Goal: Information Seeking & Learning: Learn about a topic

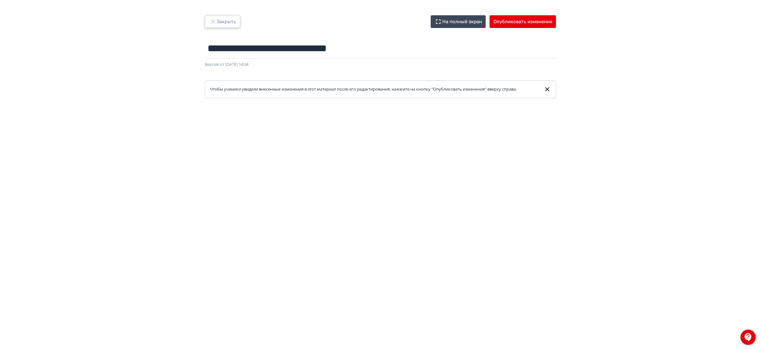
click at [233, 17] on button "Закрыть" at bounding box center [222, 21] width 35 height 13
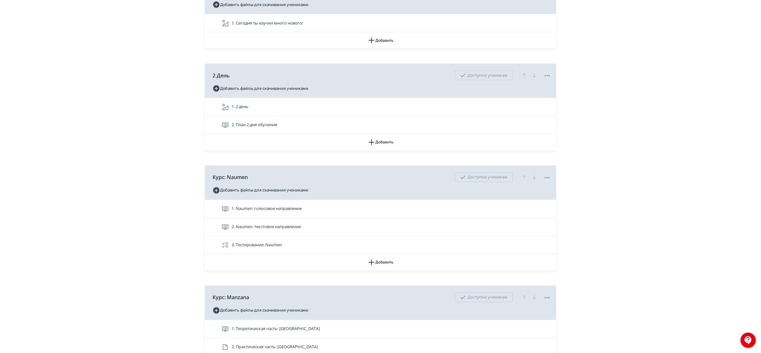
scroll to position [779, 0]
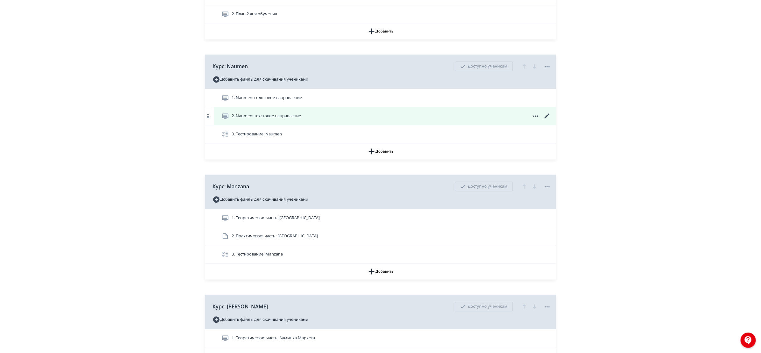
click at [330, 117] on div "2. Naumen: текстовое направление" at bounding box center [387, 116] width 330 height 8
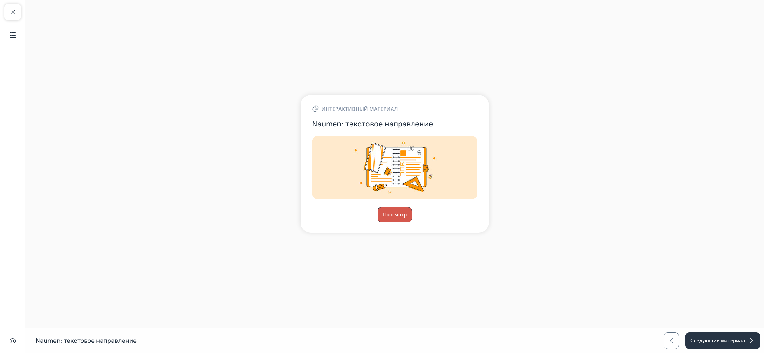
click at [392, 212] on button "Просмотр" at bounding box center [394, 214] width 34 height 15
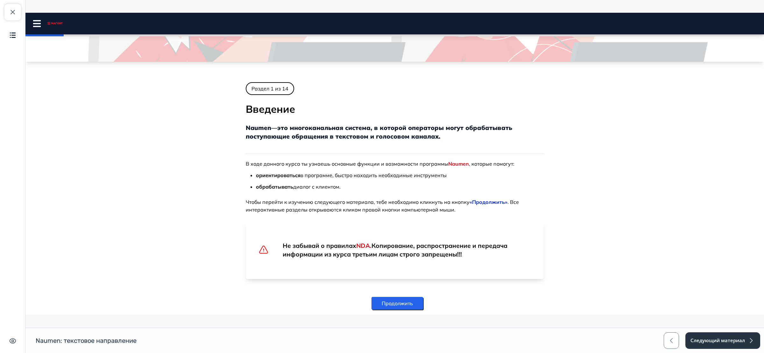
scroll to position [90, 0]
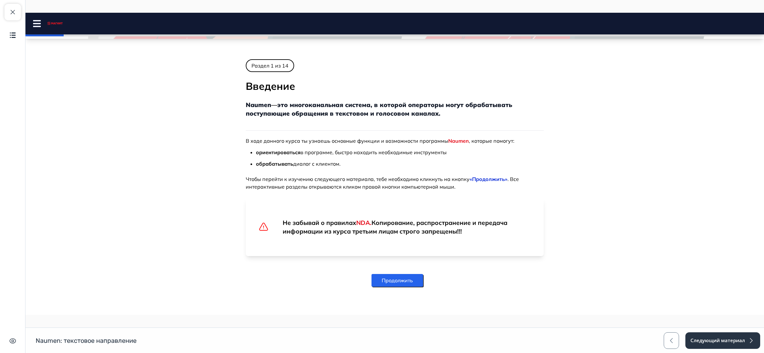
click at [408, 277] on button "Продолжить" at bounding box center [397, 280] width 52 height 13
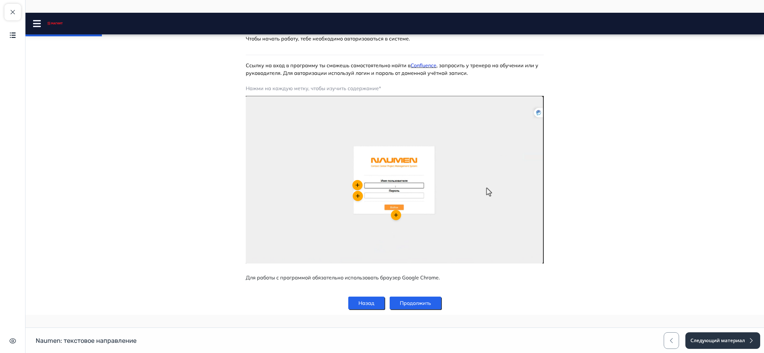
scroll to position [72, 0]
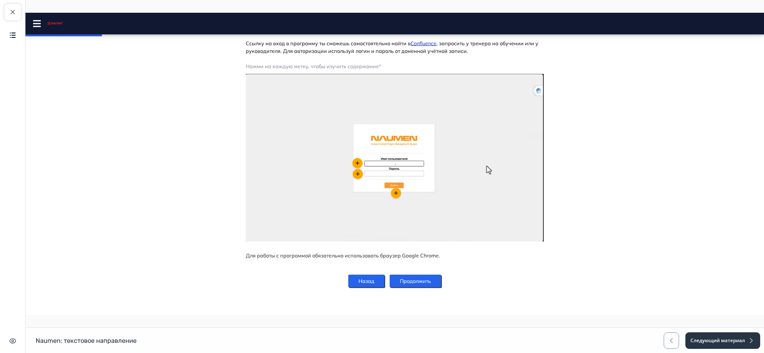
click at [425, 280] on button "Продолжить" at bounding box center [416, 280] width 52 height 13
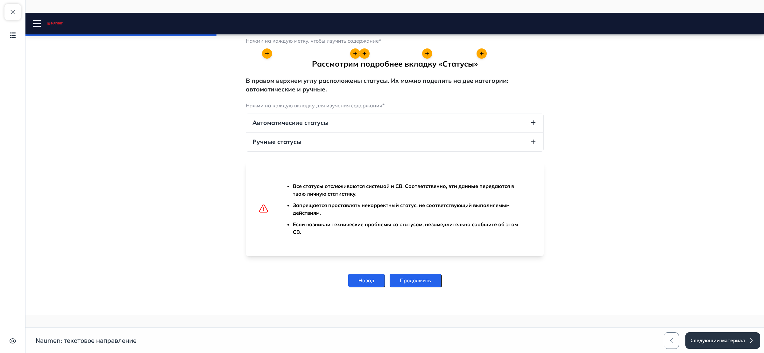
scroll to position [710, 0]
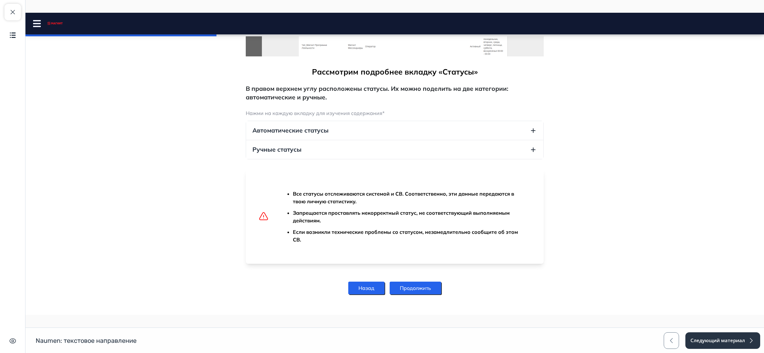
click at [419, 281] on button "Продолжить" at bounding box center [416, 287] width 52 height 13
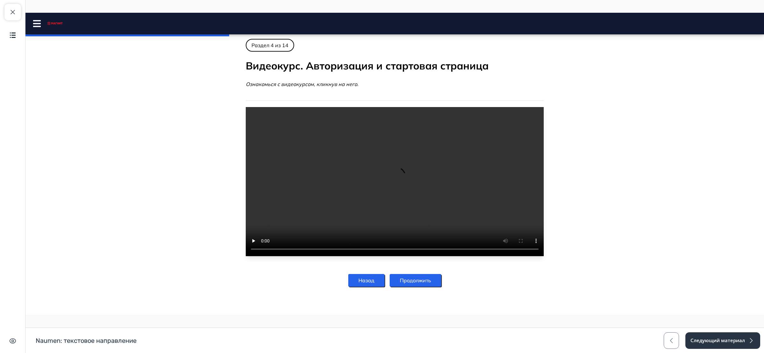
scroll to position [0, 0]
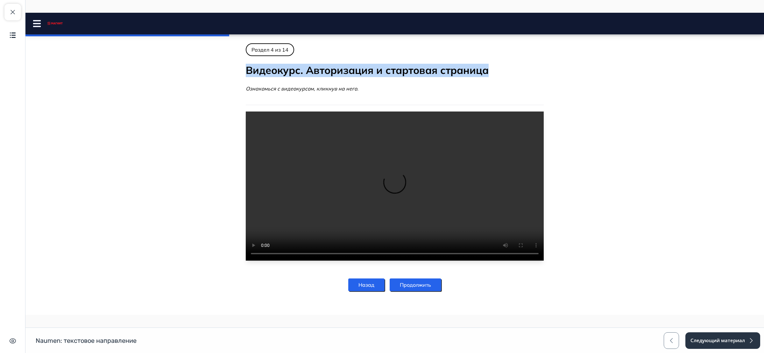
drag, startPoint x: 492, startPoint y: 71, endPoint x: 245, endPoint y: 74, distance: 247.0
click at [246, 74] on h2 "Видеокурс. Авторизация и стартовая страница" at bounding box center [395, 70] width 298 height 13
copy h2 "Видеокурс. Авторизация и стартовая страница"
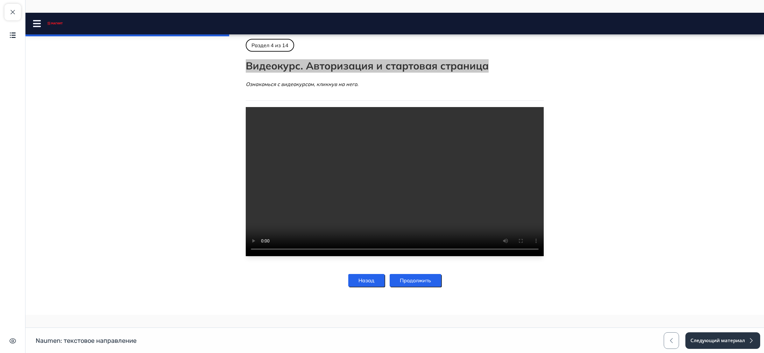
scroll to position [22, 0]
click at [419, 281] on button "Продолжить" at bounding box center [416, 280] width 52 height 13
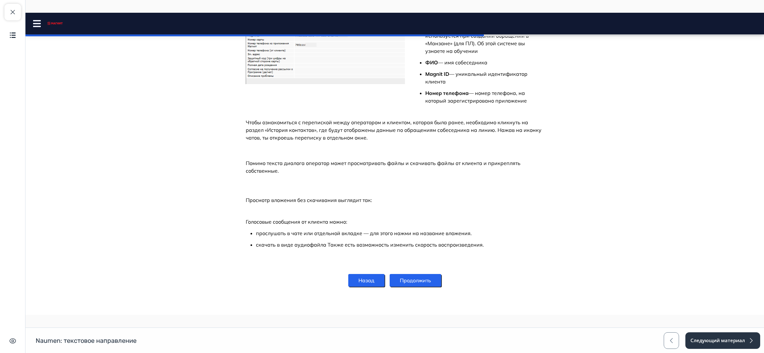
scroll to position [1383, 0]
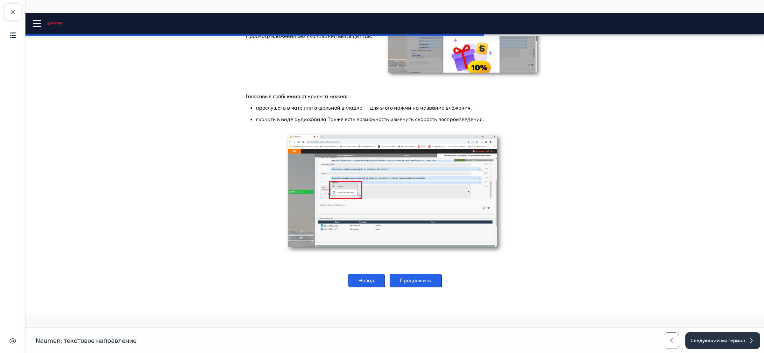
drag, startPoint x: 759, startPoint y: 75, endPoint x: 560, endPoint y: 330, distance: 323.6
click at [425, 281] on button "Продолжить" at bounding box center [416, 280] width 52 height 13
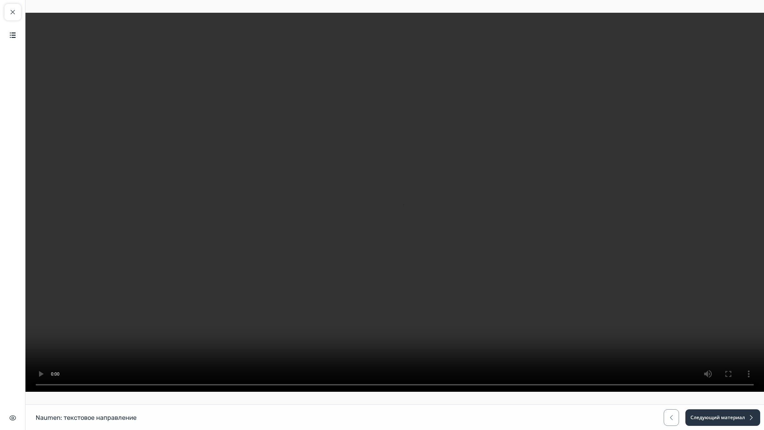
click at [418, 352] on video at bounding box center [394, 202] width 738 height 379
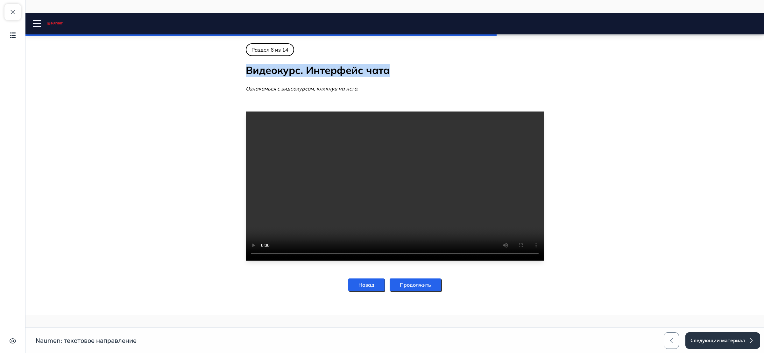
drag, startPoint x: 393, startPoint y: 69, endPoint x: 213, endPoint y: 67, distance: 179.8
click at [213, 67] on body "Naumen: текстовое направление Close panel" at bounding box center [394, 170] width 738 height 255
copy h2 "Видеокурс. Интерфейс чата"
click at [422, 291] on button "Продолжить" at bounding box center [416, 284] width 52 height 13
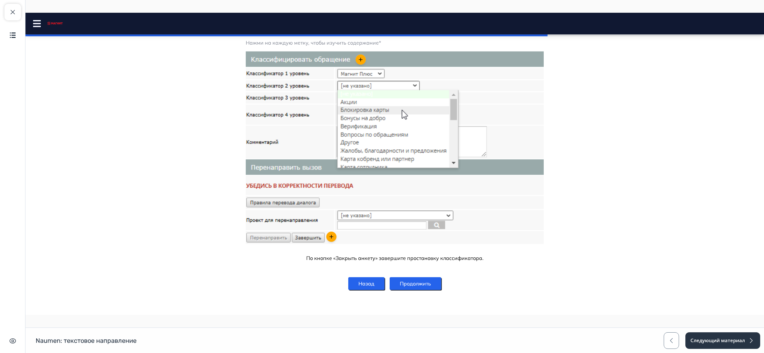
scroll to position [250, 0]
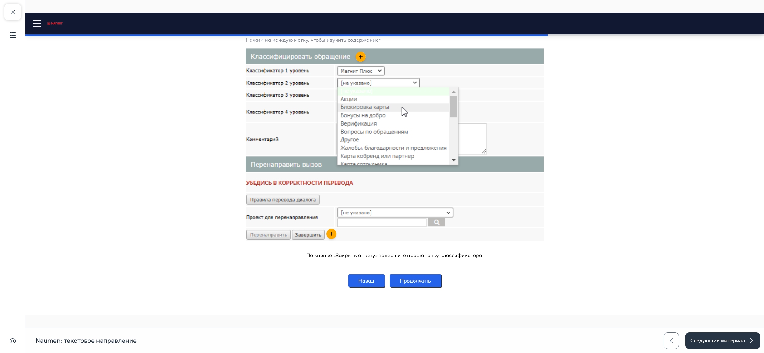
click at [425, 278] on button "Продолжить" at bounding box center [416, 280] width 52 height 13
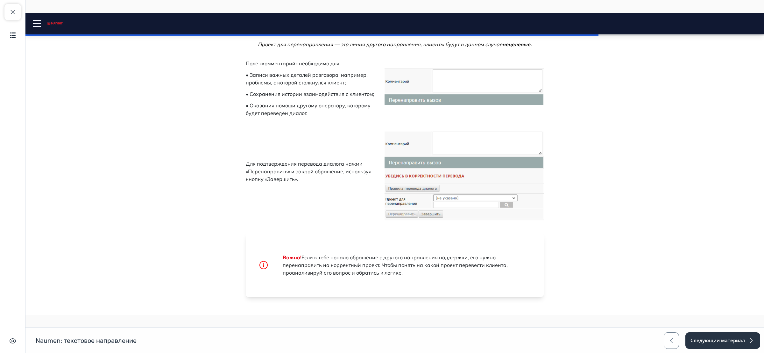
scroll to position [131, 0]
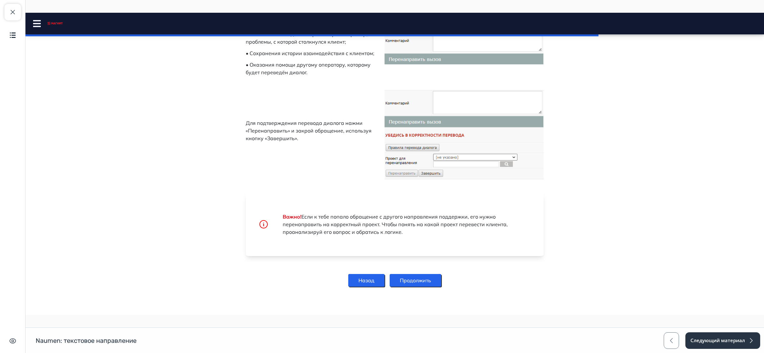
click at [434, 275] on button "Продолжить" at bounding box center [416, 280] width 52 height 13
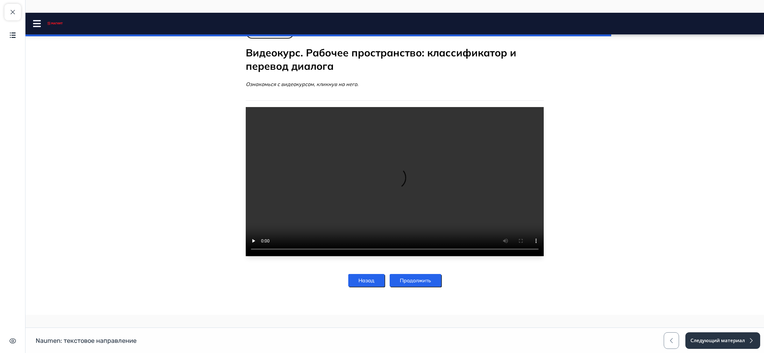
scroll to position [0, 0]
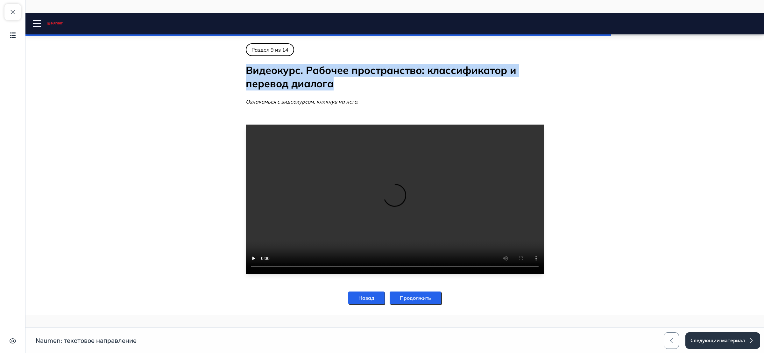
drag, startPoint x: 335, startPoint y: 84, endPoint x: 203, endPoint y: 65, distance: 133.1
click at [229, 74] on body "Naumen: текстовое направление Close panel" at bounding box center [394, 177] width 738 height 268
copy h2 "Видеокурс. Рабочее пространство: классификатор и перевод диалога"
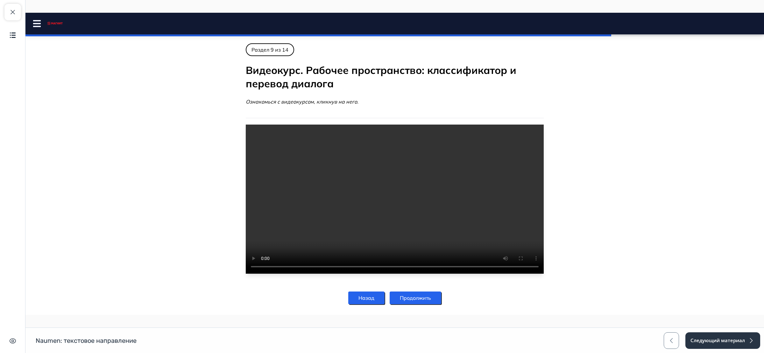
click at [423, 304] on button "Продолжить" at bounding box center [416, 297] width 52 height 13
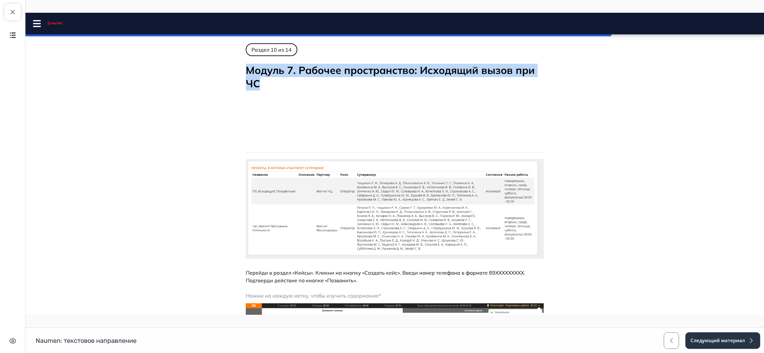
drag, startPoint x: 252, startPoint y: 77, endPoint x: 237, endPoint y: 66, distance: 19.0
copy h2 "Модуль 7. Рабочее пространство: Исходящий вызов при ЧС"
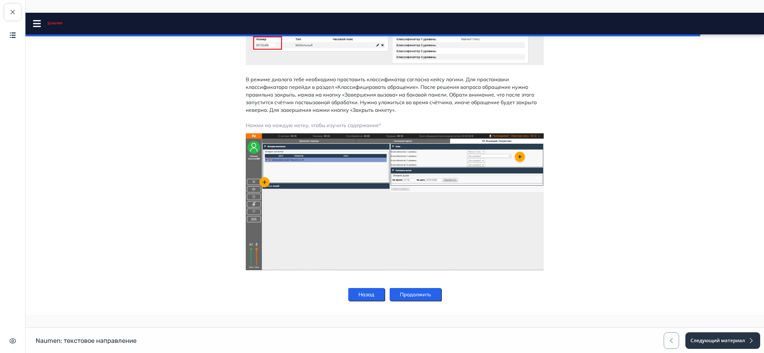
scroll to position [577, 0]
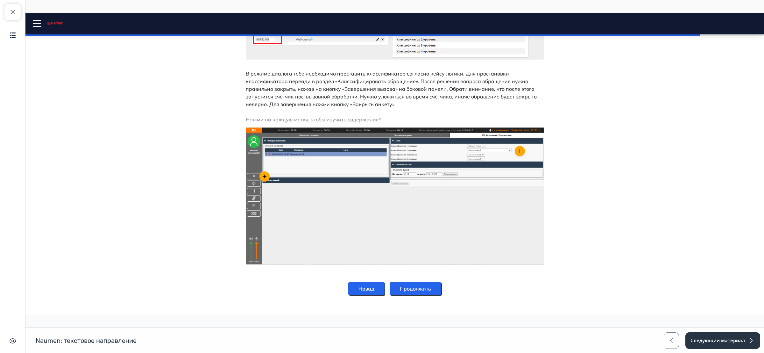
click at [429, 221] on img at bounding box center [395, 195] width 298 height 137
click at [298, 164] on img at bounding box center [395, 195] width 298 height 137
click at [422, 289] on button "Продолжить" at bounding box center [416, 288] width 52 height 13
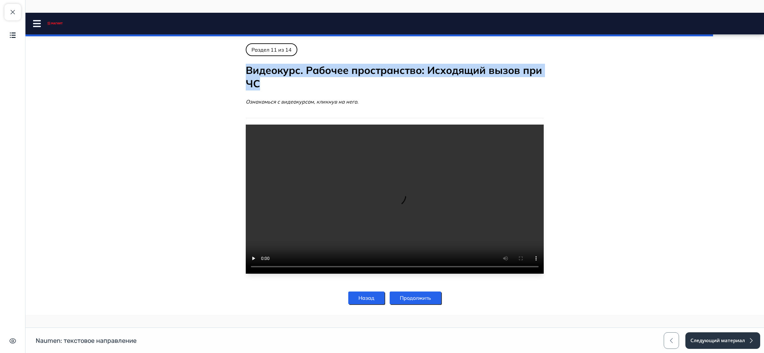
drag, startPoint x: 250, startPoint y: 82, endPoint x: 240, endPoint y: 74, distance: 13.0
click at [240, 74] on main "Раздел 1 из 14 Введение Naumen — это многоканальная система, в которой оператор…" at bounding box center [395, 177] width 318 height 268
copy h2 "Видеокурс. Рабочее пространство: Исходящий вызов при ЧС"
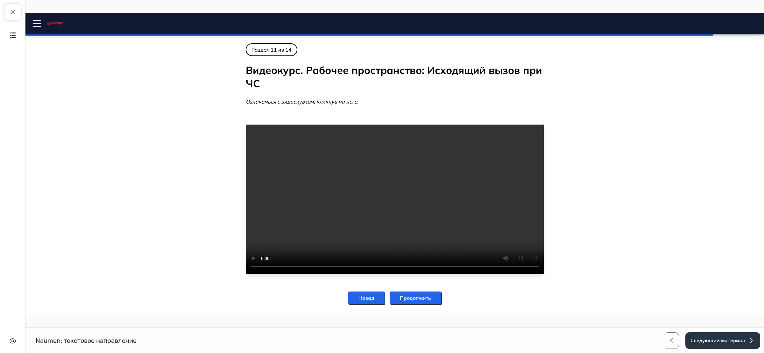
click at [424, 304] on button "Продолжить" at bounding box center [416, 297] width 52 height 13
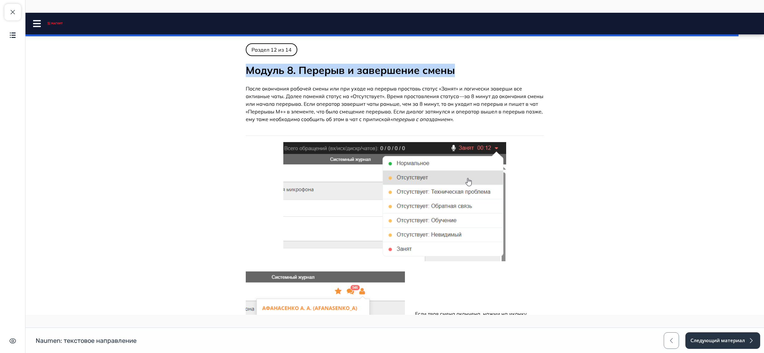
drag, startPoint x: 452, startPoint y: 67, endPoint x: 243, endPoint y: 71, distance: 208.8
click at [246, 71] on h2 "Модуль 8. Перерыв и завершение смены" at bounding box center [395, 70] width 298 height 13
copy h2 "Модуль 8. Перерыв и завершение смены"
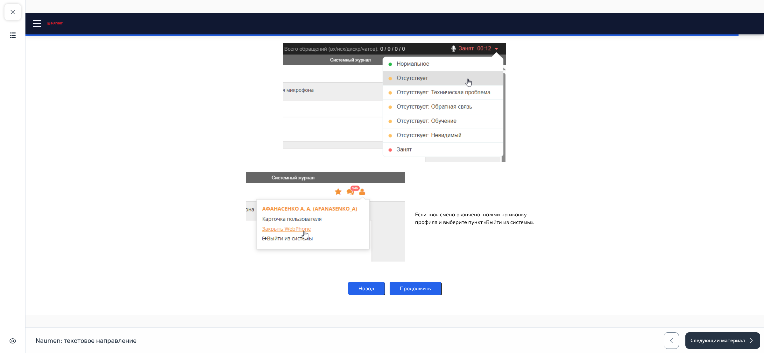
scroll to position [107, 0]
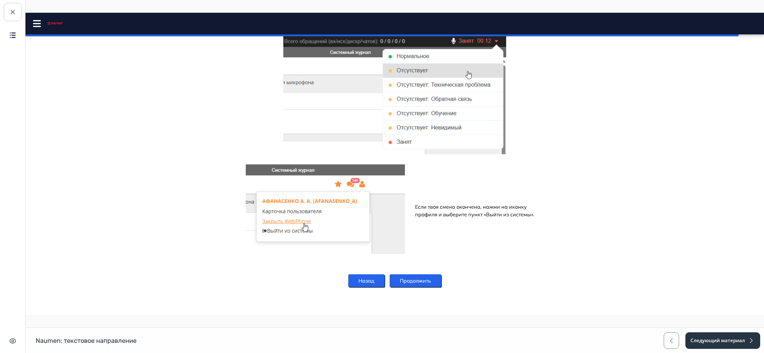
click at [412, 281] on button "Продолжить" at bounding box center [416, 280] width 52 height 13
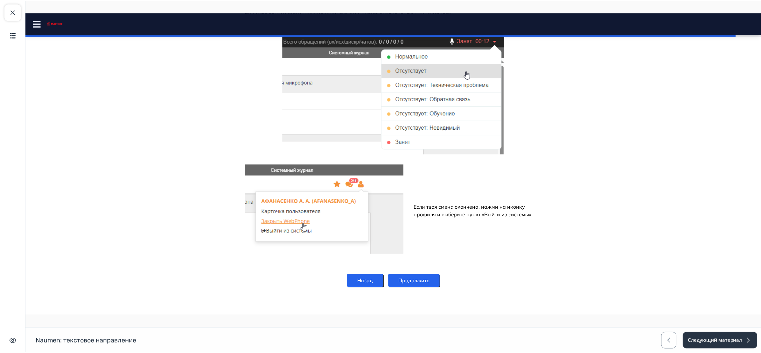
scroll to position [0, 0]
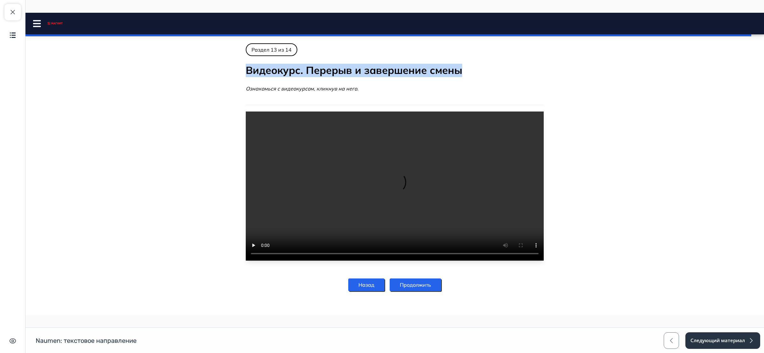
drag, startPoint x: 442, startPoint y: 71, endPoint x: 229, endPoint y: 72, distance: 212.9
click at [229, 72] on body "Naumen: текстовое направление Close panel" at bounding box center [394, 170] width 738 height 255
copy h2 "Видеокурс. Перерыв и завершение смены"
click at [424, 291] on button "Продолжить" at bounding box center [416, 284] width 52 height 13
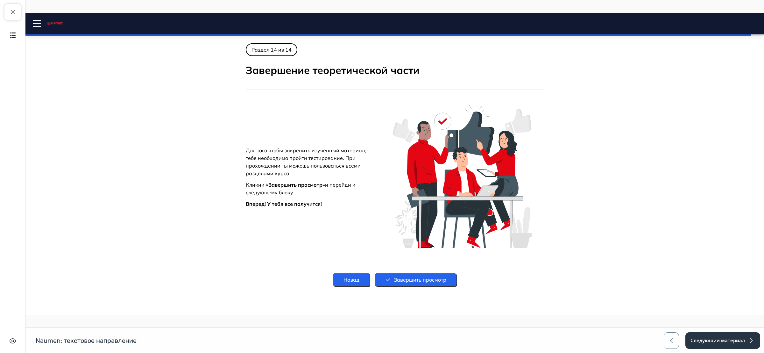
click at [430, 284] on button "Завершить просмотр" at bounding box center [416, 279] width 82 height 13
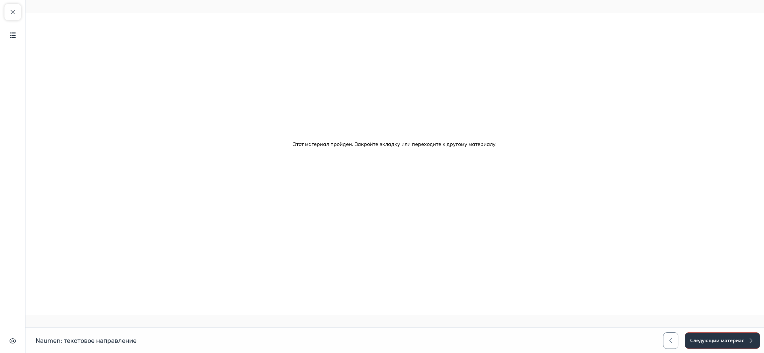
click at [714, 341] on button "Следующий материал" at bounding box center [722, 340] width 75 height 17
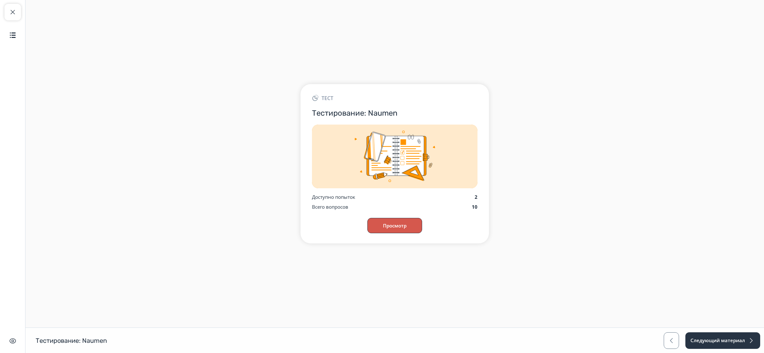
click at [401, 229] on button "Просмотр" at bounding box center [394, 225] width 55 height 15
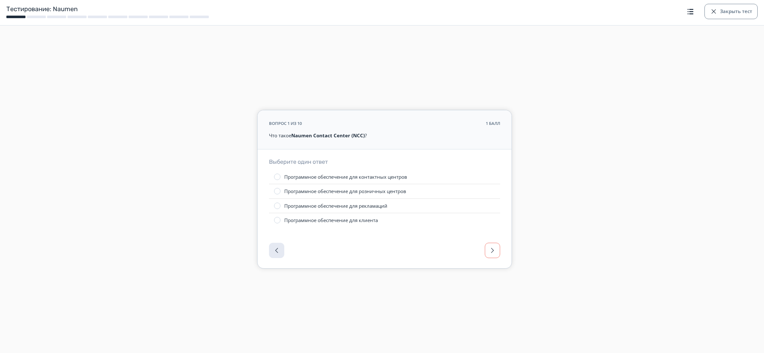
click at [496, 252] on button "button" at bounding box center [492, 250] width 15 height 15
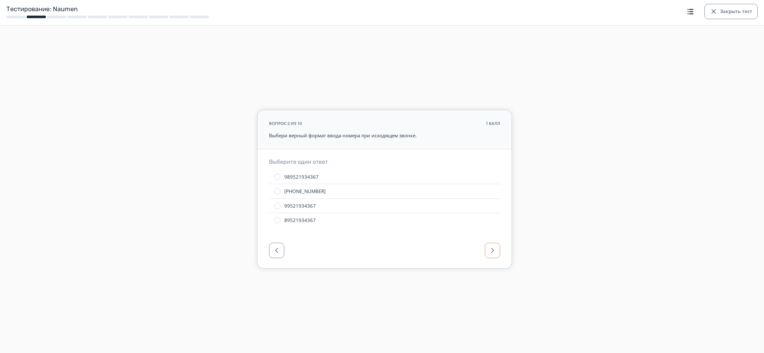
click at [497, 251] on button "button" at bounding box center [492, 250] width 15 height 15
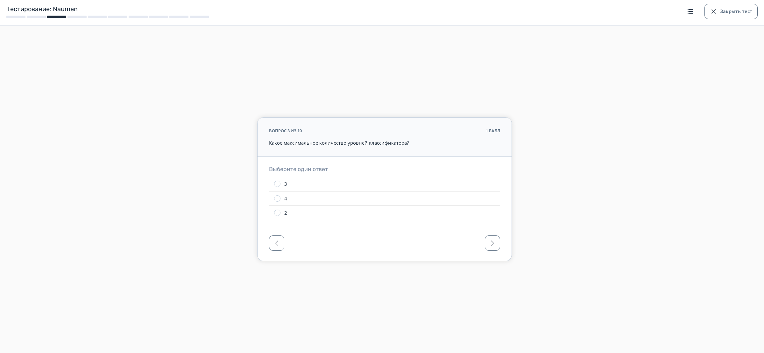
click at [497, 252] on div at bounding box center [384, 245] width 254 height 32
click at [491, 250] on button "button" at bounding box center [492, 242] width 15 height 15
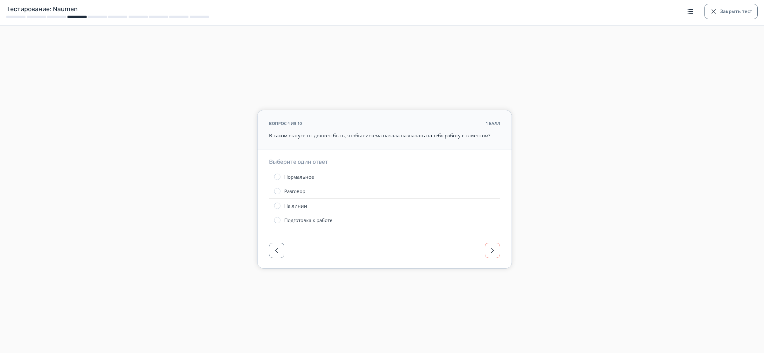
click at [494, 244] on button "button" at bounding box center [492, 250] width 15 height 15
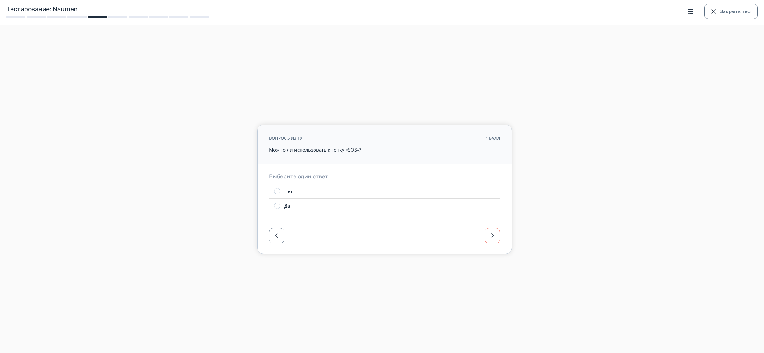
click at [494, 244] on div at bounding box center [384, 238] width 254 height 32
drag, startPoint x: 494, startPoint y: 244, endPoint x: 520, endPoint y: 219, distance: 35.8
click at [496, 244] on div at bounding box center [384, 238] width 254 height 32
click at [732, 12] on button "Закрыть тест" at bounding box center [730, 11] width 53 height 15
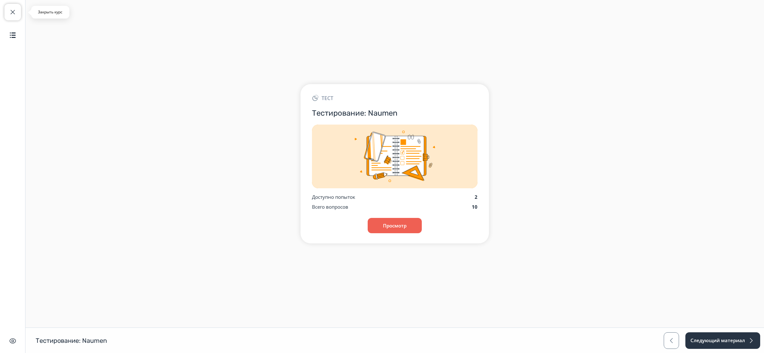
click at [13, 10] on span "button" at bounding box center [13, 12] width 8 height 8
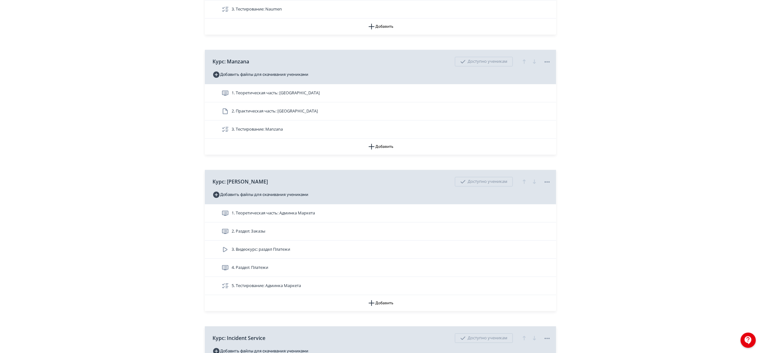
scroll to position [911, 0]
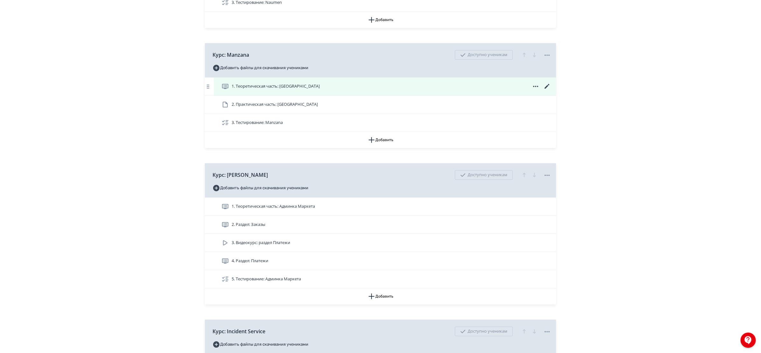
click at [306, 88] on div "1. Теоретическая часть: [GEOGRAPHIC_DATA]" at bounding box center [387, 86] width 330 height 8
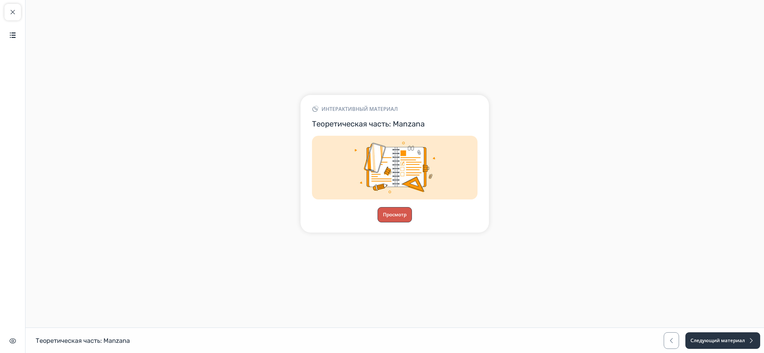
click at [398, 214] on button "Просмотр" at bounding box center [394, 214] width 34 height 15
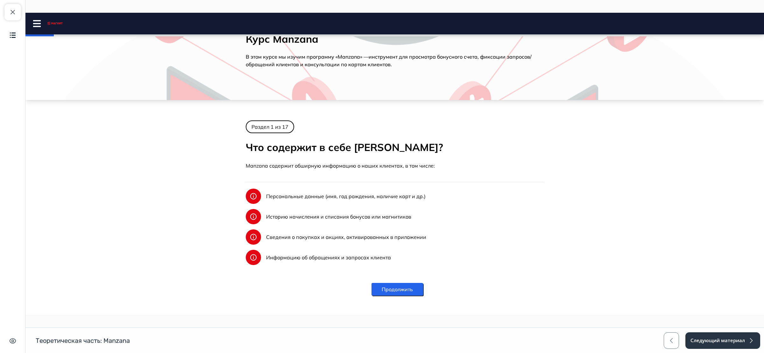
scroll to position [37, 0]
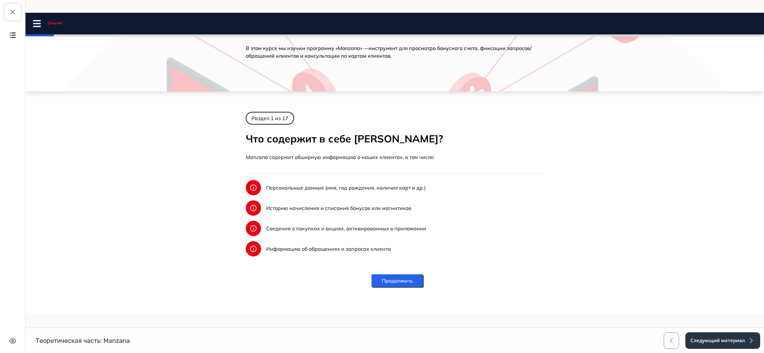
click at [389, 279] on button "Продолжить" at bounding box center [397, 280] width 52 height 13
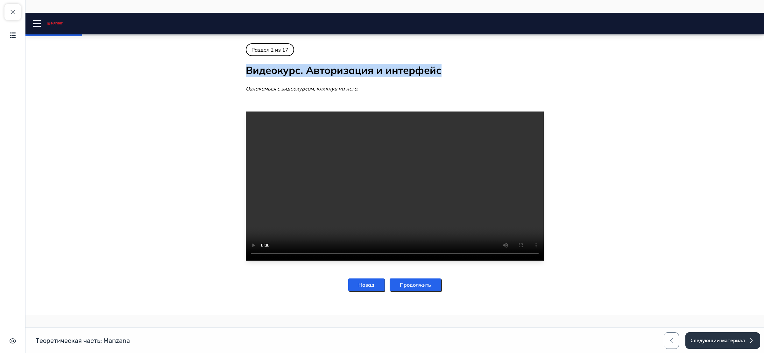
drag, startPoint x: 345, startPoint y: 73, endPoint x: 244, endPoint y: 70, distance: 101.3
click at [246, 70] on h2 "Видеокурс. Авторизация и интерфейс" at bounding box center [395, 70] width 298 height 13
copy h2 "Видеокурс. Авторизация и интерфейс"
click at [407, 291] on button "Продолжить" at bounding box center [416, 284] width 52 height 13
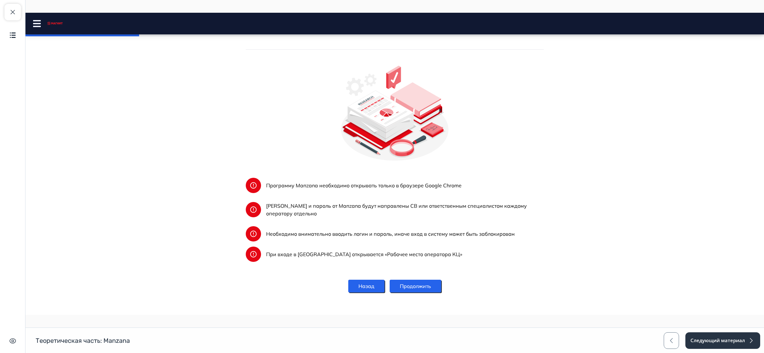
scroll to position [60, 0]
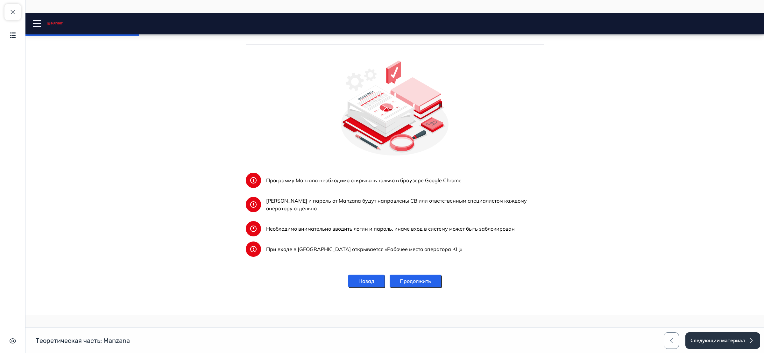
click at [412, 280] on button "Продолжить" at bounding box center [416, 280] width 52 height 13
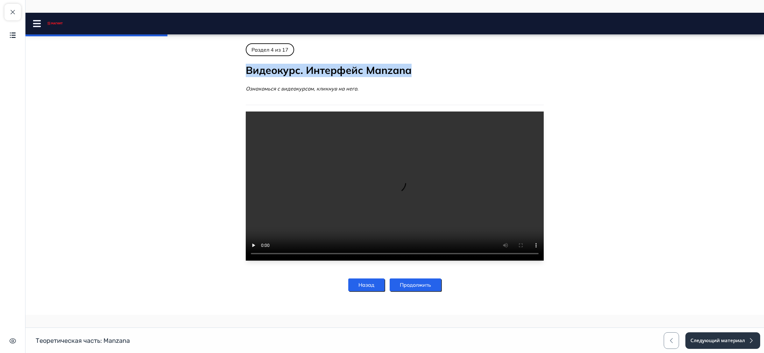
drag, startPoint x: 385, startPoint y: 70, endPoint x: 235, endPoint y: 68, distance: 149.9
click at [236, 68] on main "Раздел 1 из 17 Что содержит в себе [PERSON_NAME]? Manzana содержит обширную инф…" at bounding box center [395, 170] width 318 height 255
copy h2 "Видеокурс. Интерфейс Manzana"
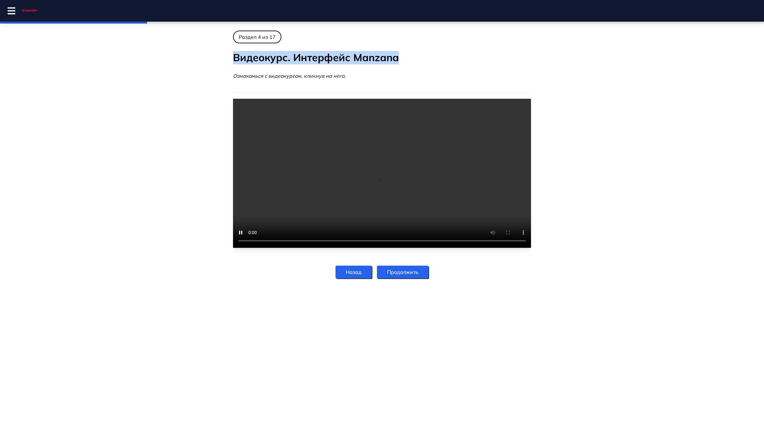
drag, startPoint x: 753, startPoint y: 231, endPoint x: 752, endPoint y: 267, distance: 36.3
click at [531, 248] on video at bounding box center [382, 173] width 298 height 149
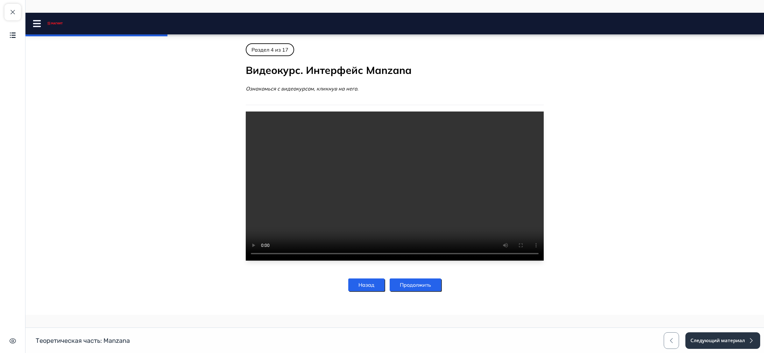
click at [412, 291] on button "Продолжить" at bounding box center [416, 284] width 52 height 13
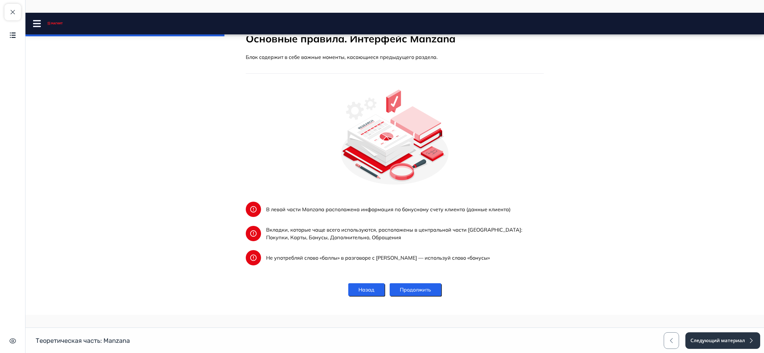
scroll to position [40, 0]
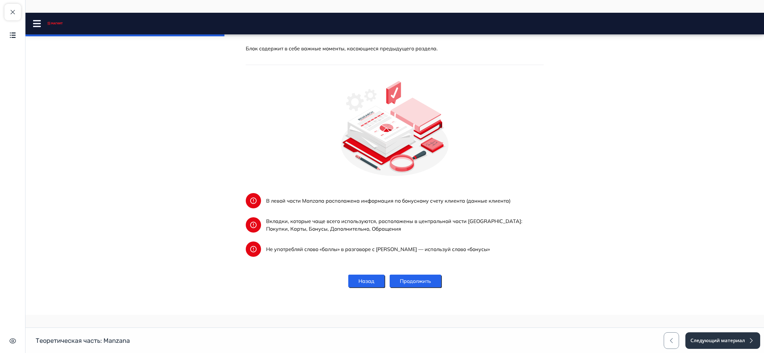
click at [432, 279] on button "Продолжить" at bounding box center [416, 280] width 52 height 13
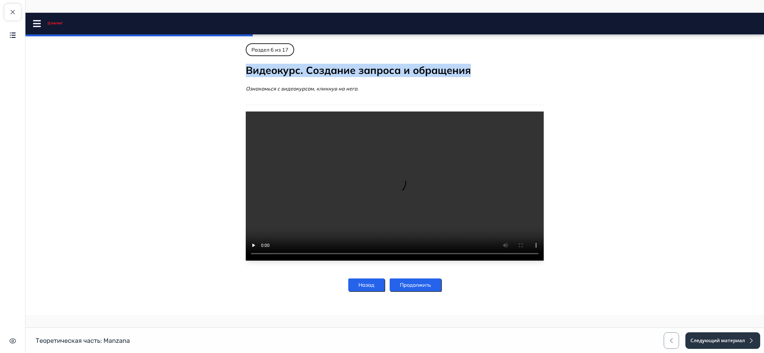
drag, startPoint x: 412, startPoint y: 69, endPoint x: 243, endPoint y: 68, distance: 169.0
click at [246, 68] on h2 "Видеокурс. Создание запроса и обращения" at bounding box center [395, 70] width 298 height 13
copy h2 "Видеокурс. Создание запроса и обращения"
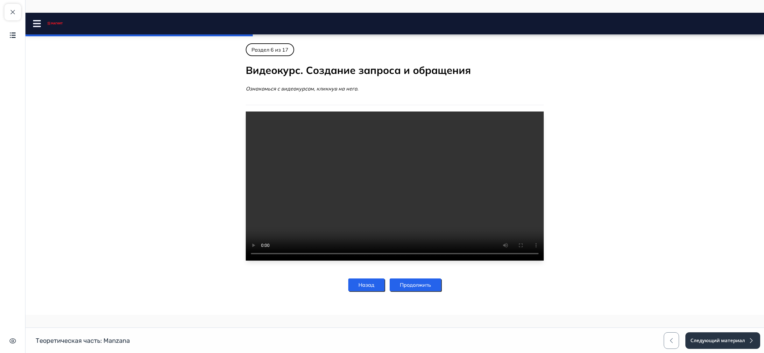
click at [423, 291] on button "Продолжить" at bounding box center [416, 284] width 52 height 13
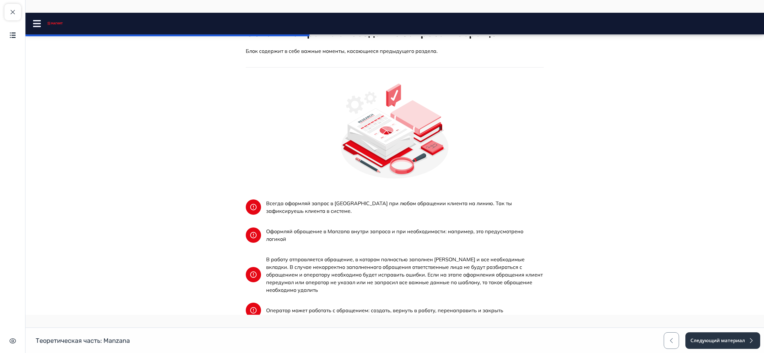
scroll to position [132, 0]
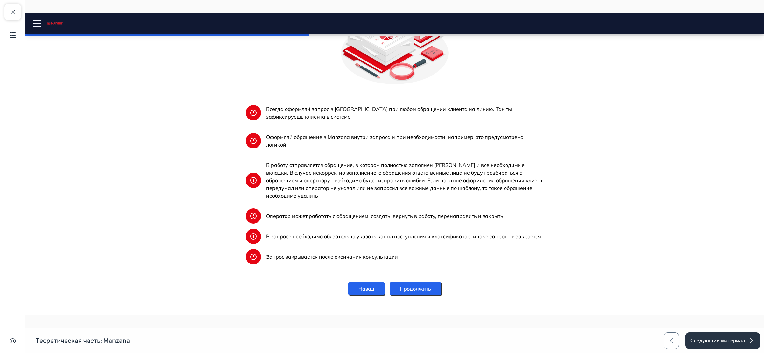
drag, startPoint x: 760, startPoint y: 177, endPoint x: 505, endPoint y: 329, distance: 296.8
click at [419, 282] on button "Продолжить" at bounding box center [416, 288] width 52 height 13
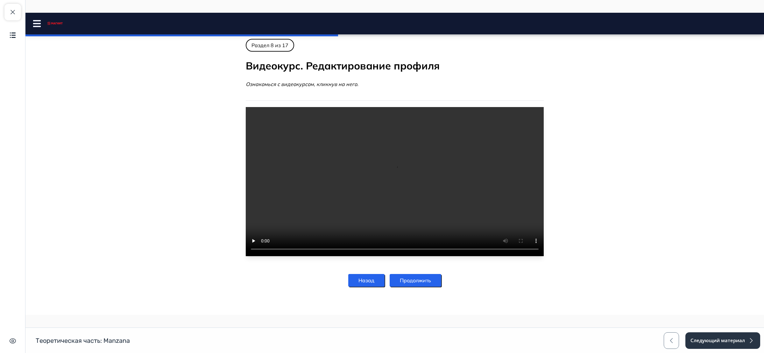
scroll to position [0, 0]
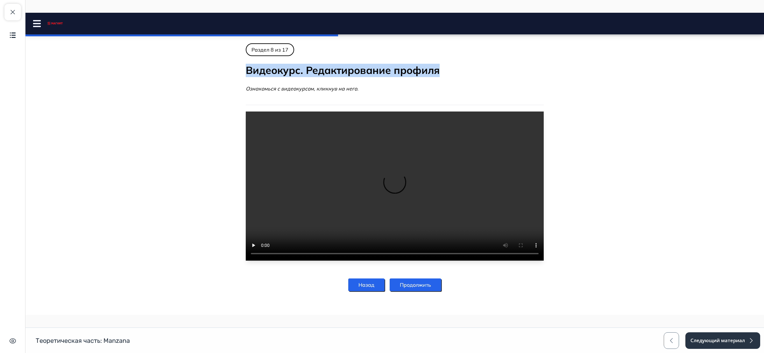
drag, startPoint x: 432, startPoint y: 72, endPoint x: 229, endPoint y: 66, distance: 203.5
click at [229, 66] on body "Курс Manzana Close panel 42% пройдено" at bounding box center [394, 170] width 738 height 255
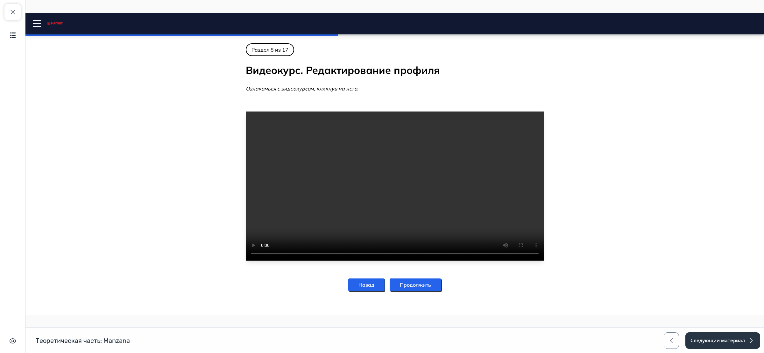
click at [417, 291] on button "Продолжить" at bounding box center [416, 284] width 52 height 13
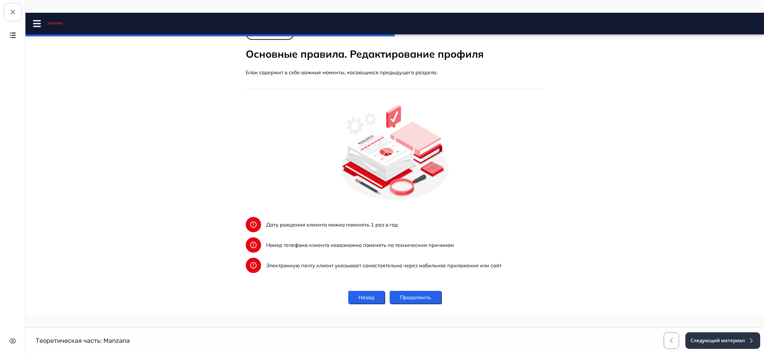
scroll to position [32, 0]
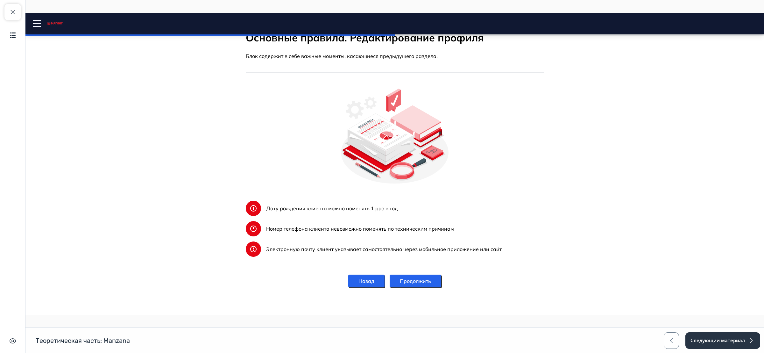
click at [416, 280] on button "Продолжить" at bounding box center [416, 280] width 52 height 13
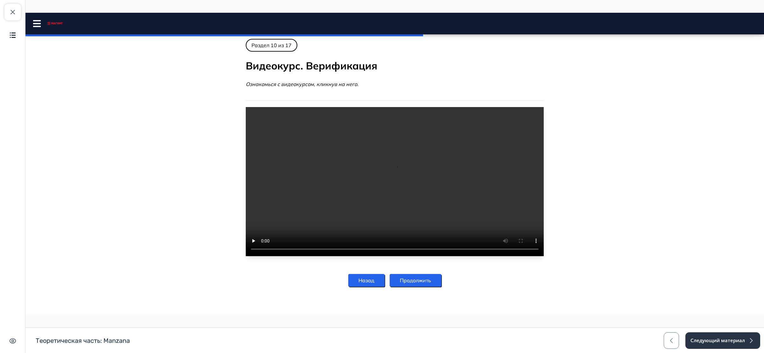
scroll to position [0, 0]
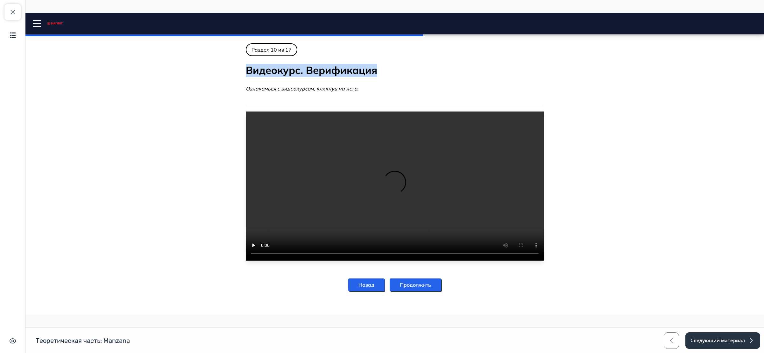
drag, startPoint x: 376, startPoint y: 73, endPoint x: 245, endPoint y: 74, distance: 131.5
click at [246, 74] on h2 "Видеокурс. Верификация" at bounding box center [395, 70] width 298 height 13
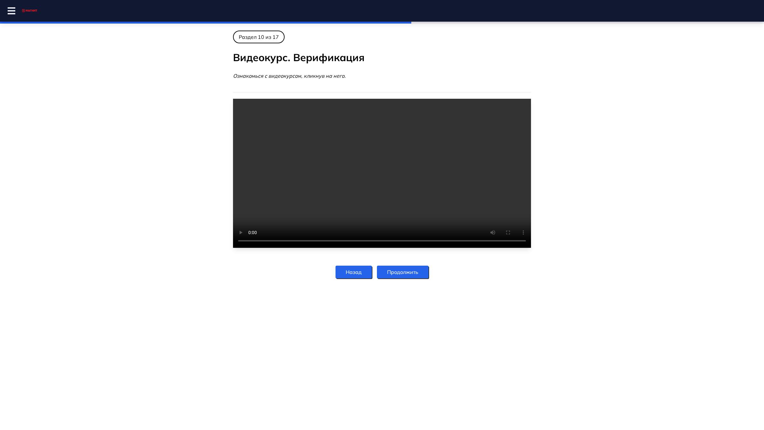
click at [384, 196] on video at bounding box center [382, 173] width 298 height 149
click at [386, 193] on video at bounding box center [382, 173] width 298 height 149
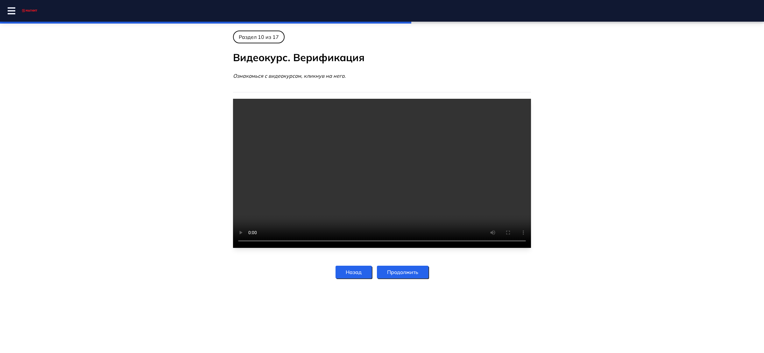
click at [399, 278] on button "Продолжить" at bounding box center [403, 271] width 52 height 13
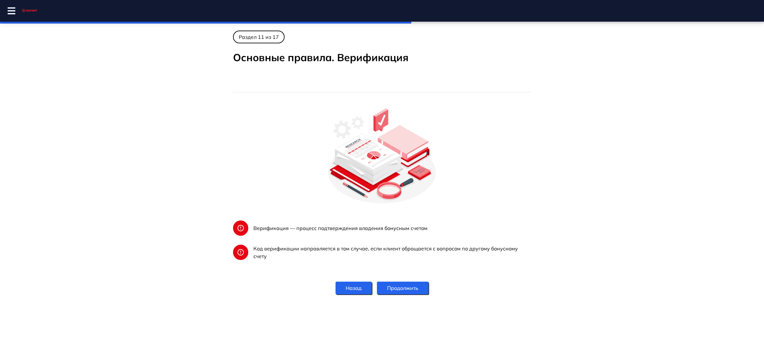
click at [400, 281] on button "Продолжить" at bounding box center [403, 287] width 52 height 13
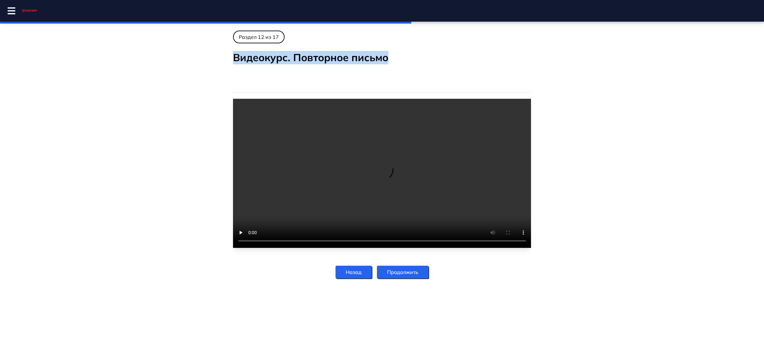
drag, startPoint x: 379, startPoint y: 57, endPoint x: 215, endPoint y: 59, distance: 164.2
click at [223, 59] on main "Раздел 1 из 17 Что содержит в себе [PERSON_NAME]? Manzana содержит обширную инф…" at bounding box center [382, 158] width 318 height 255
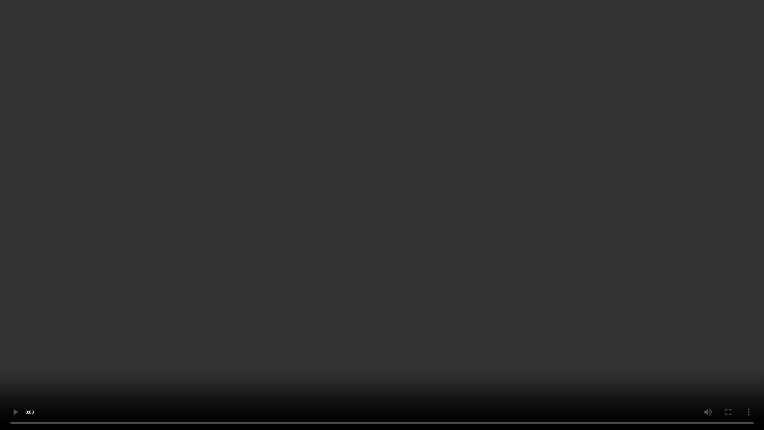
click at [696, 76] on video at bounding box center [382, 215] width 764 height 430
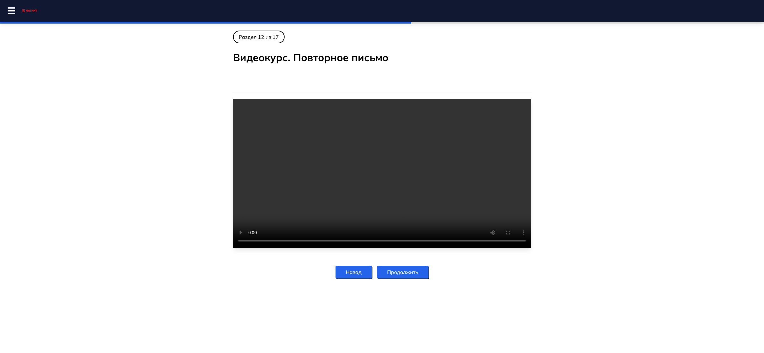
click at [393, 278] on button "Продолжить" at bounding box center [403, 271] width 52 height 13
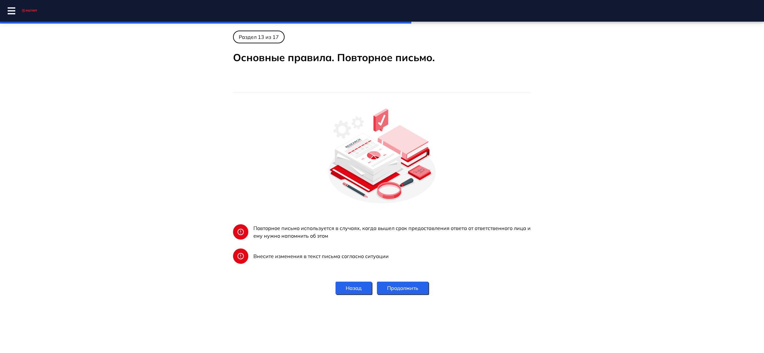
click at [395, 285] on button "Продолжить" at bounding box center [403, 287] width 52 height 13
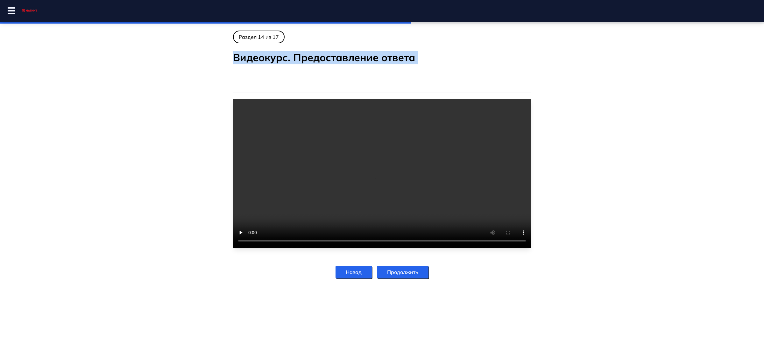
drag, startPoint x: 404, startPoint y: 63, endPoint x: 199, endPoint y: 59, distance: 204.4
click at [199, 59] on body "Курс Manzana Close panel 53% пройдено" at bounding box center [382, 158] width 764 height 255
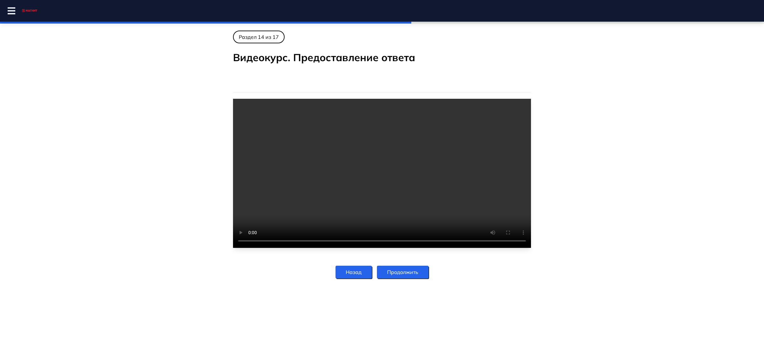
click at [405, 278] on button "Продолжить" at bounding box center [403, 271] width 52 height 13
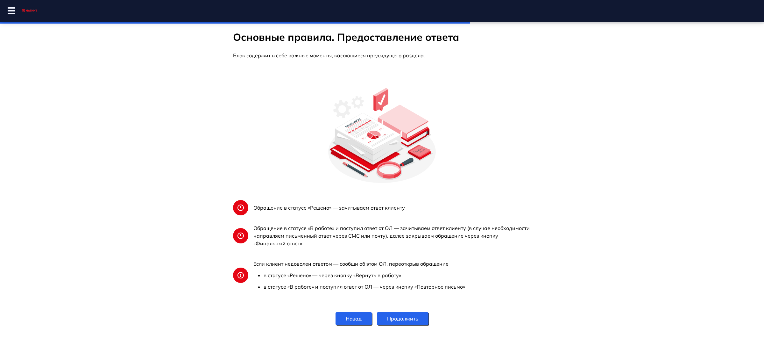
scroll to position [71, 0]
click at [387, 312] on button "Продолжить" at bounding box center [403, 318] width 52 height 13
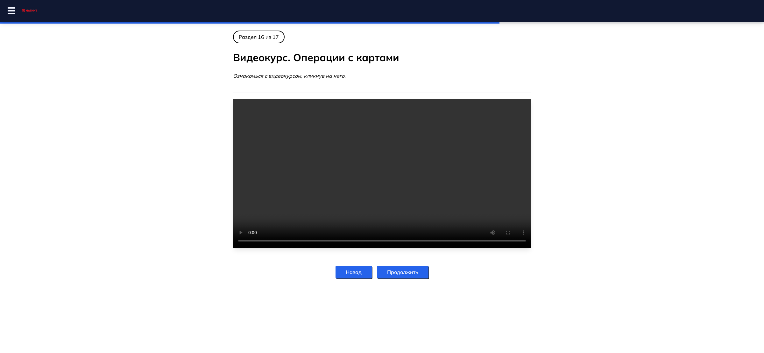
scroll to position [0, 0]
drag, startPoint x: 272, startPoint y: 62, endPoint x: 203, endPoint y: 57, distance: 69.5
click at [203, 57] on body "Курс Manzana Close panel 65% пройдено" at bounding box center [382, 158] width 764 height 255
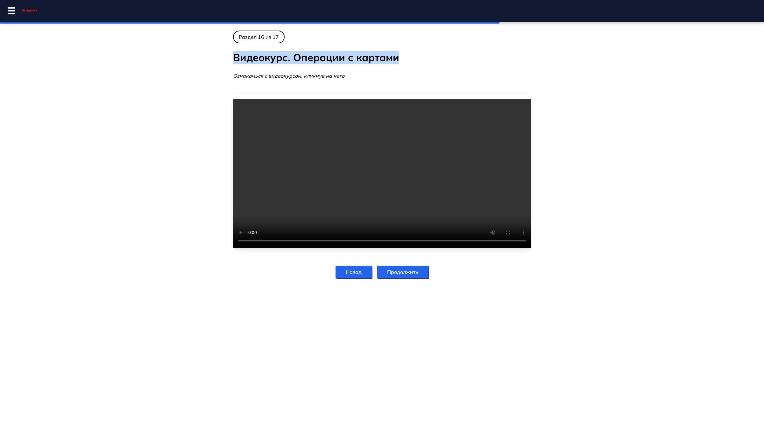
click at [531, 99] on video at bounding box center [382, 173] width 298 height 149
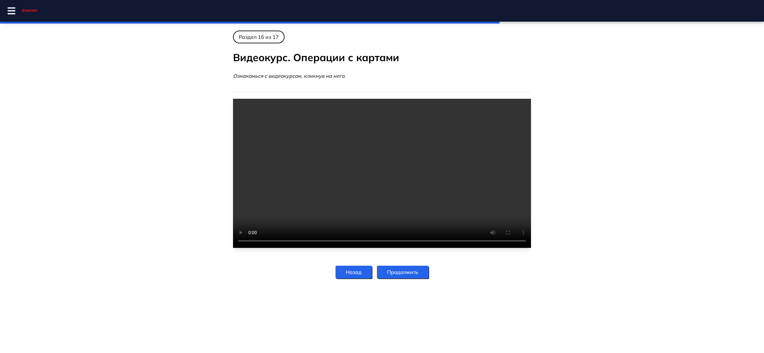
click at [385, 278] on button "Продолжить" at bounding box center [403, 271] width 52 height 13
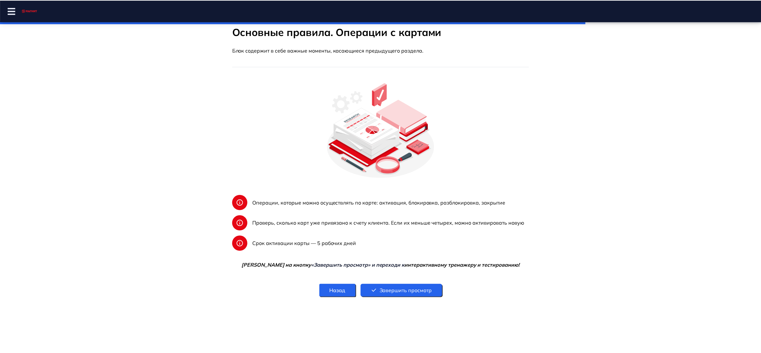
scroll to position [76, 0]
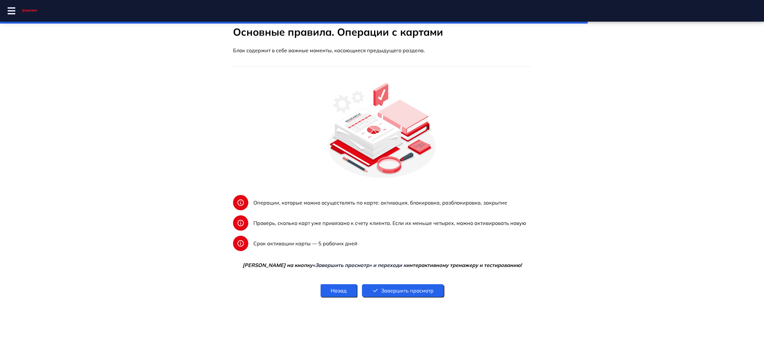
click at [717, 342] on button "Следующий материал" at bounding box center [722, 340] width 75 height 17
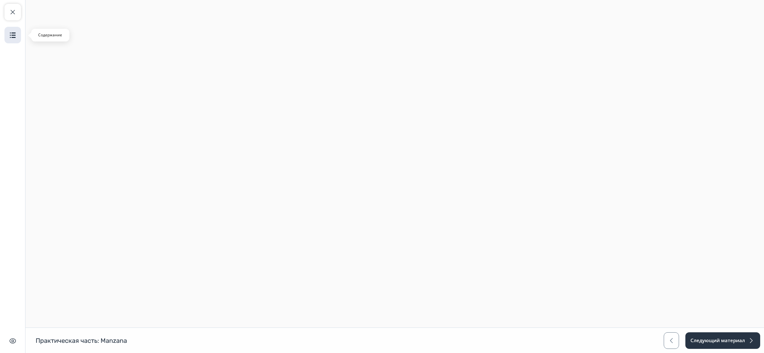
click at [10, 42] on button "Содержание" at bounding box center [12, 35] width 17 height 17
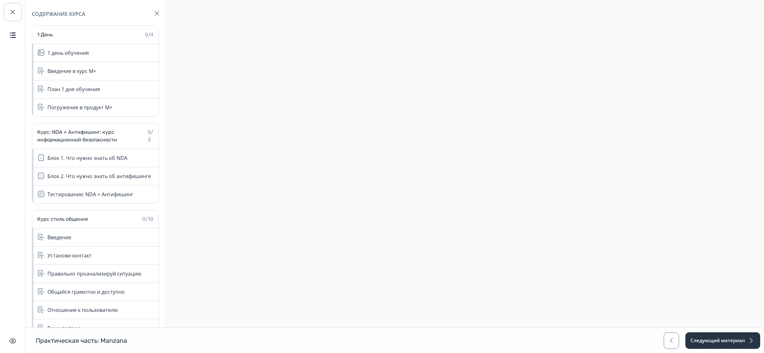
click at [158, 14] on img "button" at bounding box center [157, 13] width 4 height 4
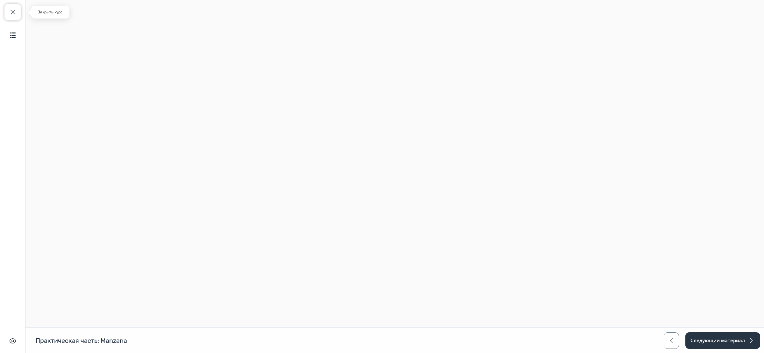
click at [15, 11] on span "button" at bounding box center [13, 12] width 8 height 8
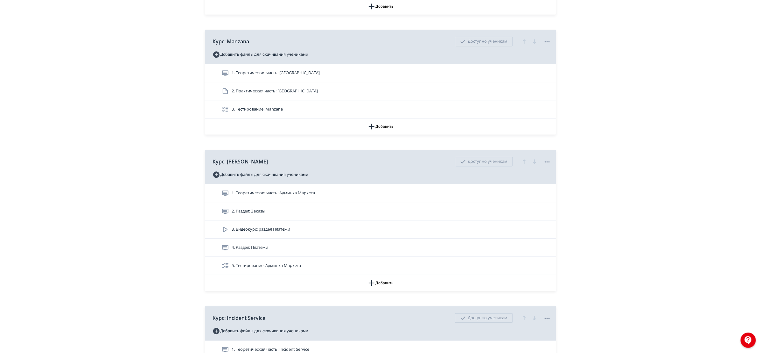
scroll to position [930, 0]
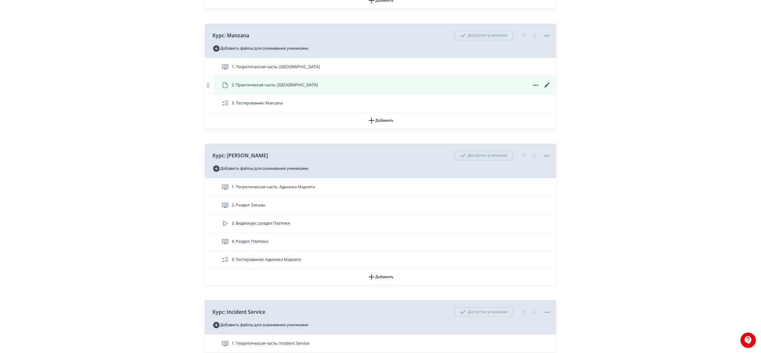
click at [548, 87] on icon at bounding box center [547, 84] width 5 height 5
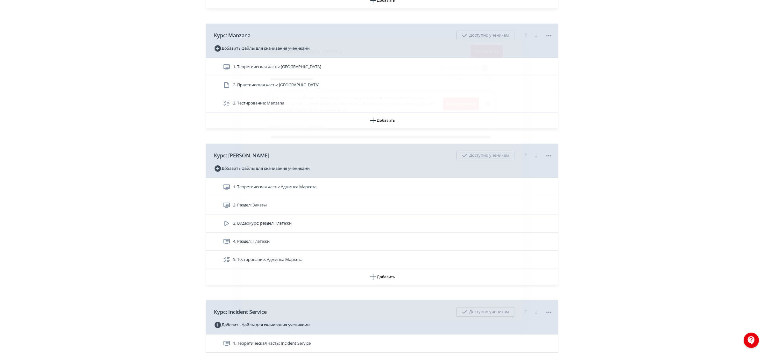
click at [251, 52] on icon "Modal" at bounding box center [255, 51] width 8 height 8
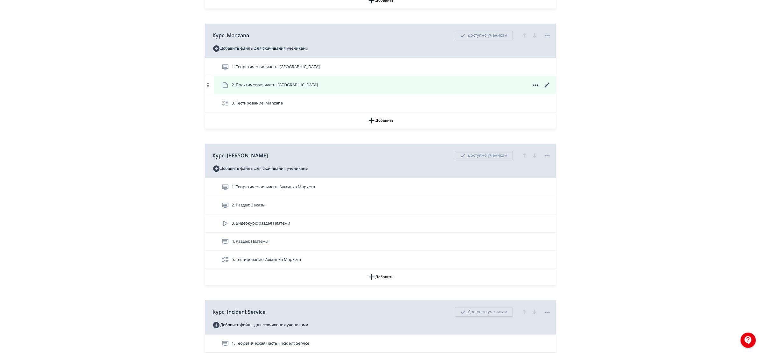
click at [545, 88] on icon at bounding box center [548, 85] width 8 height 8
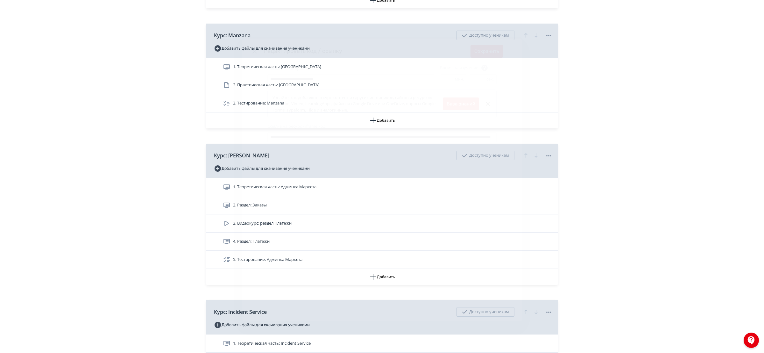
click at [253, 52] on icon "Modal" at bounding box center [254, 51] width 4 height 4
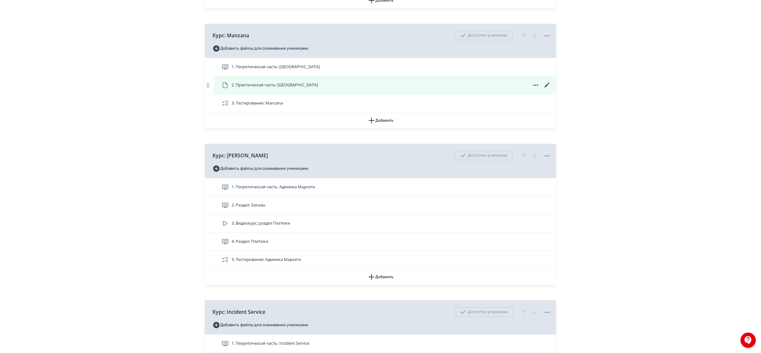
click at [283, 88] on span "2. Практическая часть: [GEOGRAPHIC_DATA]" at bounding box center [275, 85] width 86 height 6
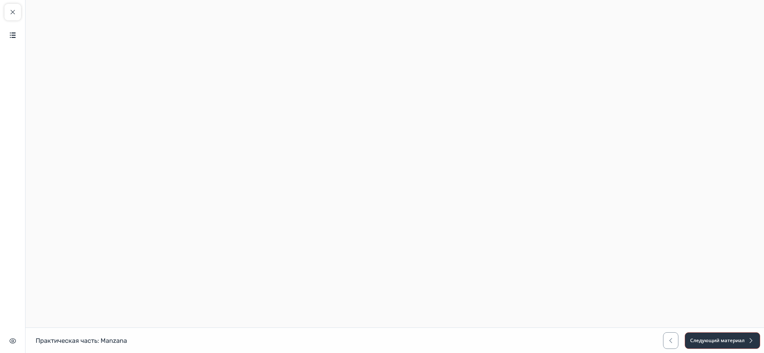
click at [733, 338] on button "Следующий материал" at bounding box center [722, 340] width 75 height 17
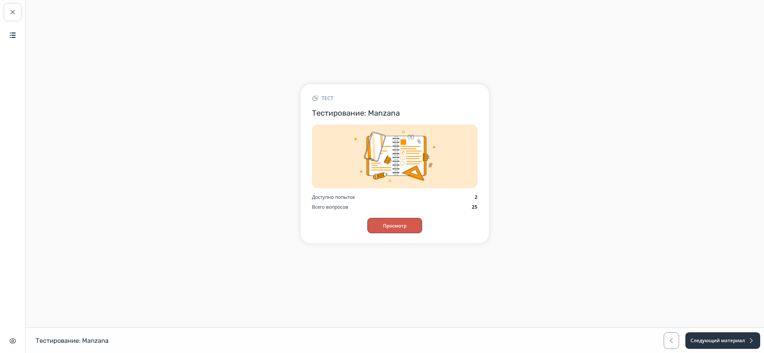
click at [408, 224] on button "Просмотр" at bounding box center [394, 225] width 55 height 15
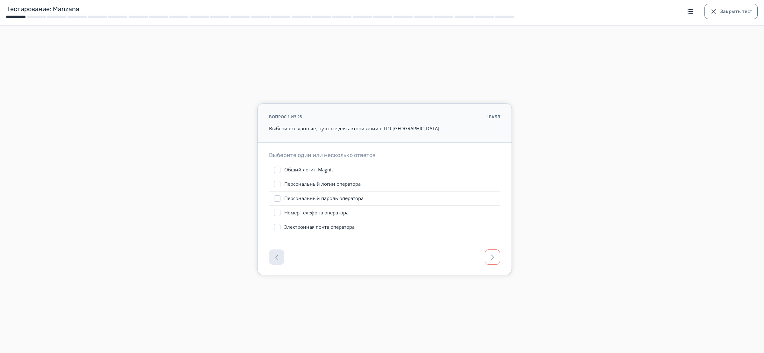
click at [493, 255] on span "button" at bounding box center [493, 257] width 8 height 8
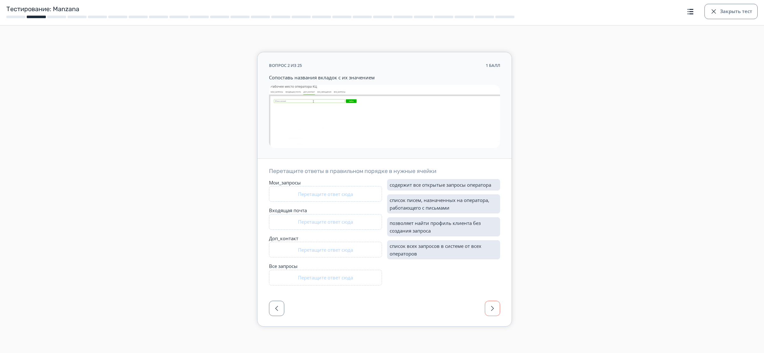
click at [493, 255] on div "список всех запросов в системе от всех операторов" at bounding box center [443, 249] width 113 height 19
click at [494, 313] on button "button" at bounding box center [492, 307] width 15 height 15
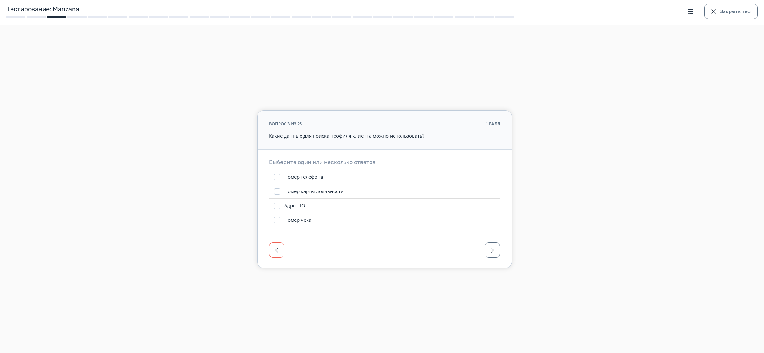
click at [275, 248] on span "button" at bounding box center [277, 250] width 8 height 8
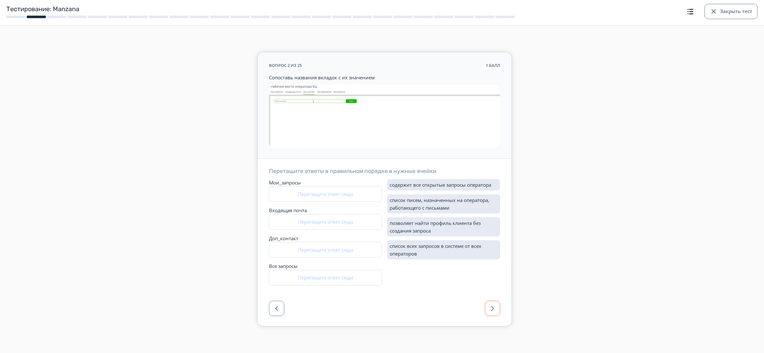
click at [489, 308] on span "button" at bounding box center [493, 308] width 8 height 8
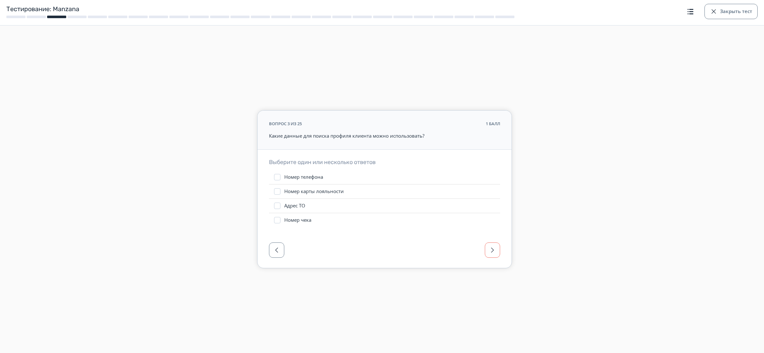
click at [492, 251] on span "button" at bounding box center [493, 250] width 8 height 8
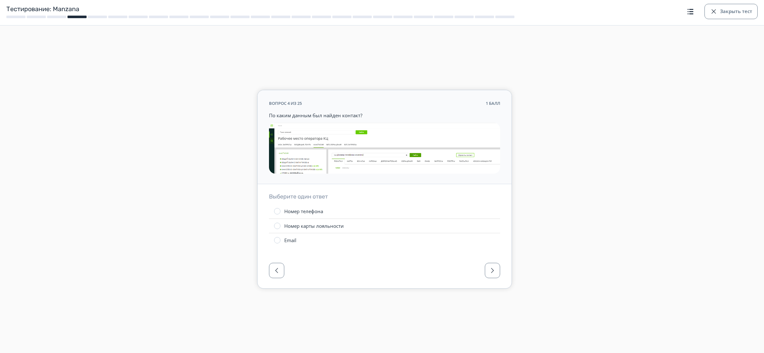
click at [380, 157] on img at bounding box center [384, 148] width 231 height 51
click at [489, 276] on button "button" at bounding box center [492, 270] width 15 height 15
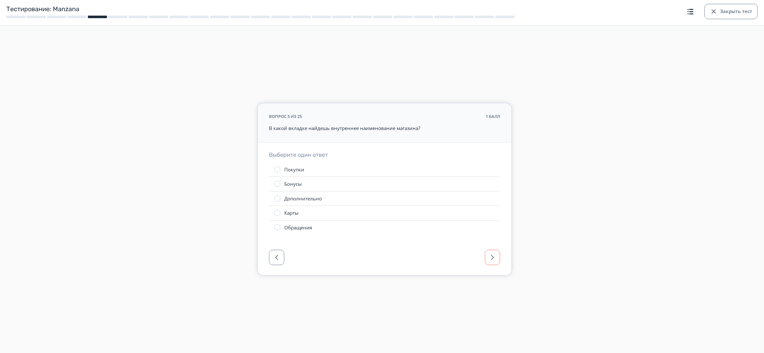
click at [492, 258] on span "button" at bounding box center [493, 257] width 8 height 8
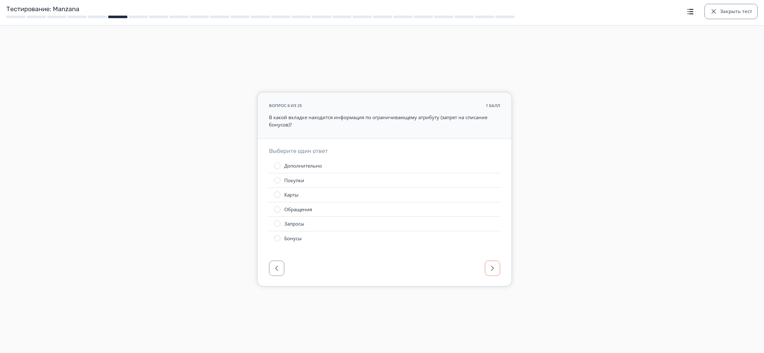
click at [492, 258] on div at bounding box center [384, 270] width 254 height 32
click at [490, 273] on button "button" at bounding box center [492, 267] width 15 height 15
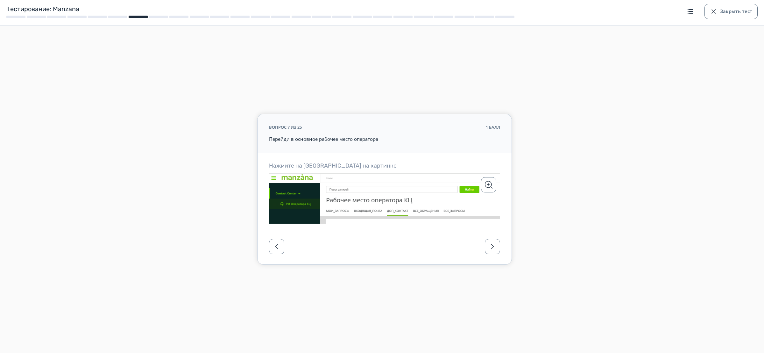
click at [487, 226] on div "Нажмите на [GEOGRAPHIC_DATA] на картинке Отменить Подтвердить выбор области" at bounding box center [384, 192] width 254 height 79
click at [486, 252] on button "button" at bounding box center [492, 246] width 15 height 15
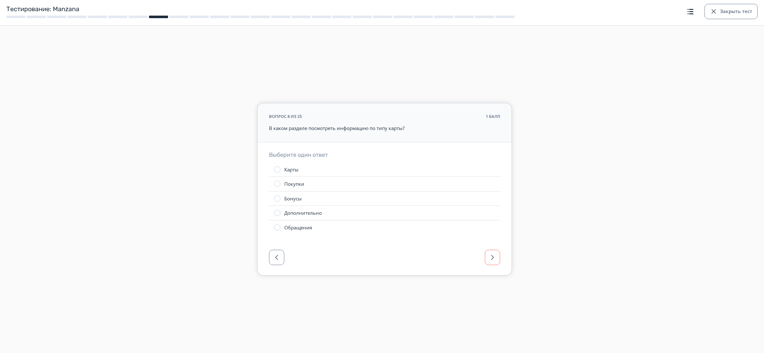
drag, startPoint x: 491, startPoint y: 256, endPoint x: 492, endPoint y: 260, distance: 3.9
click at [491, 256] on span "button" at bounding box center [493, 257] width 8 height 8
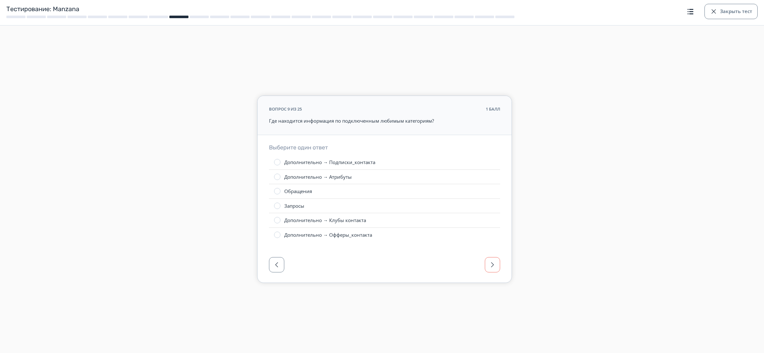
click at [492, 261] on span "button" at bounding box center [493, 265] width 8 height 8
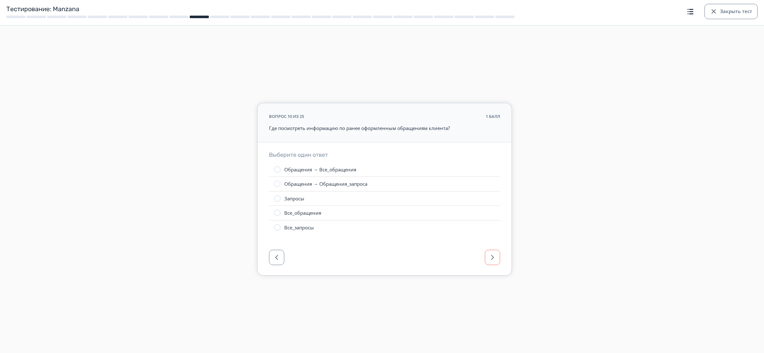
click at [492, 261] on span "button" at bounding box center [493, 257] width 8 height 8
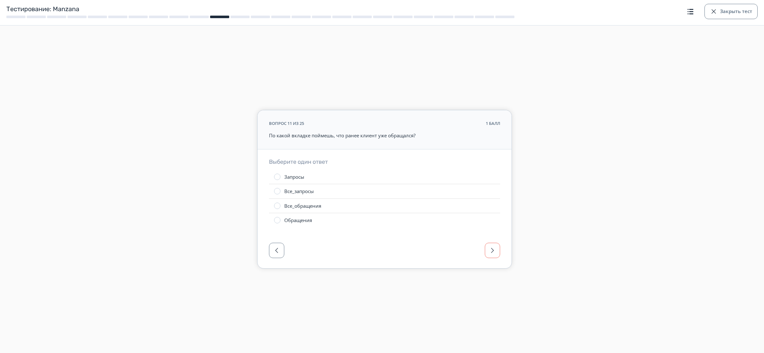
click at [492, 255] on button "button" at bounding box center [492, 250] width 15 height 15
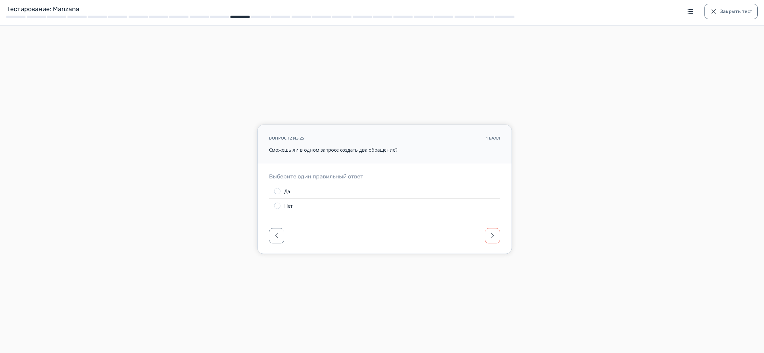
click at [493, 238] on span "button" at bounding box center [493, 236] width 8 height 8
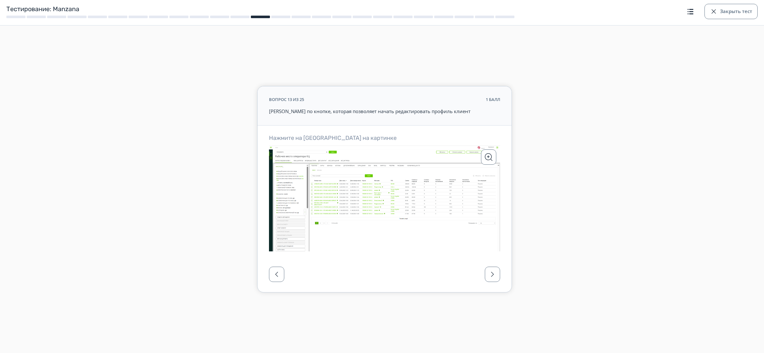
click at [493, 236] on icon at bounding box center [384, 198] width 231 height 106
click at [346, 186] on icon at bounding box center [384, 197] width 231 height 106
click at [493, 234] on circle at bounding box center [493, 234] width 11 height 11
click at [461, 190] on icon at bounding box center [384, 197] width 231 height 106
click at [496, 283] on button "button" at bounding box center [492, 275] width 15 height 15
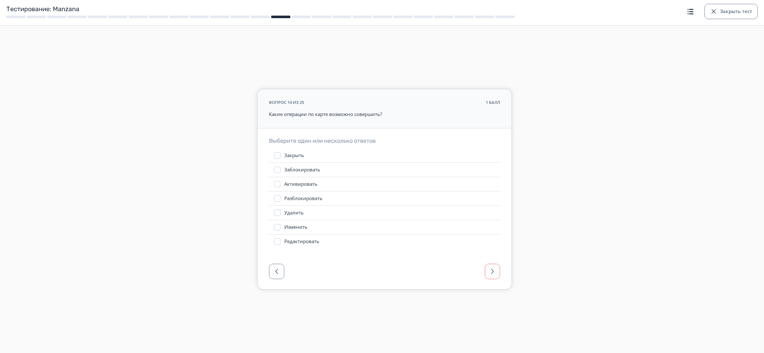
click at [495, 269] on span "button" at bounding box center [493, 271] width 8 height 8
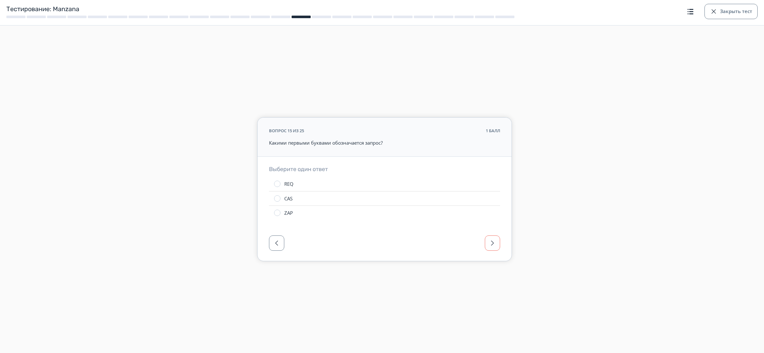
click at [494, 245] on span "button" at bounding box center [493, 243] width 8 height 8
click at [494, 249] on span "button" at bounding box center [493, 250] width 8 height 8
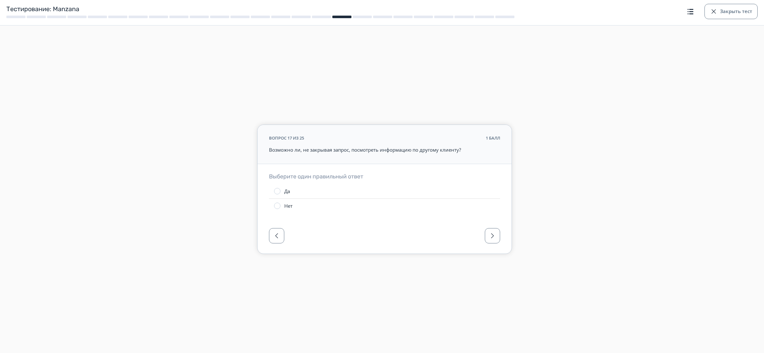
click at [495, 249] on div at bounding box center [384, 238] width 254 height 32
click at [494, 237] on span "button" at bounding box center [493, 236] width 8 height 8
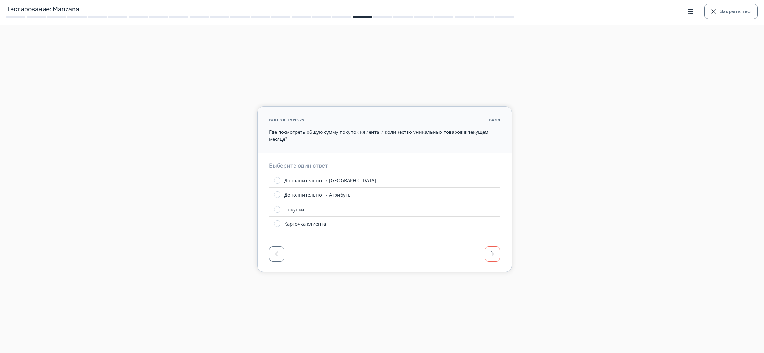
click at [493, 253] on span "button" at bounding box center [493, 254] width 8 height 8
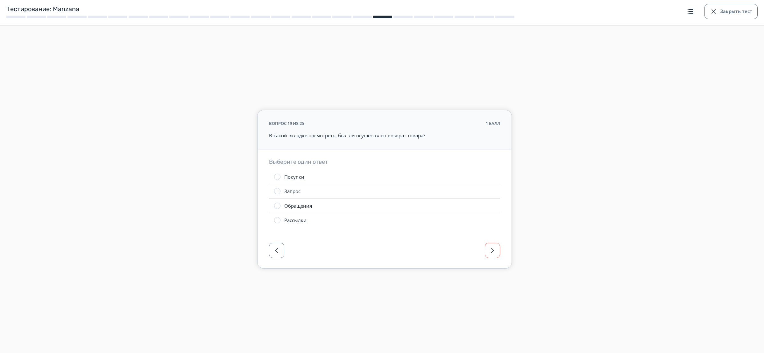
click at [493, 250] on span "button" at bounding box center [493, 250] width 8 height 8
click at [493, 250] on span "button" at bounding box center [493, 254] width 8 height 8
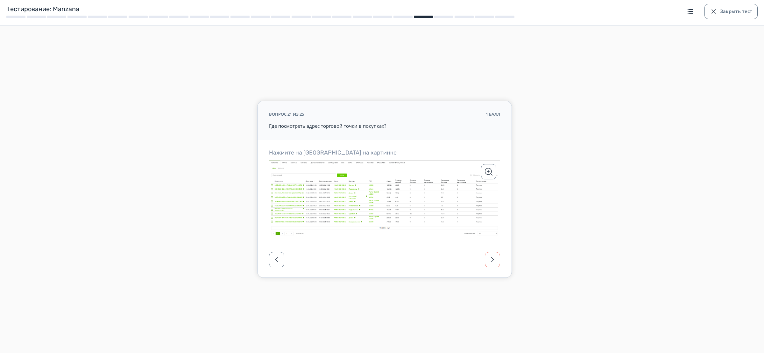
click at [491, 260] on span "button" at bounding box center [493, 260] width 8 height 8
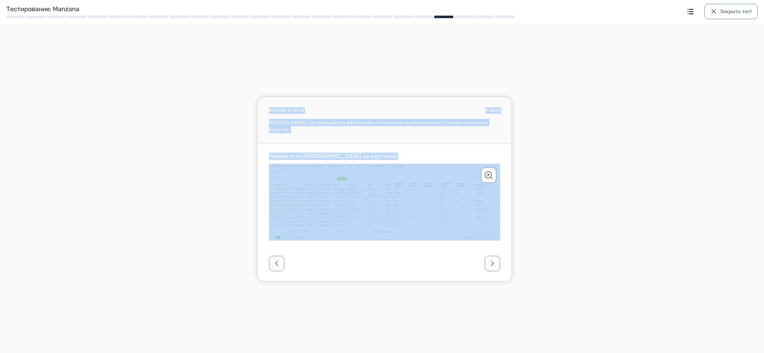
drag, startPoint x: 221, startPoint y: 109, endPoint x: 658, endPoint y: 250, distance: 459.6
click at [658, 250] on form "вопрос 22 из 25 1 балл [PERSON_NAME], где указывается фактически оплаченная сум…" at bounding box center [384, 189] width 751 height 184
click at [494, 266] on span "button" at bounding box center [493, 263] width 8 height 8
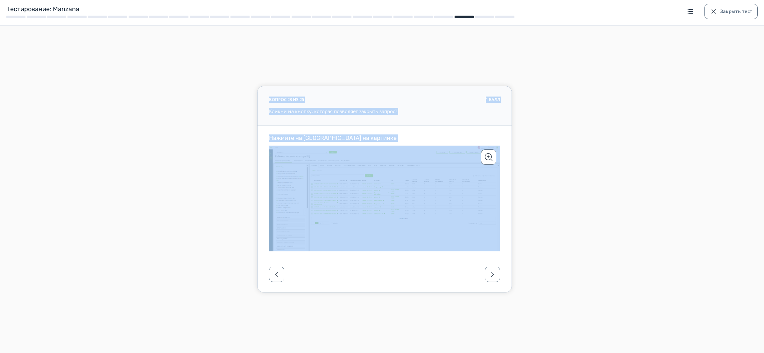
click at [432, 128] on div "Нажмите на [GEOGRAPHIC_DATA] на картинке Отменить Подтвердить выбор области" at bounding box center [384, 192] width 254 height 135
click at [489, 279] on button "button" at bounding box center [492, 273] width 15 height 15
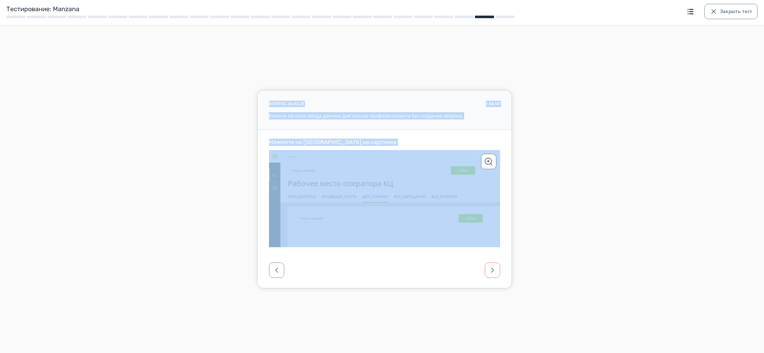
click at [491, 275] on button "button" at bounding box center [492, 269] width 15 height 15
click at [493, 271] on div at bounding box center [384, 272] width 254 height 32
click at [495, 268] on div at bounding box center [384, 272] width 254 height 32
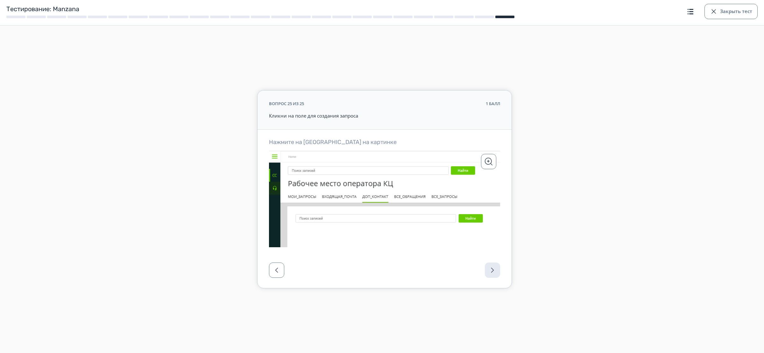
click at [488, 271] on div at bounding box center [384, 272] width 254 height 32
click at [560, 251] on form "вопрос 25 из 25 1 балл Кликни на поле для создания запроса Нажмите на [GEOGRAPH…" at bounding box center [384, 189] width 751 height 198
click at [752, 8] on button "Закрыть тест" at bounding box center [730, 11] width 53 height 15
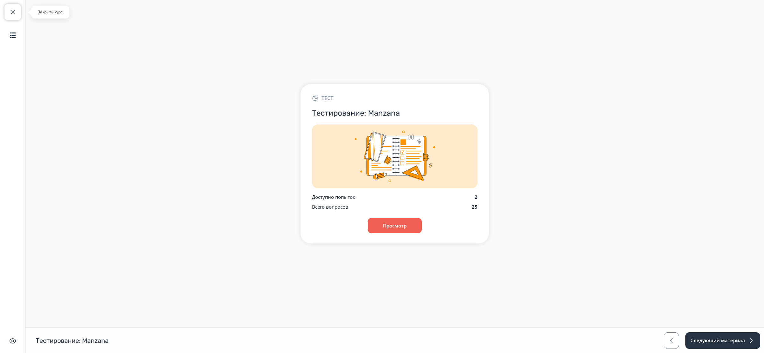
click at [16, 9] on button "Закрыть курс" at bounding box center [12, 12] width 17 height 17
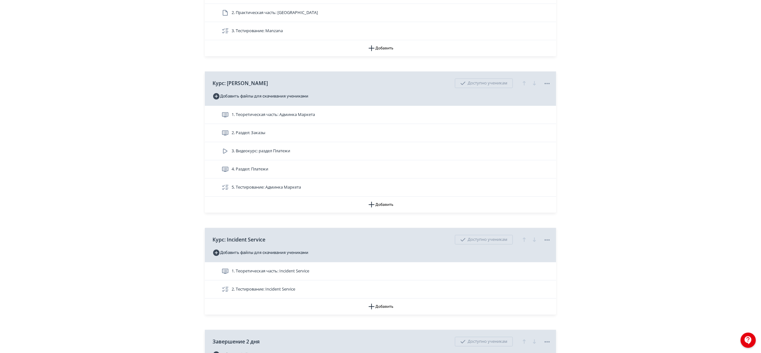
scroll to position [1009, 0]
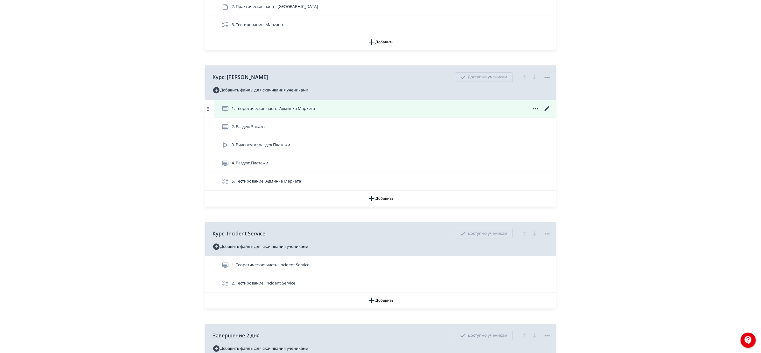
click at [336, 109] on div "1. Теоретическая часть: Админка Маркета" at bounding box center [387, 109] width 330 height 8
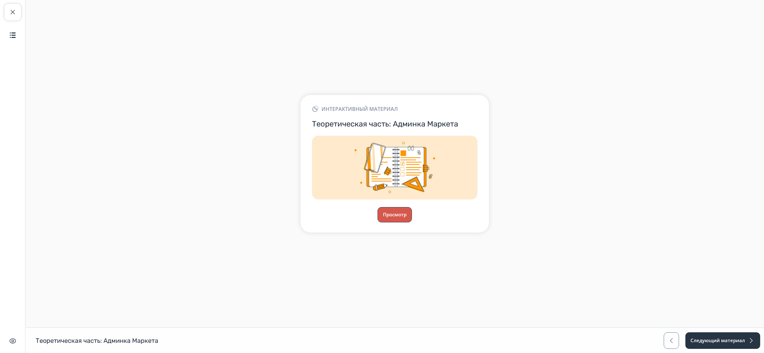
click at [407, 214] on button "Просмотр" at bounding box center [394, 214] width 34 height 15
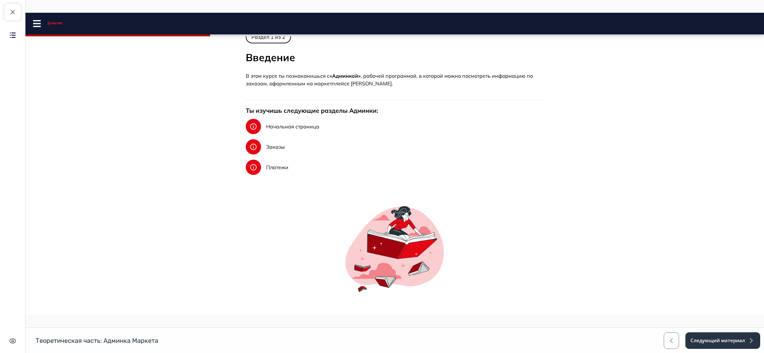
scroll to position [121, 0]
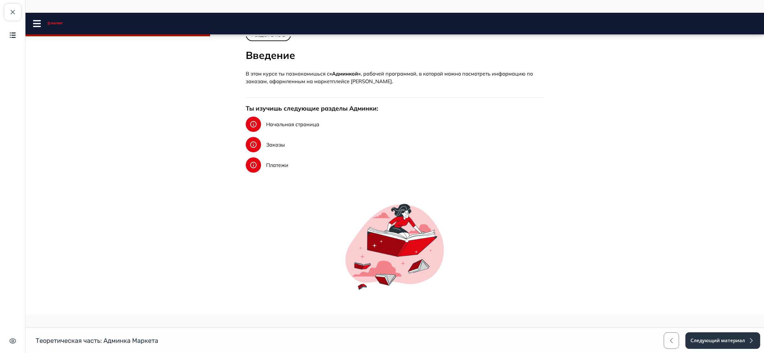
click at [279, 123] on span "Начальная страница" at bounding box center [292, 124] width 53 height 6
click at [271, 148] on div "Заказы" at bounding box center [275, 144] width 19 height 15
click at [270, 166] on span "Платежи" at bounding box center [277, 165] width 22 height 6
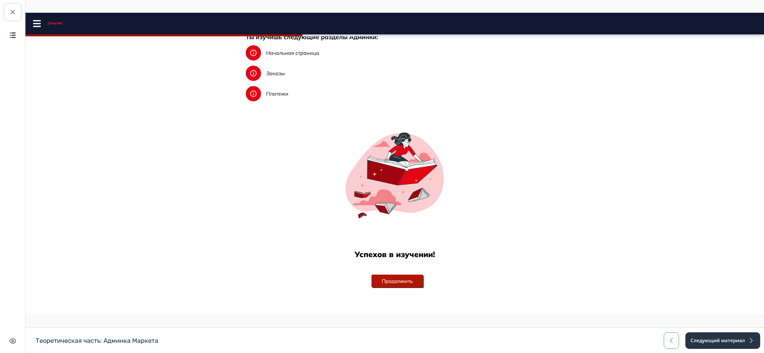
click at [406, 279] on button "Продолжить" at bounding box center [397, 280] width 52 height 13
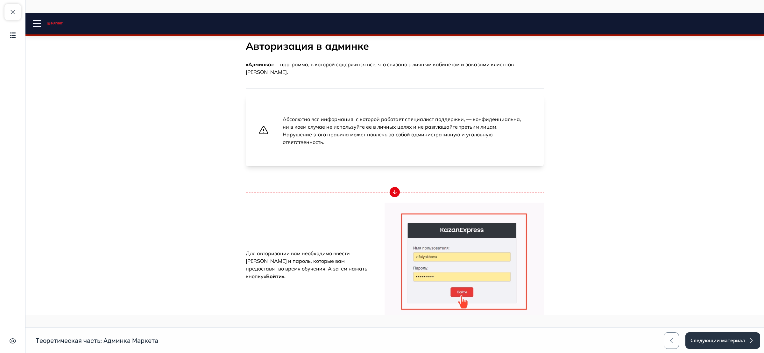
scroll to position [0, 0]
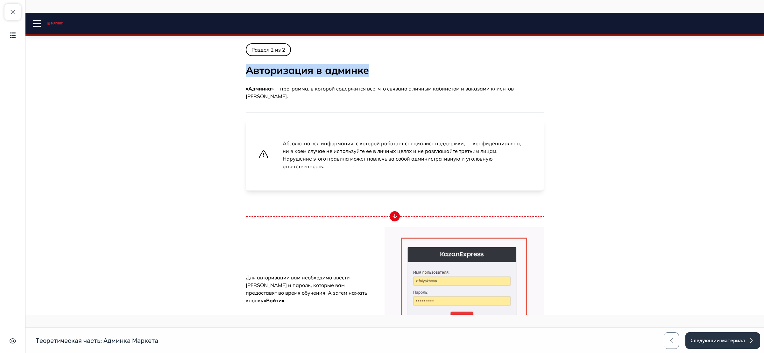
drag, startPoint x: 373, startPoint y: 75, endPoint x: 200, endPoint y: 70, distance: 173.2
click at [200, 70] on body "[PERSON_NAME] Close panel 100% пройдено" at bounding box center [394, 263] width 738 height 441
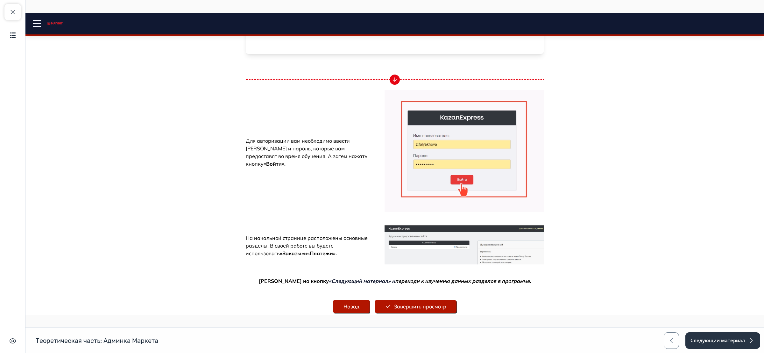
scroll to position [183, 0]
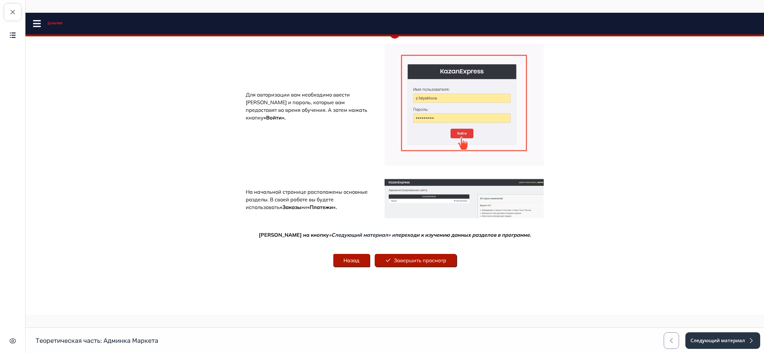
click at [486, 191] on img at bounding box center [463, 197] width 159 height 39
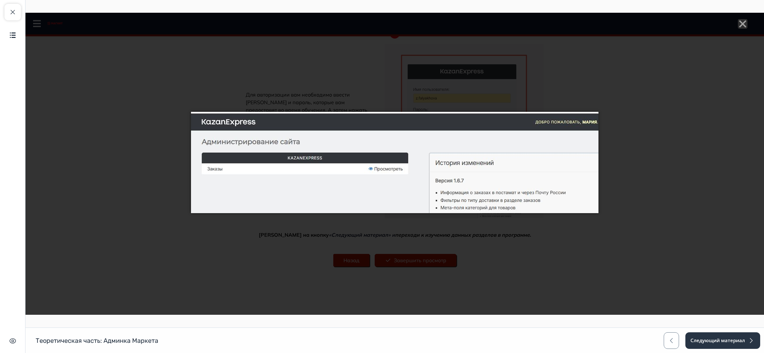
click at [738, 25] on icon "Close" at bounding box center [743, 24] width 10 height 10
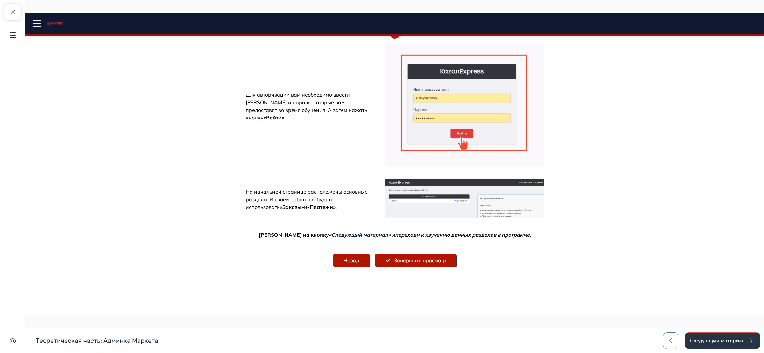
click at [726, 336] on button "Следующий материал" at bounding box center [722, 340] width 75 height 17
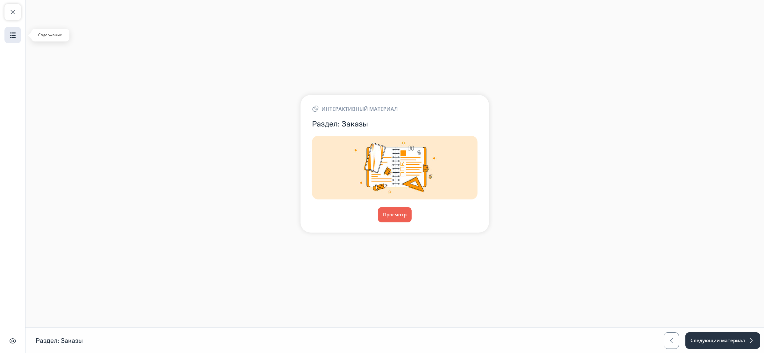
click at [10, 39] on img "button" at bounding box center [13, 35] width 8 height 8
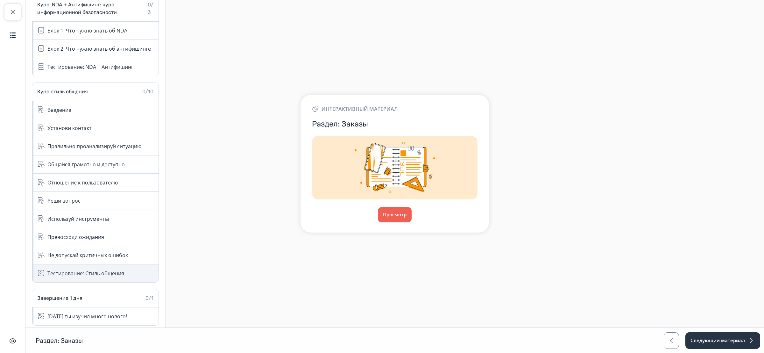
scroll to position [143, 0]
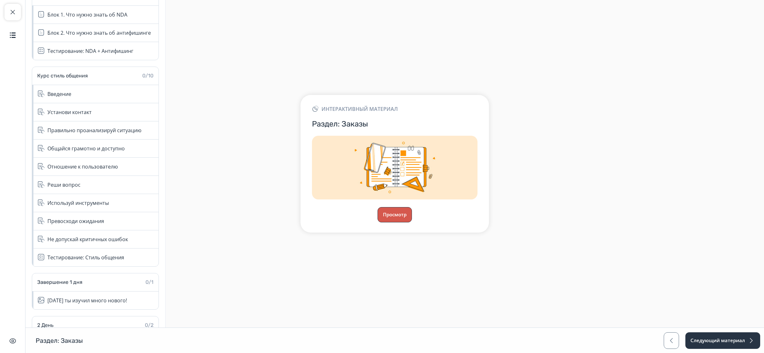
click at [396, 213] on button "Просмотр" at bounding box center [394, 214] width 34 height 15
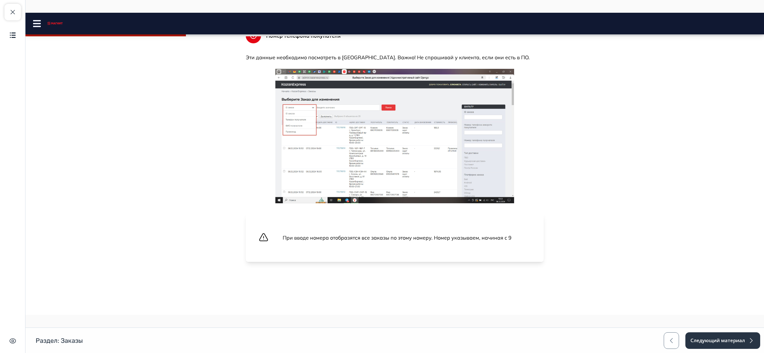
scroll to position [250, 0]
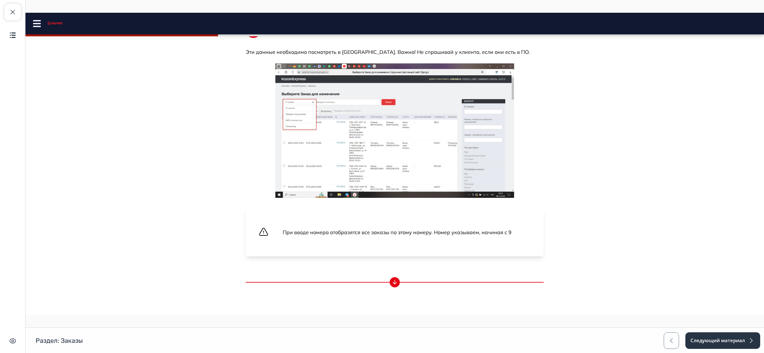
click at [415, 145] on img at bounding box center [394, 130] width 239 height 134
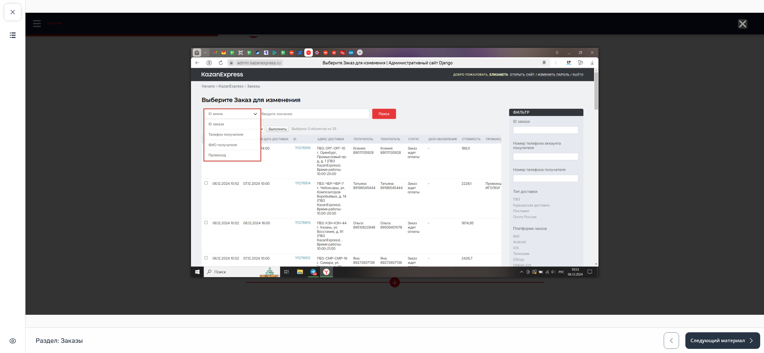
click at [738, 25] on icon "Close" at bounding box center [743, 24] width 10 height 10
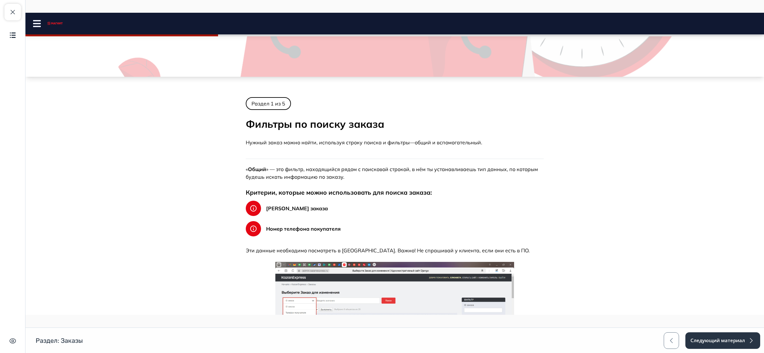
scroll to position [49, 0]
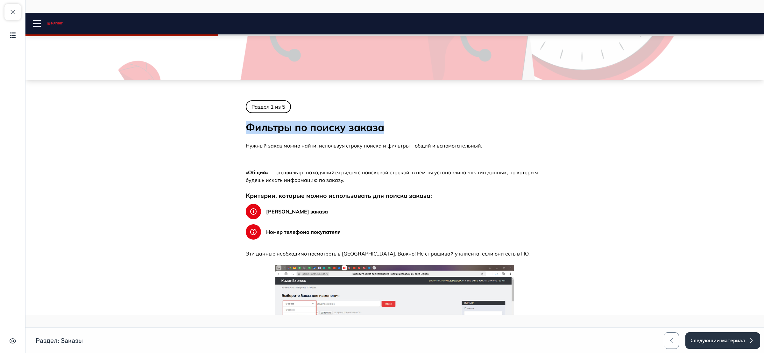
drag, startPoint x: 385, startPoint y: 125, endPoint x: 242, endPoint y: 122, distance: 143.3
click at [246, 123] on h2 "Фильтры по поиску заказа" at bounding box center [395, 127] width 298 height 13
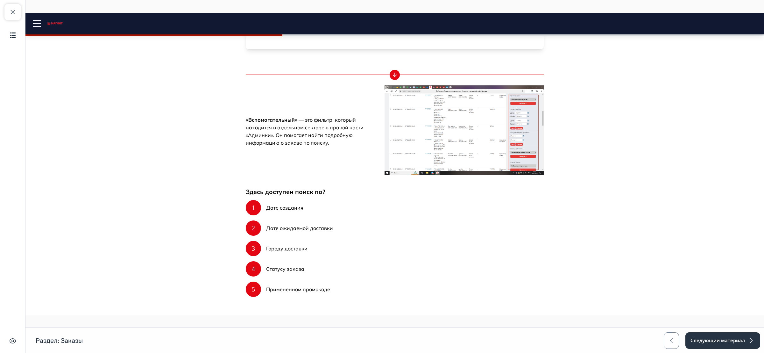
scroll to position [459, 0]
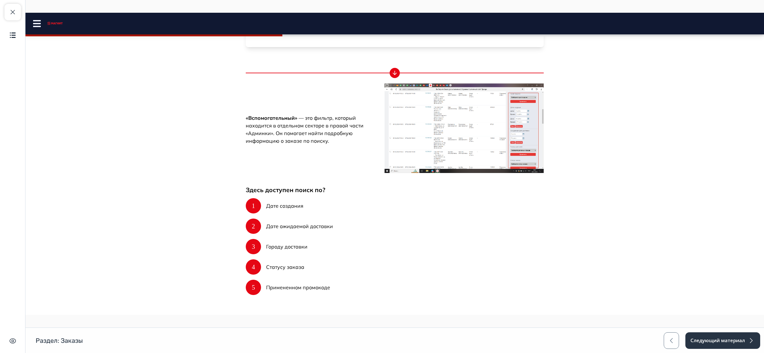
click at [465, 146] on img at bounding box center [463, 127] width 159 height 89
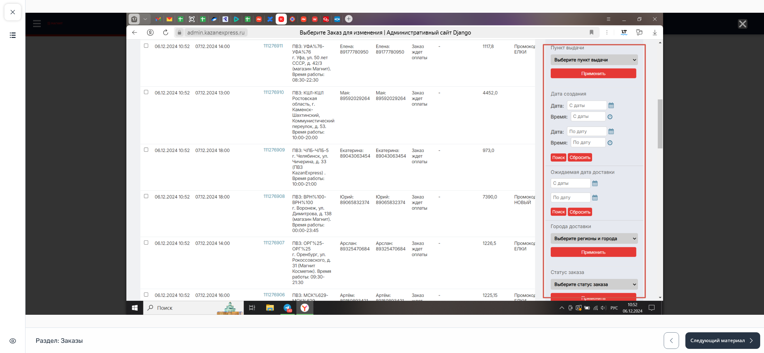
click at [738, 23] on icon "Close" at bounding box center [743, 24] width 10 height 10
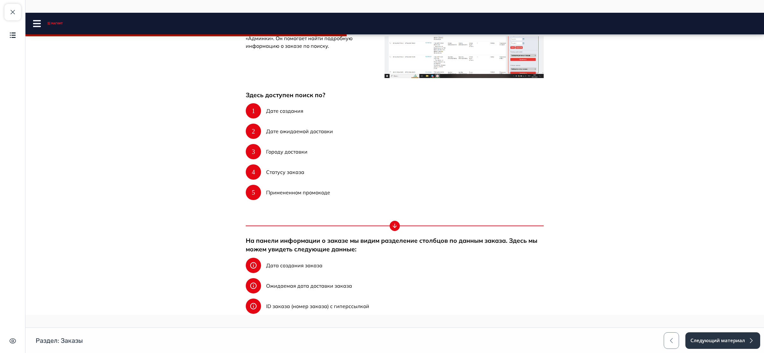
scroll to position [619, 0]
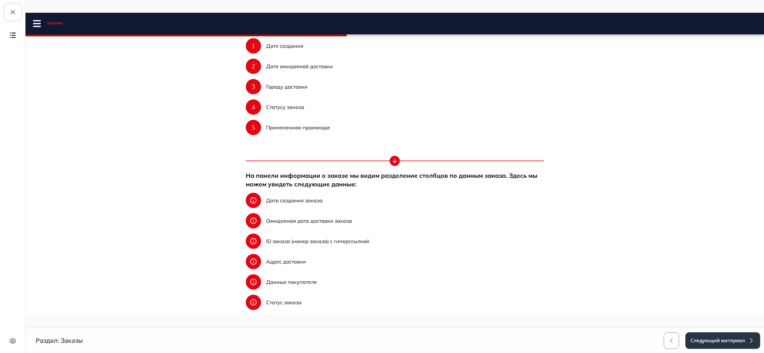
click at [269, 46] on p "Дате создания" at bounding box center [284, 46] width 37 height 8
click at [269, 63] on p "Дате ожидаемой доставки" at bounding box center [299, 66] width 67 height 8
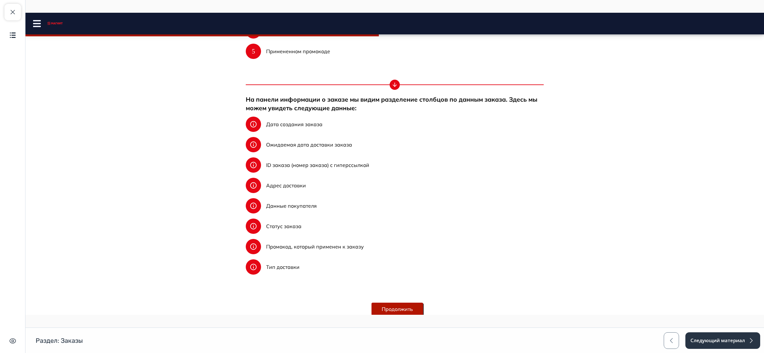
scroll to position [771, 0]
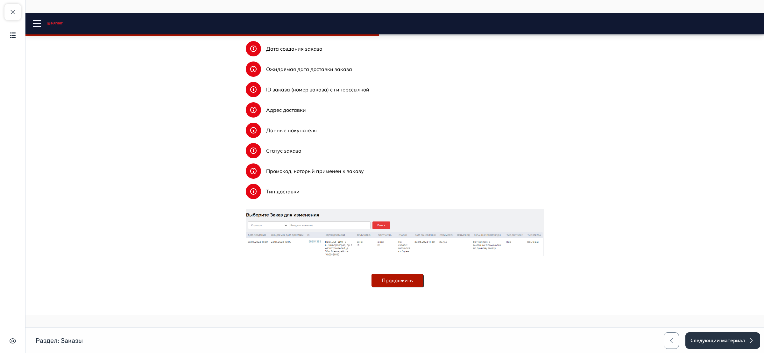
click at [395, 245] on img at bounding box center [395, 232] width 298 height 47
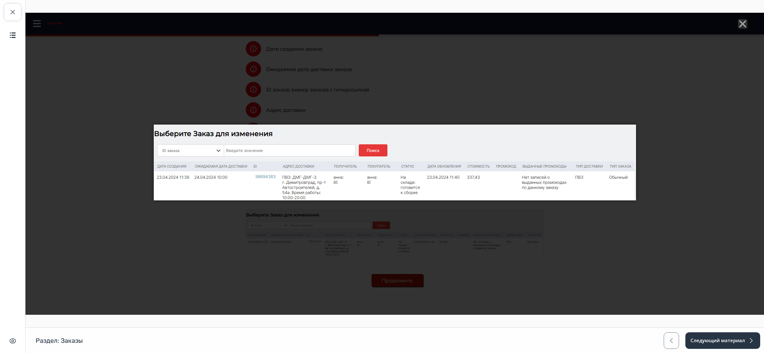
click at [739, 22] on line "Close" at bounding box center [742, 24] width 6 height 6
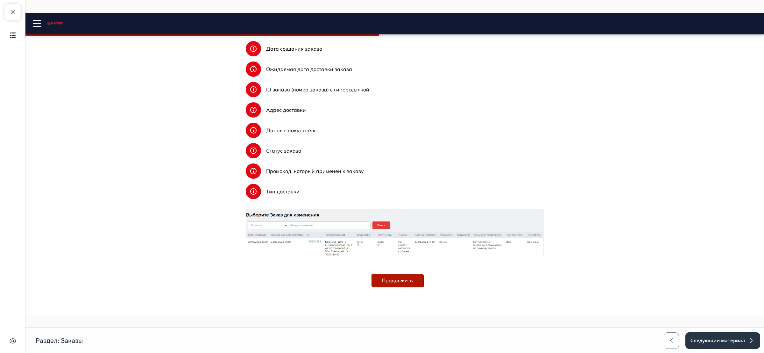
click at [414, 283] on button "Продолжить" at bounding box center [397, 280] width 52 height 13
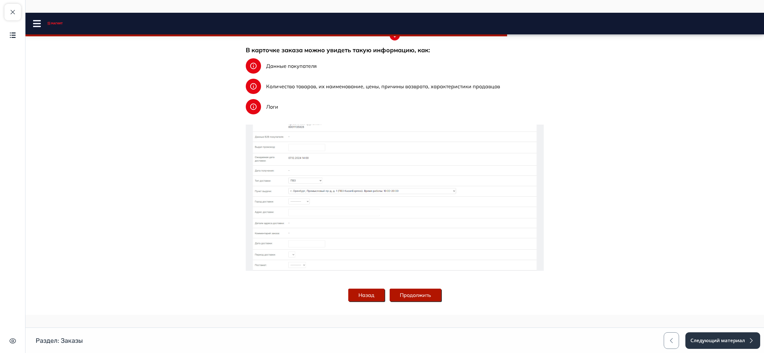
scroll to position [177, 0]
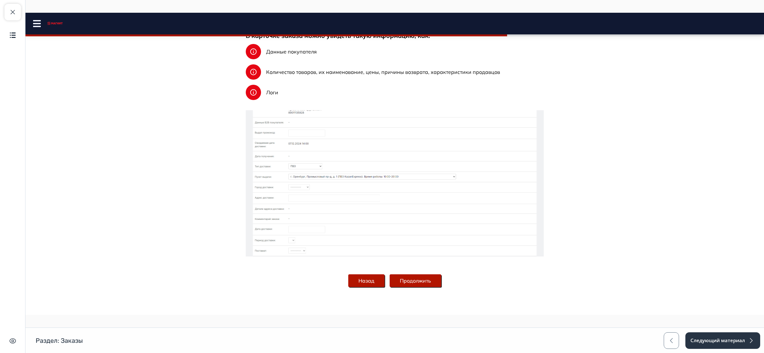
click at [341, 169] on img at bounding box center [395, 183] width 298 height 146
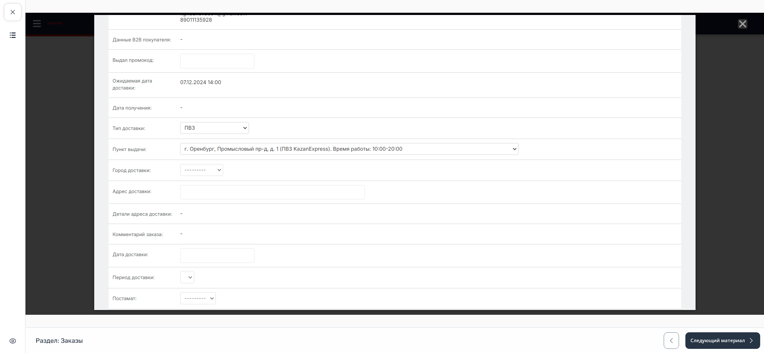
click at [738, 22] on icon "Close" at bounding box center [743, 24] width 10 height 10
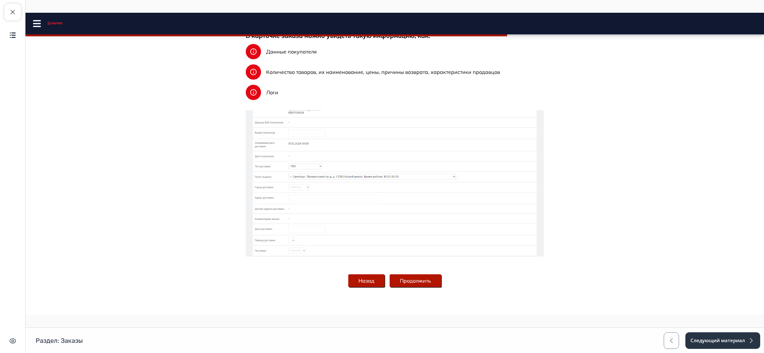
scroll to position [0, 0]
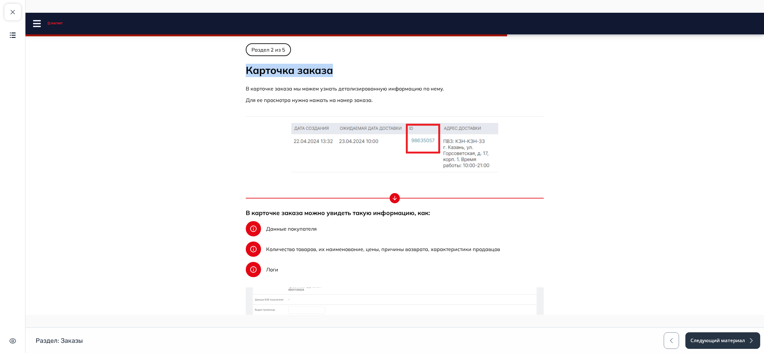
drag, startPoint x: 339, startPoint y: 68, endPoint x: 208, endPoint y: 60, distance: 131.7
click at [214, 69] on body "Заказы Close panel" at bounding box center [394, 257] width 738 height 428
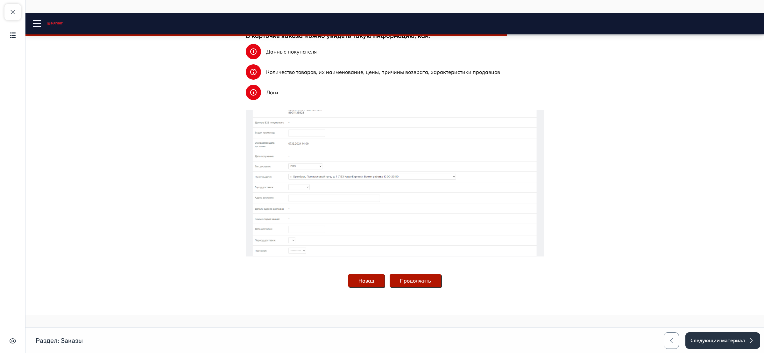
click at [413, 280] on button "Продолжить" at bounding box center [416, 280] width 52 height 13
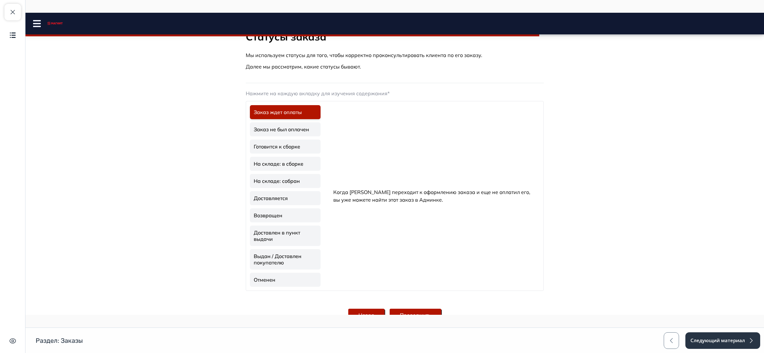
scroll to position [0, 0]
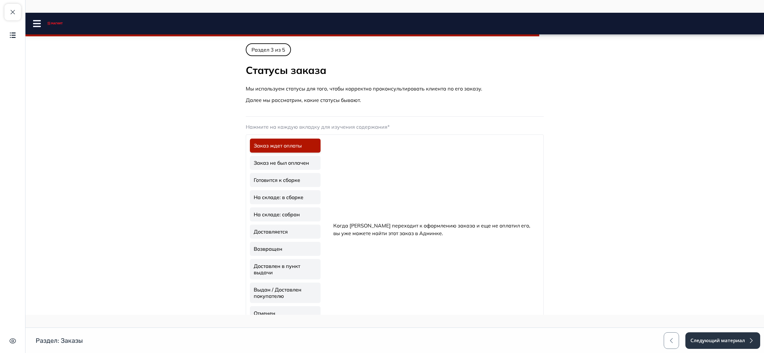
click at [301, 165] on link "Заказ не был оплачен" at bounding box center [285, 163] width 71 height 14
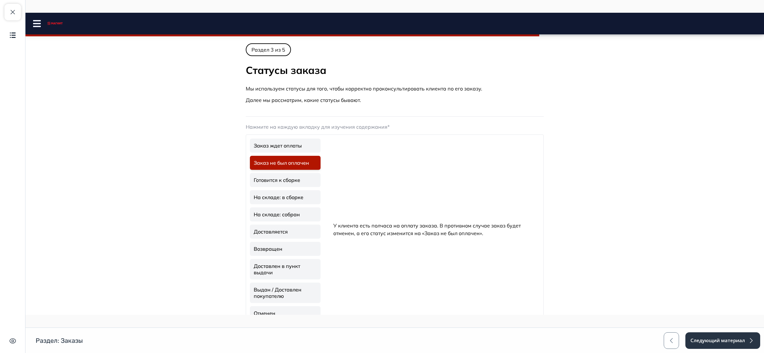
click at [288, 179] on link "Готовится к сборке" at bounding box center [285, 180] width 71 height 14
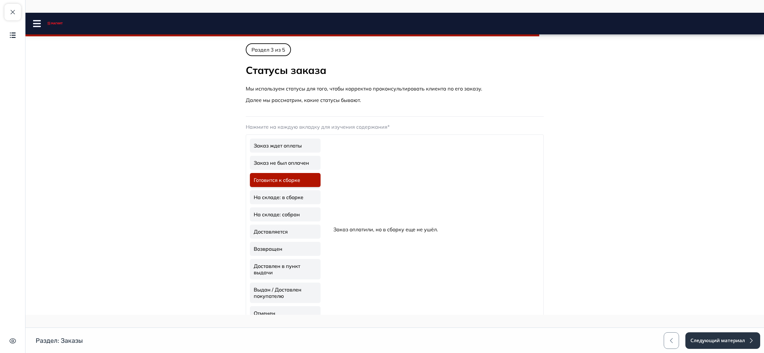
click at [285, 194] on link "На складе: в сборке" at bounding box center [285, 197] width 71 height 14
click at [288, 216] on link "На складе: собран" at bounding box center [285, 214] width 71 height 14
click at [283, 244] on link "Возвращен" at bounding box center [285, 249] width 71 height 14
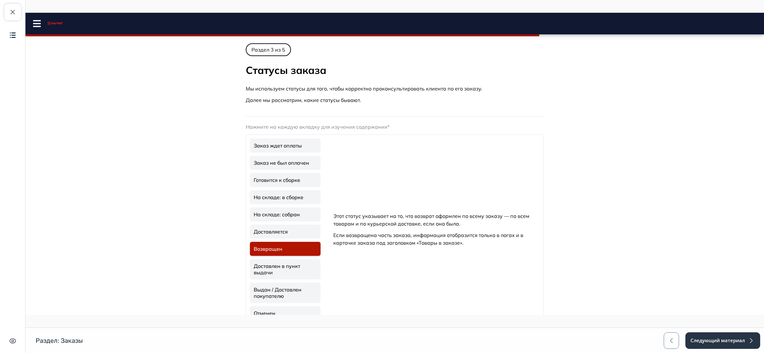
drag, startPoint x: 282, startPoint y: 263, endPoint x: 283, endPoint y: 279, distance: 16.3
click at [282, 263] on link "Доставлен в пункт выдачи" at bounding box center [285, 269] width 71 height 20
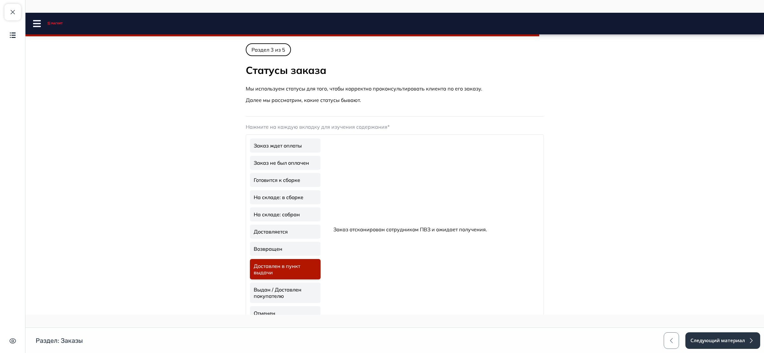
click at [275, 289] on link "Выдан / Доставлен покупателю" at bounding box center [285, 292] width 71 height 20
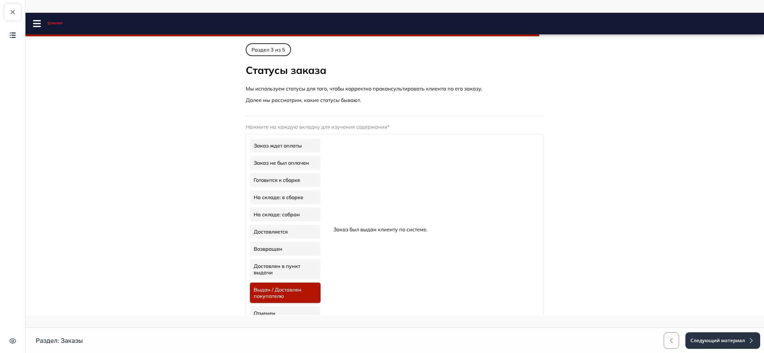
click at [270, 304] on ul "Заказ ждет оплаты Заказ не был оплачен Готовится к сборке На складе: в сборке Н…" at bounding box center [285, 229] width 73 height 184
click at [271, 314] on main at bounding box center [394, 163] width 738 height 327
drag, startPoint x: 269, startPoint y: 313, endPoint x: 433, endPoint y: 294, distance: 164.7
click at [269, 313] on link "Отменен" at bounding box center [285, 313] width 71 height 14
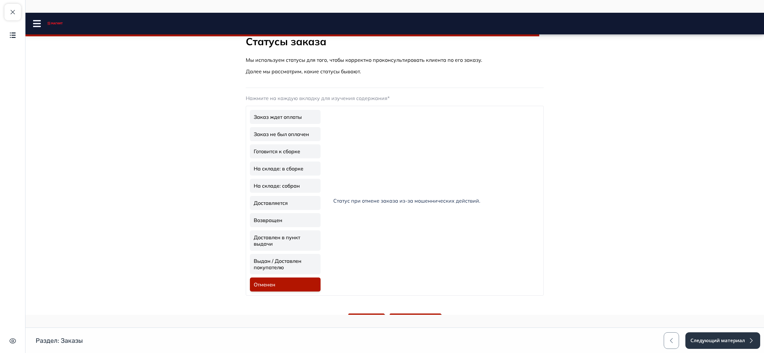
scroll to position [68, 0]
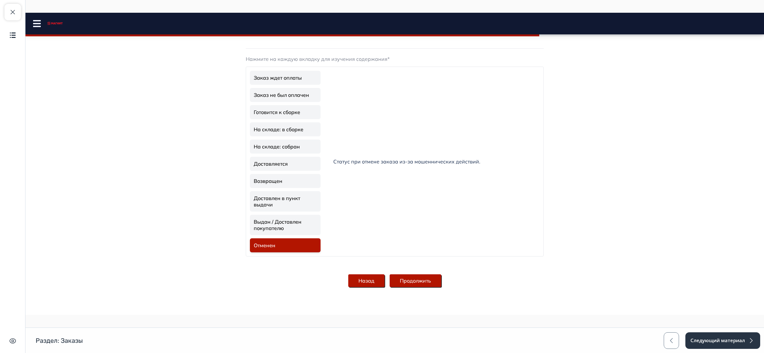
click at [432, 282] on button "Продолжить" at bounding box center [416, 280] width 52 height 13
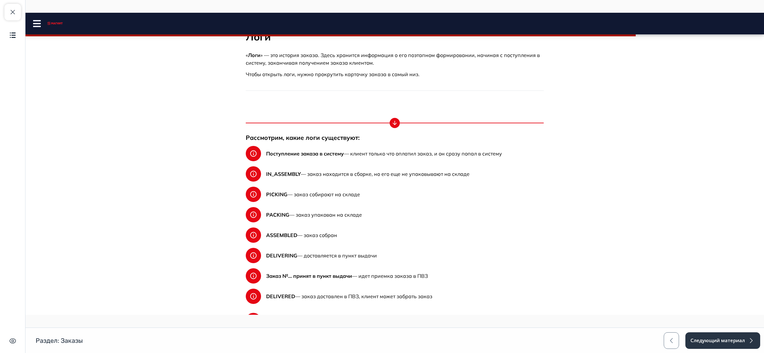
scroll to position [0, 0]
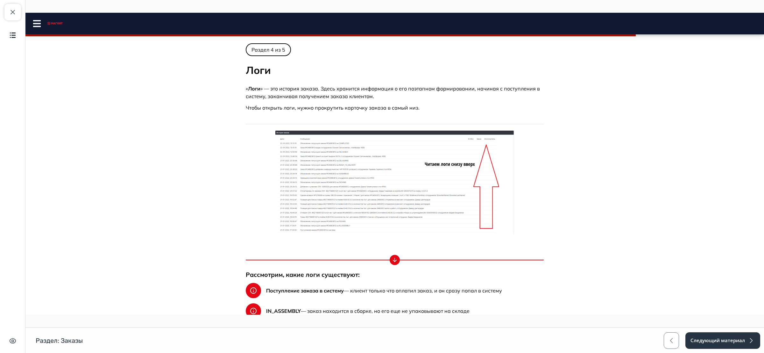
click at [391, 170] on img at bounding box center [394, 181] width 239 height 103
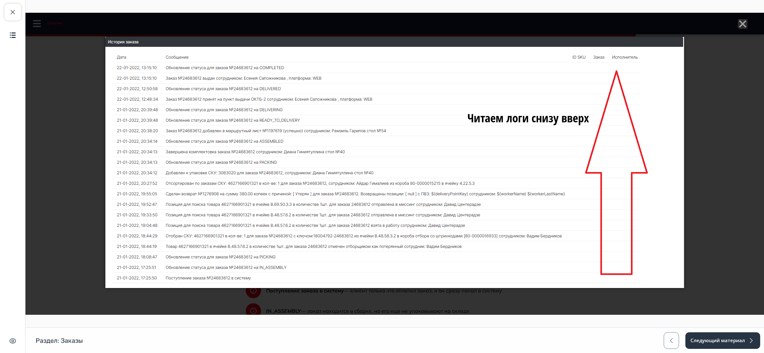
click at [738, 23] on icon "Close" at bounding box center [743, 24] width 10 height 10
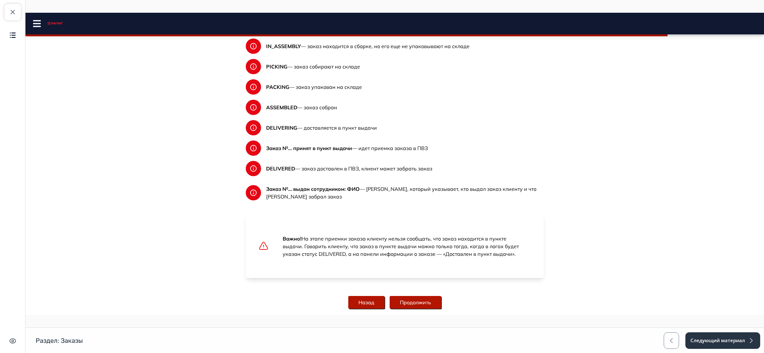
scroll to position [286, 0]
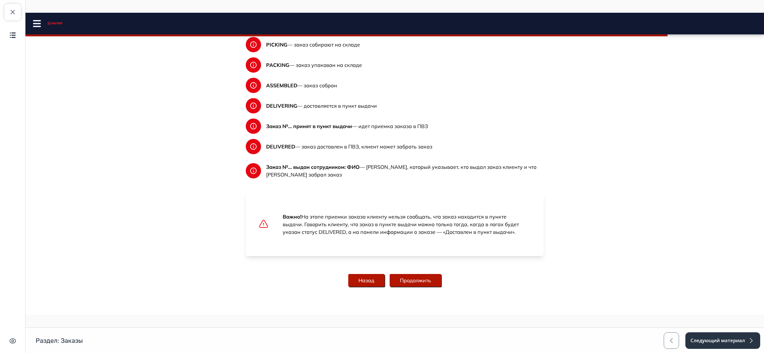
click at [250, 145] on icon at bounding box center [254, 147] width 8 height 8
click at [413, 284] on button "Продолжить" at bounding box center [416, 280] width 52 height 13
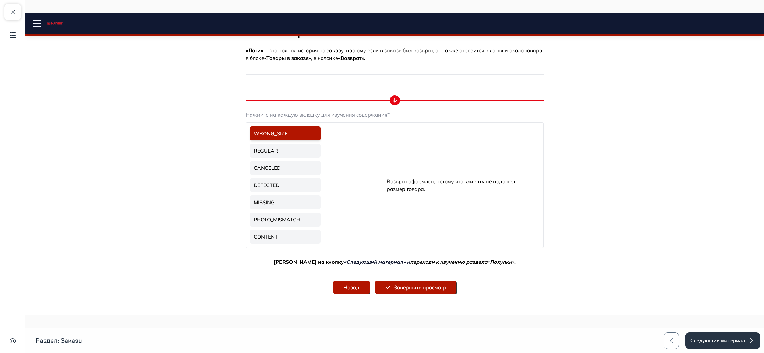
scroll to position [0, 0]
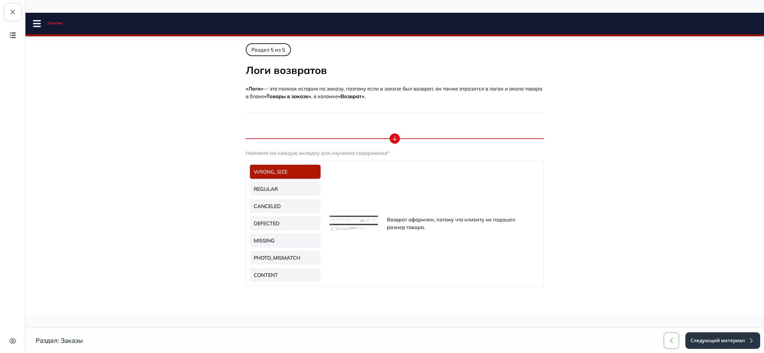
click at [350, 221] on img at bounding box center [353, 222] width 48 height 15
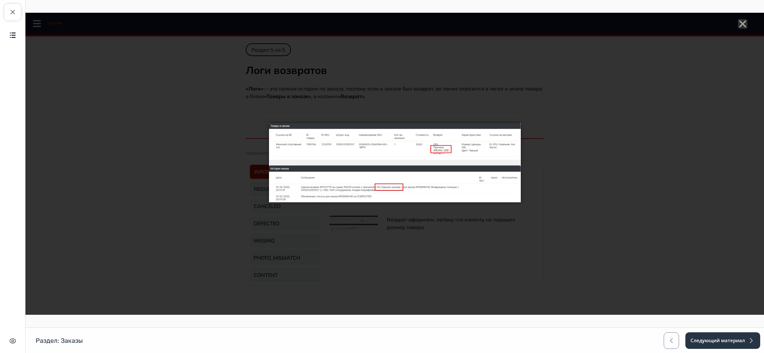
click at [738, 21] on icon "Close" at bounding box center [743, 24] width 10 height 10
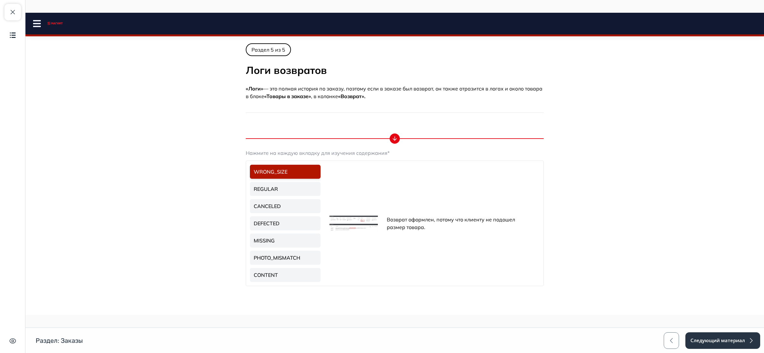
click at [270, 185] on link "REGULAR" at bounding box center [285, 189] width 71 height 14
click at [354, 220] on img at bounding box center [353, 223] width 48 height 16
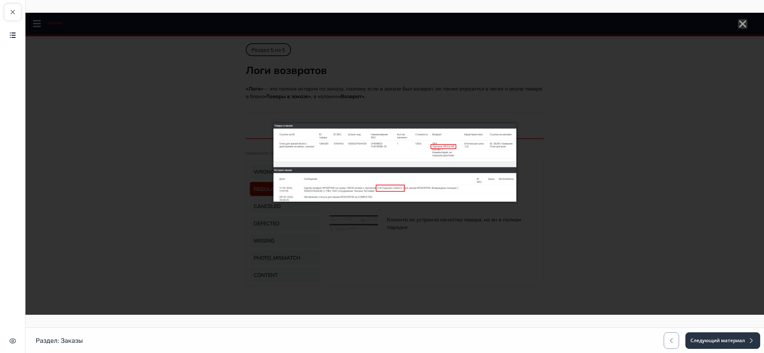
click at [739, 24] on line "Close" at bounding box center [742, 24] width 6 height 6
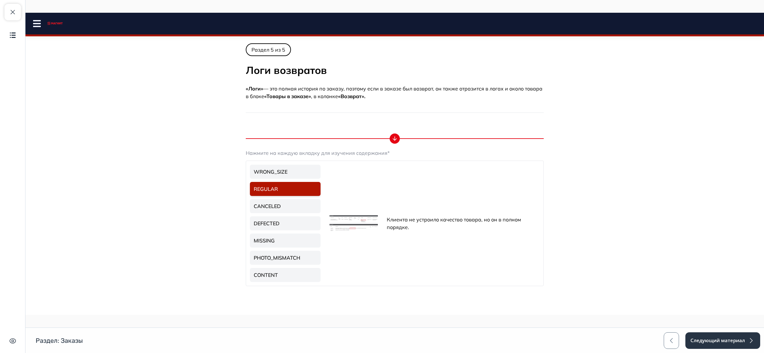
click at [276, 204] on link "CANCELED" at bounding box center [285, 206] width 71 height 14
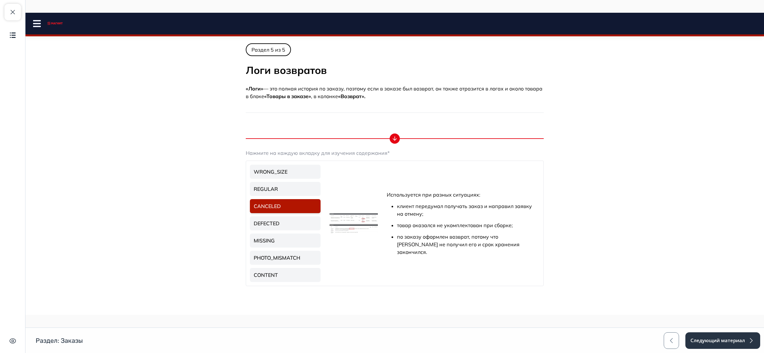
click at [362, 219] on img at bounding box center [353, 223] width 48 height 20
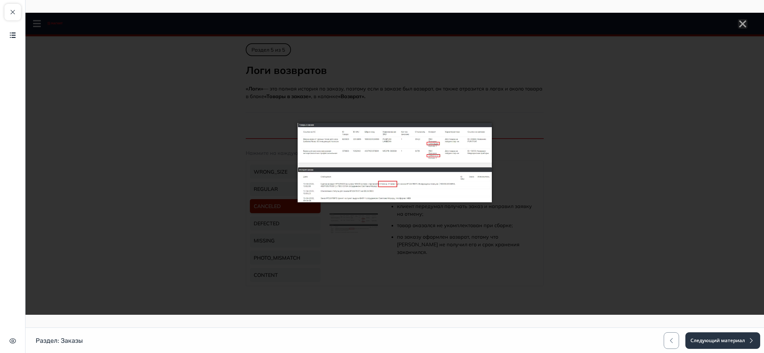
click at [395, 151] on img at bounding box center [395, 162] width 194 height 79
click at [738, 23] on icon "Close" at bounding box center [743, 24] width 10 height 10
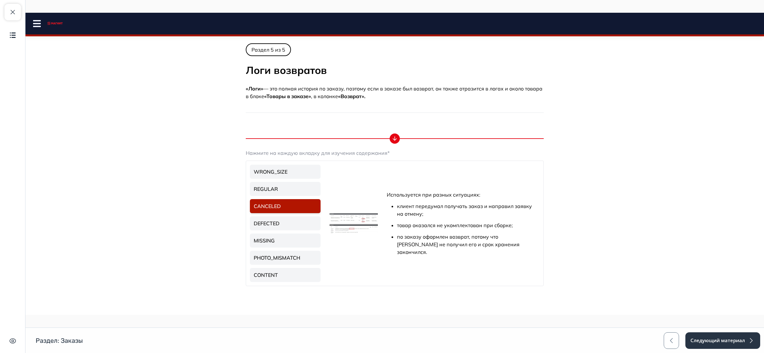
click at [276, 225] on link "DEFECTED" at bounding box center [285, 223] width 71 height 14
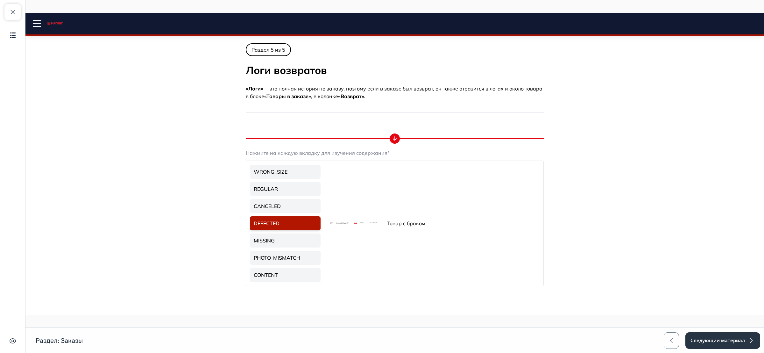
click at [335, 224] on div at bounding box center [353, 222] width 53 height 25
click at [346, 220] on div at bounding box center [353, 222] width 53 height 25
click at [346, 223] on img at bounding box center [353, 223] width 48 height 2
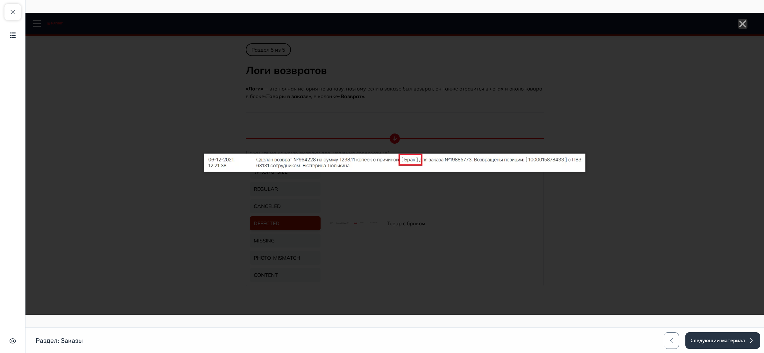
click at [738, 20] on icon "Close" at bounding box center [743, 24] width 10 height 10
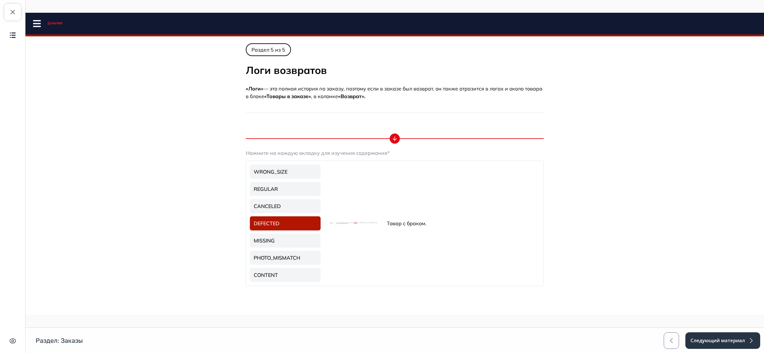
click at [269, 239] on link "MISSING" at bounding box center [285, 240] width 71 height 14
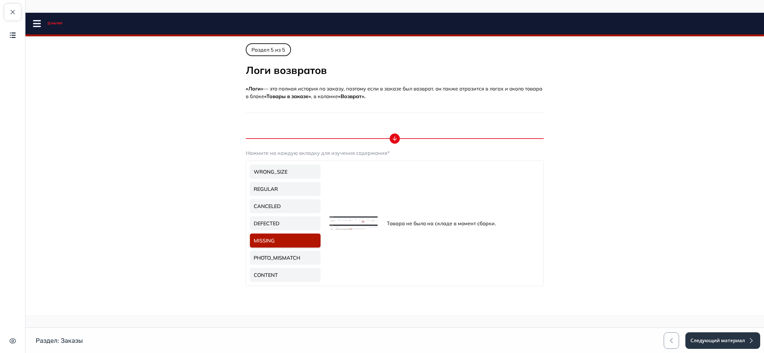
click at [336, 220] on img at bounding box center [353, 223] width 48 height 14
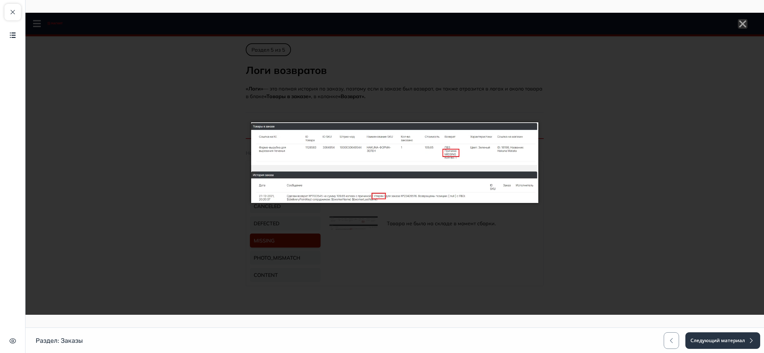
click at [739, 24] on line "Close" at bounding box center [742, 24] width 6 height 6
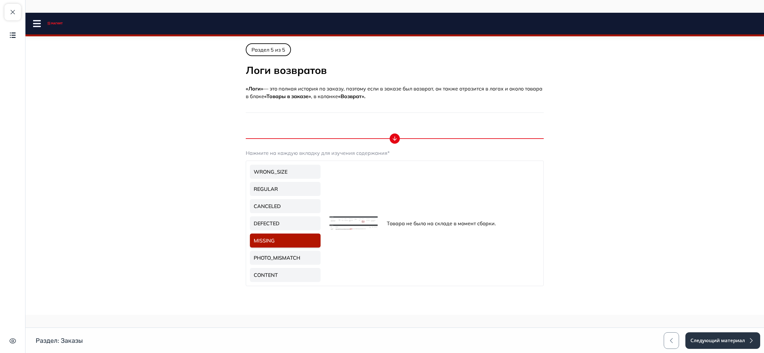
click at [283, 255] on link "PHOTO_MISMATCH" at bounding box center [285, 257] width 71 height 14
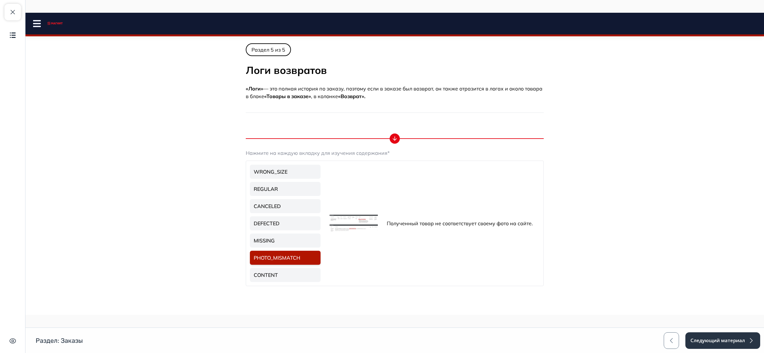
click at [370, 221] on img at bounding box center [353, 223] width 48 height 17
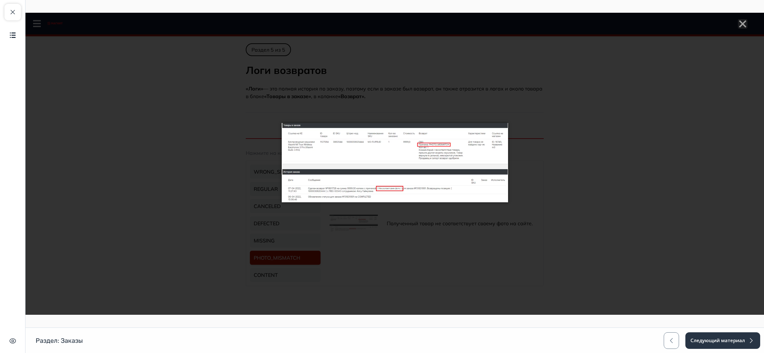
click at [429, 184] on img at bounding box center [395, 162] width 226 height 79
click at [384, 153] on img at bounding box center [395, 162] width 226 height 79
click at [739, 22] on line "Close" at bounding box center [742, 24] width 6 height 6
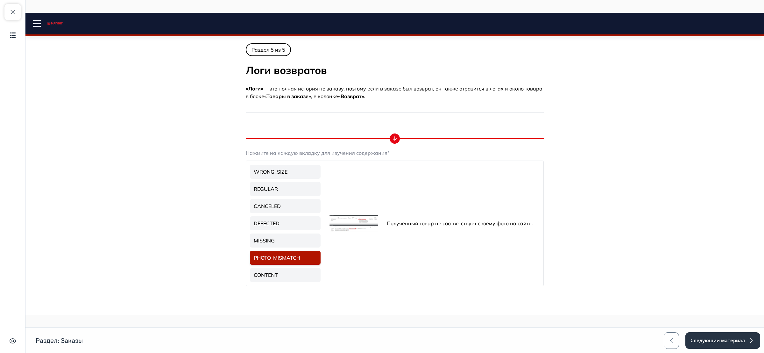
drag, startPoint x: 285, startPoint y: 272, endPoint x: 288, endPoint y: 271, distance: 3.4
click at [285, 272] on link "CONTENT" at bounding box center [285, 275] width 71 height 14
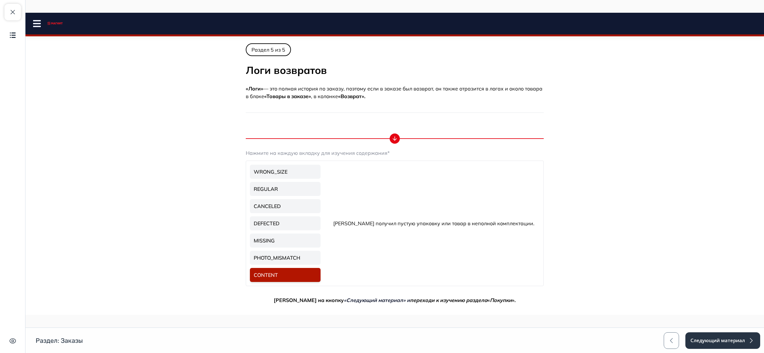
scroll to position [73, 0]
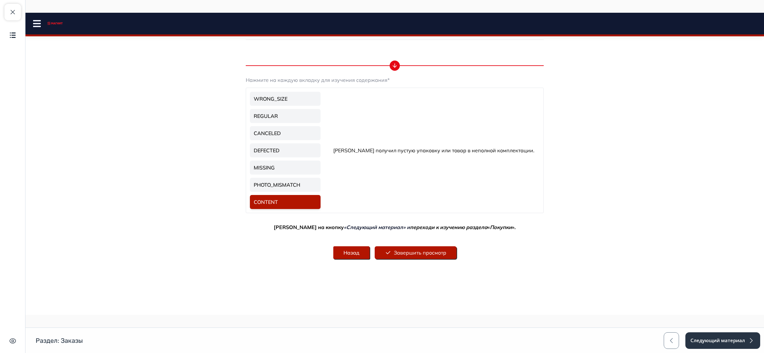
click at [412, 250] on button "Завершить просмотр" at bounding box center [416, 252] width 82 height 13
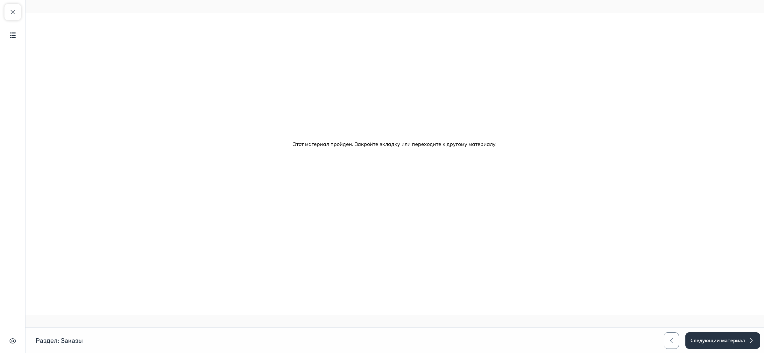
scroll to position [0, 0]
drag, startPoint x: 467, startPoint y: 143, endPoint x: 469, endPoint y: 146, distance: 3.6
click at [468, 145] on p "Этот материал пройден. Закройте вкладку или переходите к другому материалу." at bounding box center [395, 144] width 318 height 8
click at [702, 337] on button "Следующий материал" at bounding box center [722, 340] width 75 height 17
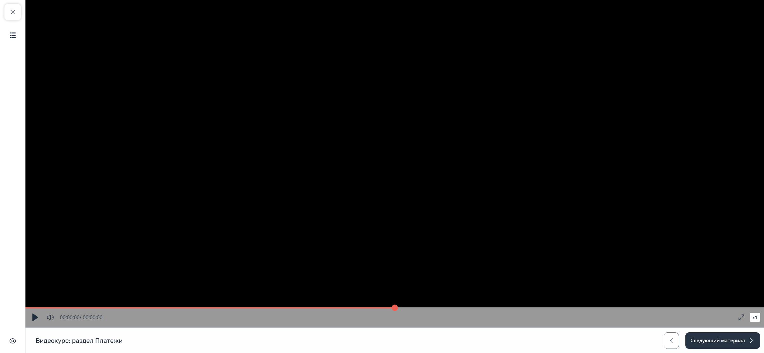
click at [34, 318] on button "button" at bounding box center [34, 316] width 11 height 11
click at [34, 319] on button "button" at bounding box center [34, 316] width 11 height 11
click at [35, 321] on button "button" at bounding box center [34, 316] width 11 height 11
click at [753, 317] on button "x 1" at bounding box center [755, 317] width 11 height 9
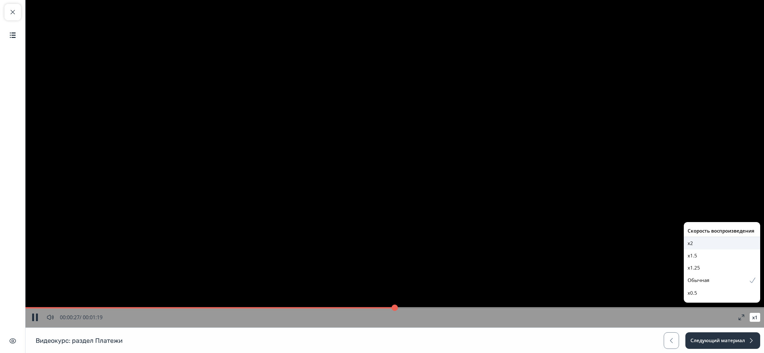
click at [725, 243] on div "x2" at bounding box center [721, 242] width 69 height 7
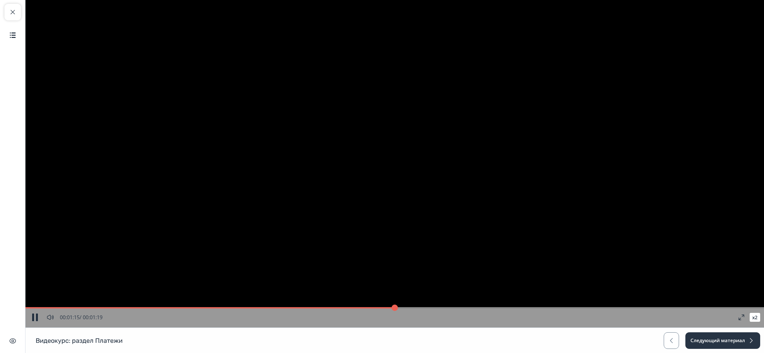
click at [34, 314] on button "button" at bounding box center [34, 316] width 11 height 11
click at [603, 307] on input "range" at bounding box center [394, 307] width 738 height 6
click at [33, 317] on button "button" at bounding box center [34, 316] width 11 height 11
type input "**"
click at [32, 313] on button "button" at bounding box center [34, 316] width 11 height 11
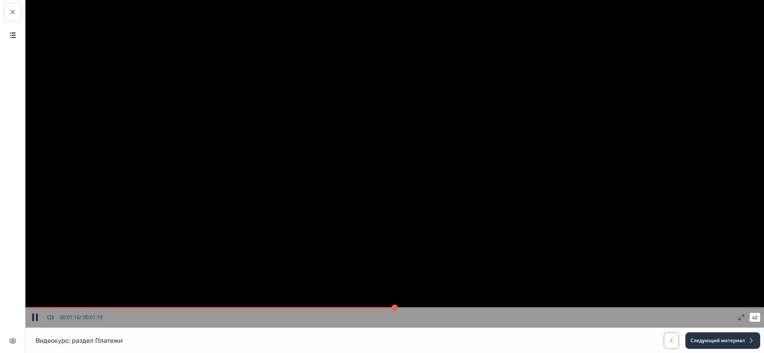
click at [32, 319] on button "button" at bounding box center [34, 316] width 11 height 11
click at [32, 317] on button "button" at bounding box center [34, 316] width 11 height 11
type input "***"
click at [737, 338] on button "Следующий материал" at bounding box center [722, 340] width 75 height 17
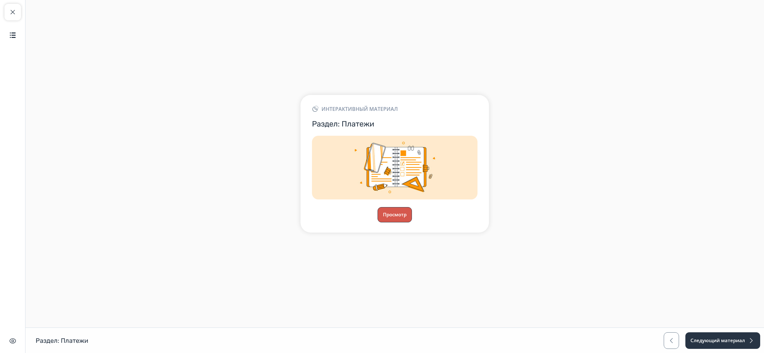
click at [403, 214] on button "Просмотр" at bounding box center [394, 214] width 34 height 15
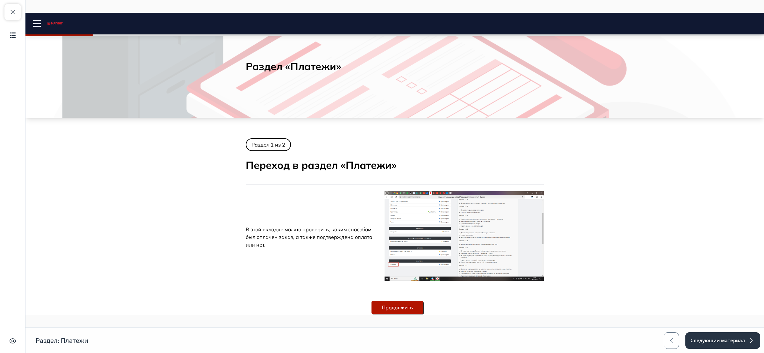
scroll to position [37, 0]
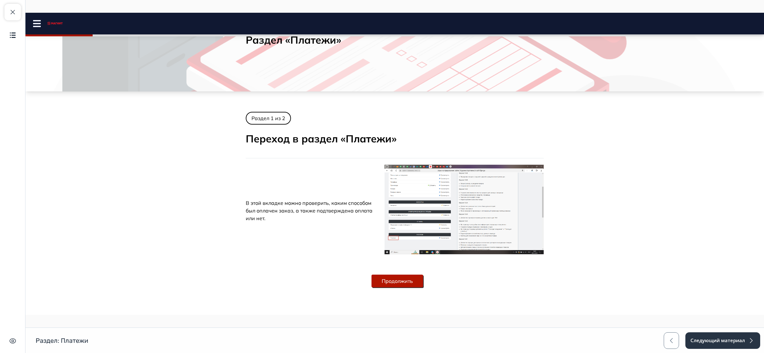
click at [453, 214] on img at bounding box center [463, 209] width 159 height 89
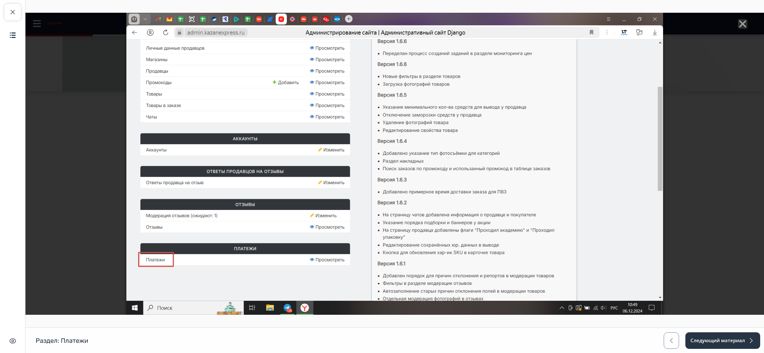
click at [739, 23] on line "Close" at bounding box center [742, 24] width 6 height 6
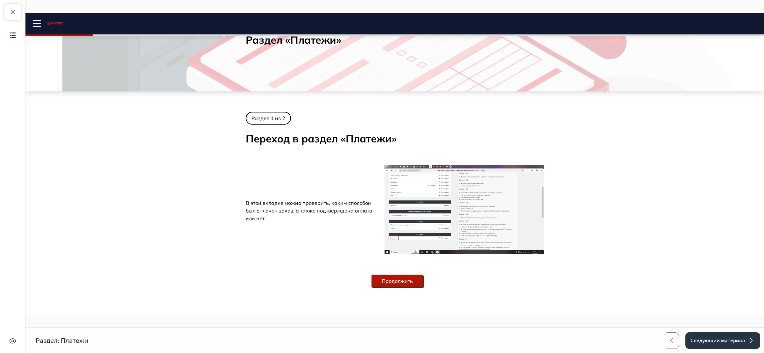
click at [412, 282] on button "Продолжить" at bounding box center [397, 280] width 52 height 13
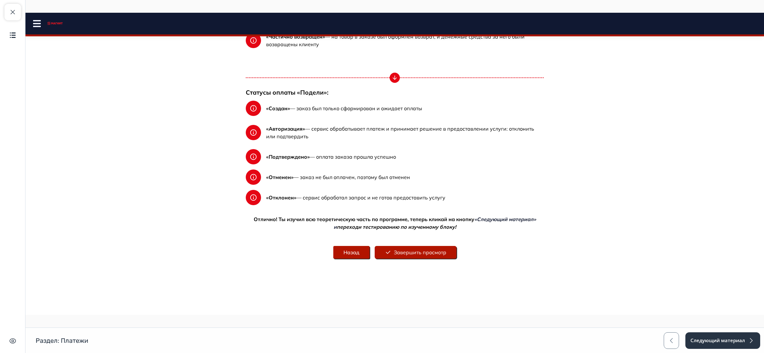
scroll to position [548, 0]
click at [434, 253] on button "Завершить просмотр" at bounding box center [416, 252] width 82 height 13
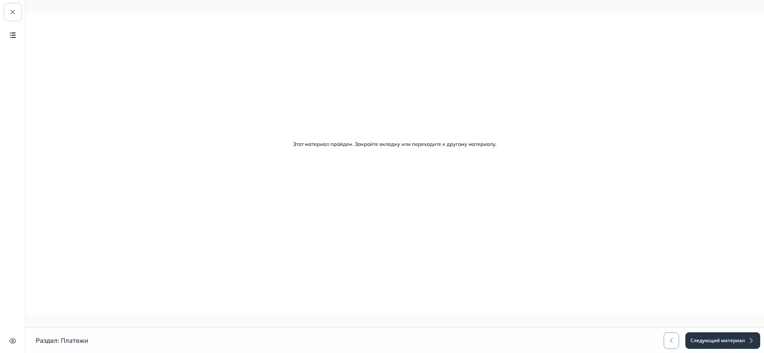
scroll to position [0, 0]
click at [717, 338] on button "Следующий материал" at bounding box center [722, 340] width 75 height 17
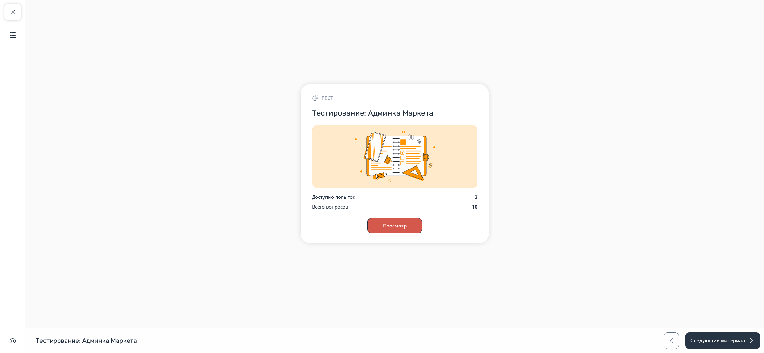
click at [389, 227] on button "Просмотр" at bounding box center [394, 225] width 55 height 15
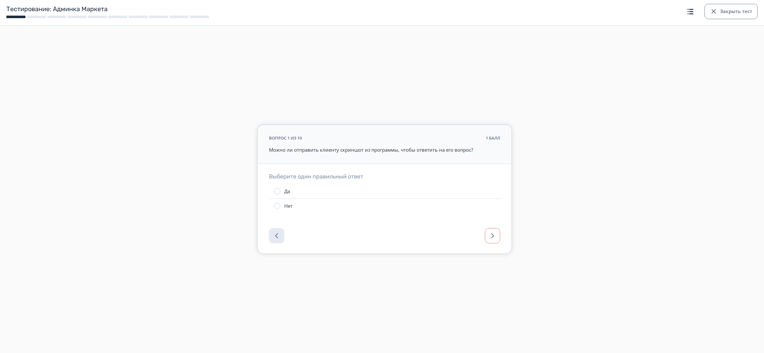
click at [497, 238] on button "button" at bounding box center [492, 235] width 15 height 15
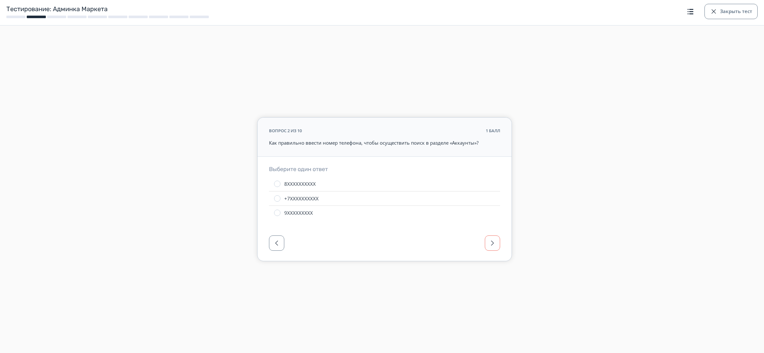
click at [492, 238] on button "button" at bounding box center [492, 242] width 15 height 15
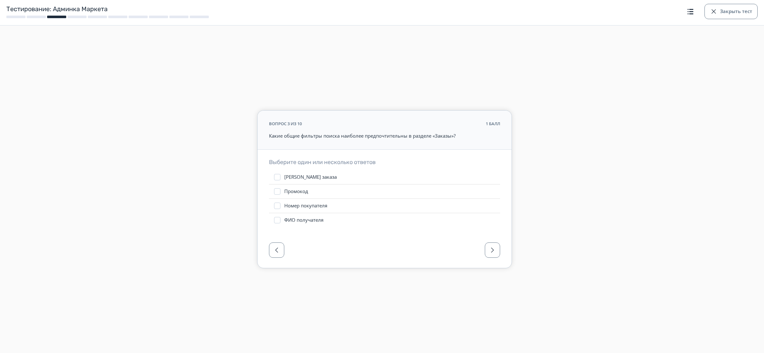
click at [491, 238] on div at bounding box center [384, 252] width 254 height 32
click at [489, 248] on span "button" at bounding box center [493, 250] width 8 height 8
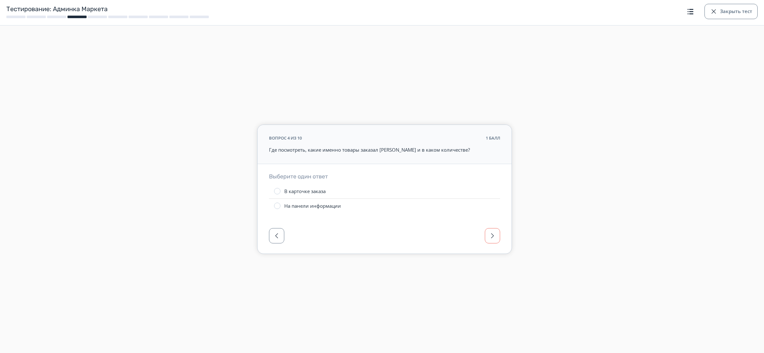
drag, startPoint x: 493, startPoint y: 252, endPoint x: 493, endPoint y: 238, distance: 14.3
click at [493, 250] on div at bounding box center [384, 238] width 254 height 32
click at [493, 238] on span "button" at bounding box center [493, 236] width 8 height 8
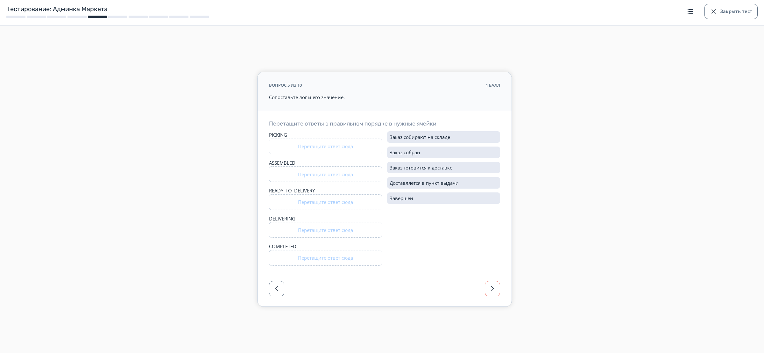
click at [495, 285] on span "button" at bounding box center [493, 289] width 8 height 8
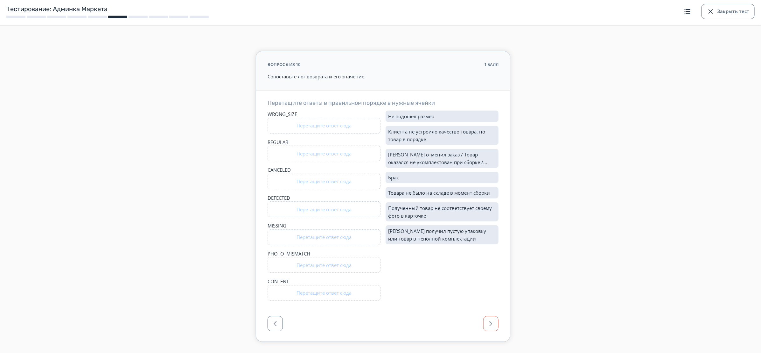
click at [491, 320] on span "button" at bounding box center [491, 324] width 8 height 8
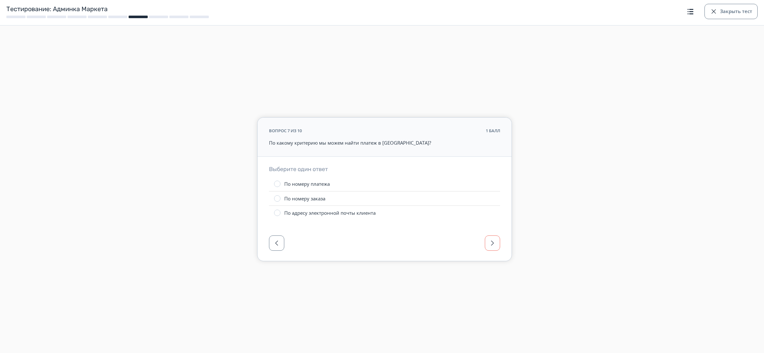
click at [491, 241] on span "button" at bounding box center [493, 243] width 8 height 8
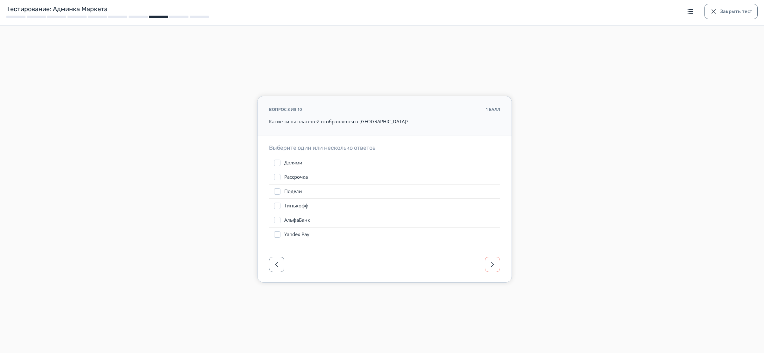
click at [493, 270] on button "button" at bounding box center [492, 264] width 15 height 15
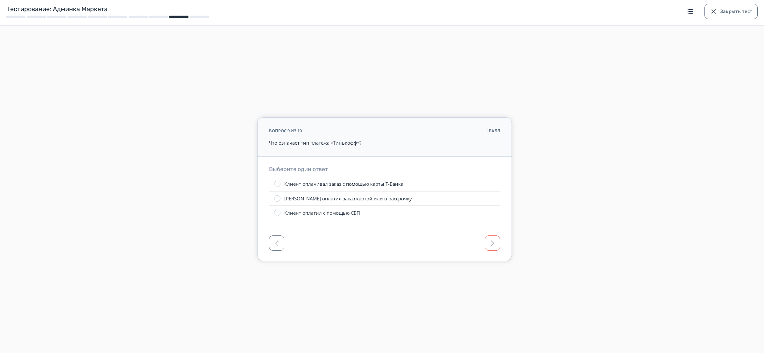
click at [489, 241] on span "button" at bounding box center [493, 243] width 8 height 8
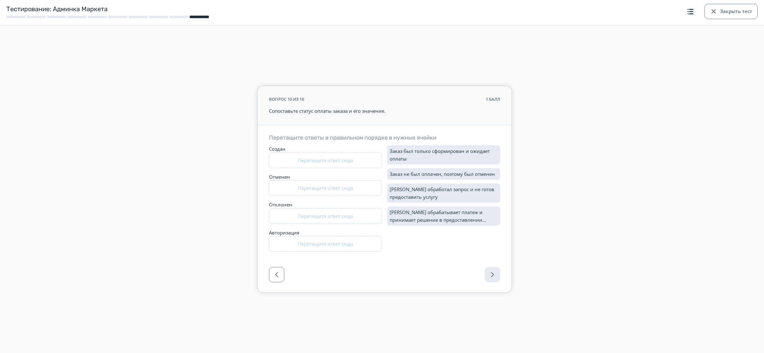
click at [495, 276] on div at bounding box center [384, 276] width 254 height 32
click at [492, 273] on div at bounding box center [384, 276] width 254 height 32
click at [722, 7] on button "Закрыть тест" at bounding box center [730, 11] width 53 height 15
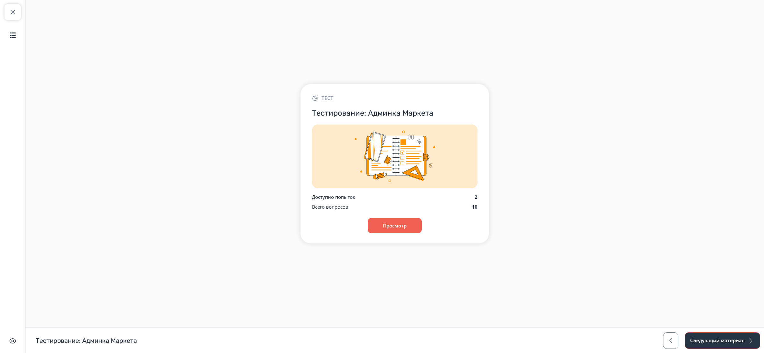
click at [720, 335] on button "Следующий материал" at bounding box center [722, 340] width 75 height 17
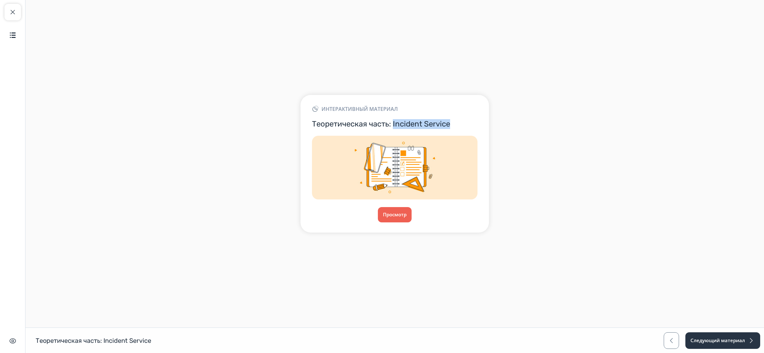
drag, startPoint x: 454, startPoint y: 123, endPoint x: 394, endPoint y: 128, distance: 61.0
click at [394, 128] on h3 "Теоретическая часть: Incident Service" at bounding box center [395, 124] width 166 height 10
click at [401, 213] on button "Просмотр" at bounding box center [394, 214] width 34 height 15
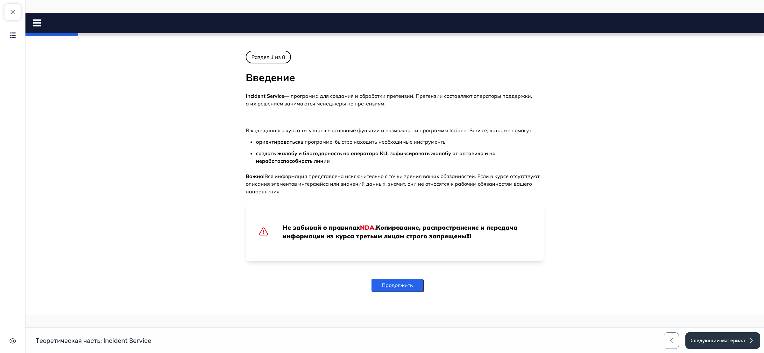
scroll to position [102, 0]
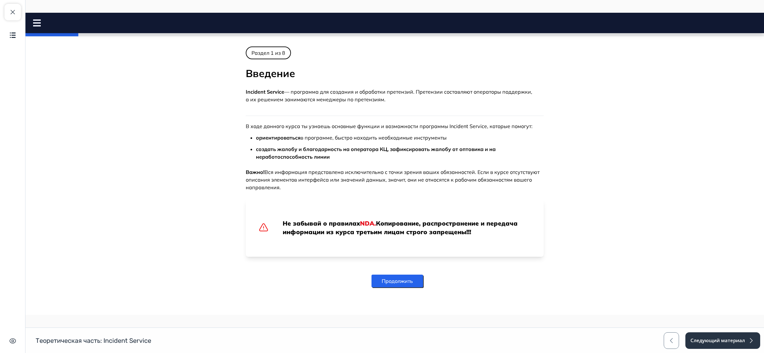
click at [382, 276] on button "Продолжить" at bounding box center [397, 280] width 52 height 13
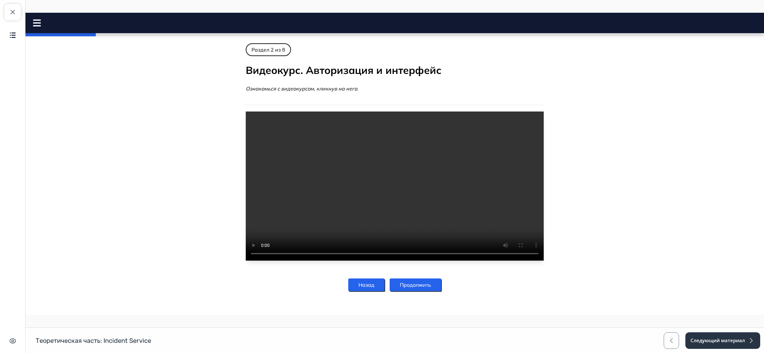
click at [421, 291] on button "Продолжить" at bounding box center [416, 284] width 52 height 13
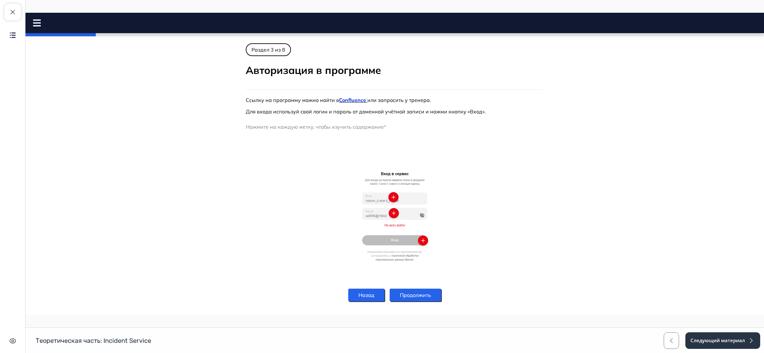
click at [355, 296] on button "Назад" at bounding box center [366, 294] width 36 height 13
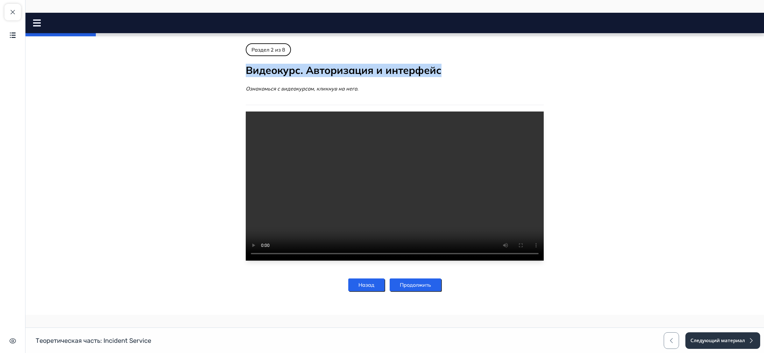
drag, startPoint x: 439, startPoint y: 69, endPoint x: 238, endPoint y: 71, distance: 201.5
click at [246, 71] on h2 "Видеокурс. Авторизация и интерфейс" at bounding box center [395, 70] width 298 height 13
click at [426, 291] on button "Продолжить" at bounding box center [416, 284] width 52 height 13
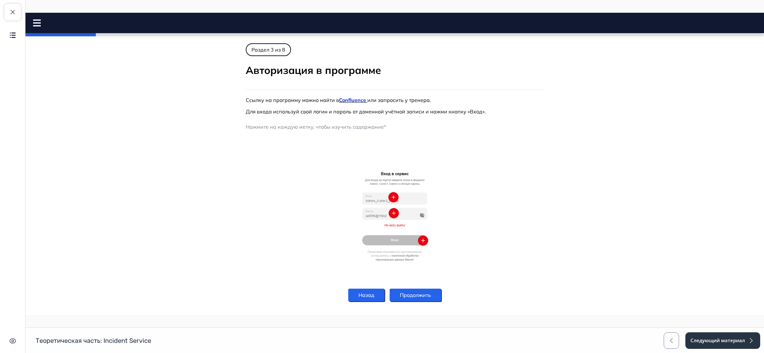
click at [411, 196] on img at bounding box center [395, 202] width 298 height 137
click at [429, 296] on button "Продолжить" at bounding box center [416, 294] width 52 height 13
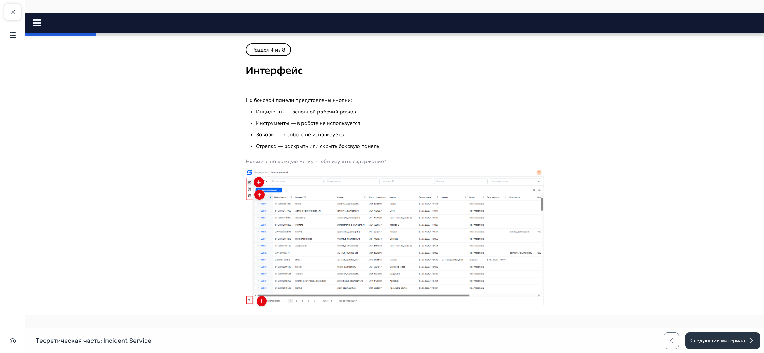
click at [430, 239] on img at bounding box center [395, 237] width 298 height 136
click at [369, 229] on img at bounding box center [395, 237] width 298 height 136
click at [443, 222] on img at bounding box center [395, 237] width 298 height 136
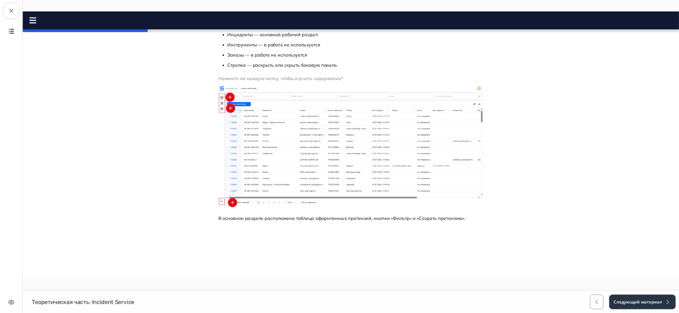
scroll to position [34, 0]
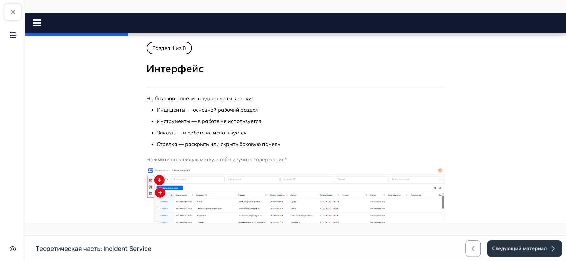
scroll to position [0, 0]
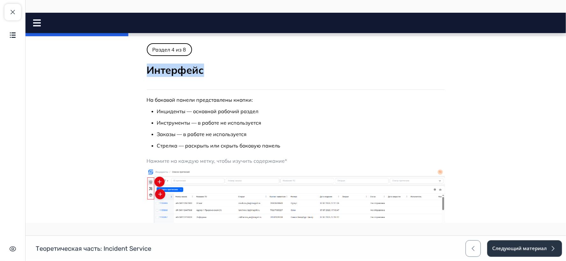
drag, startPoint x: 199, startPoint y: 70, endPoint x: 143, endPoint y: 72, distance: 56.0
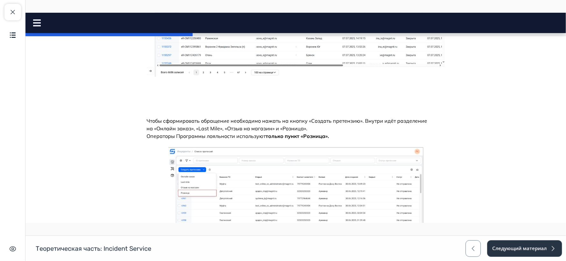
scroll to position [931, 0]
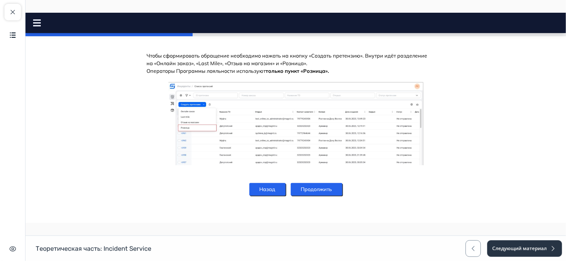
click at [328, 188] on button "Продолжить" at bounding box center [316, 189] width 52 height 13
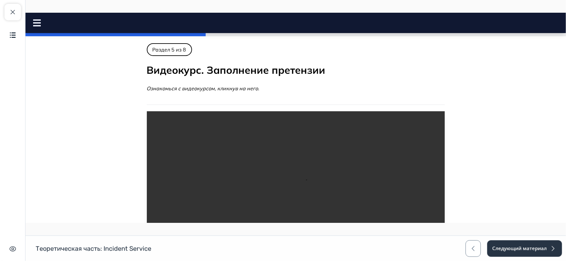
scroll to position [8, 0]
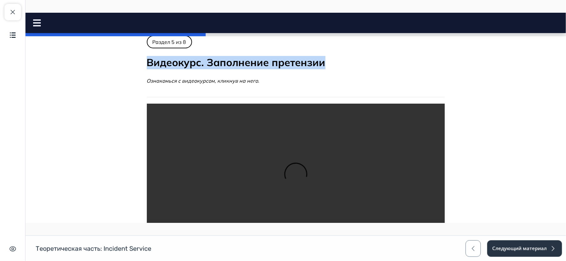
drag, startPoint x: 324, startPoint y: 61, endPoint x: 121, endPoint y: 62, distance: 203.1
click at [121, 62] on body "Incident Service Close panel 33% пройдено" at bounding box center [295, 162] width 540 height 255
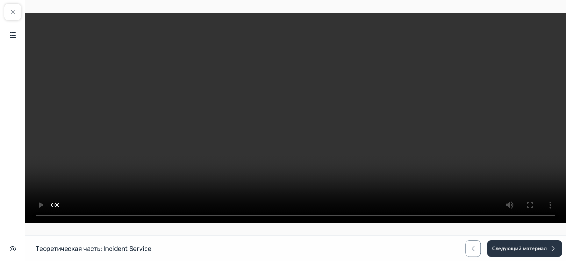
scroll to position [71, 0]
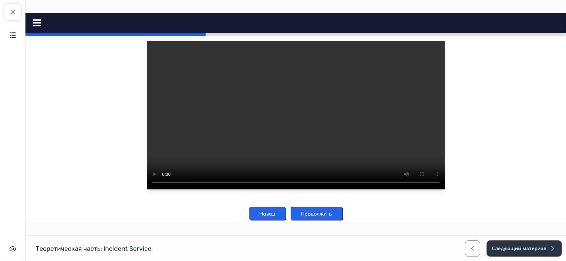
click at [518, 247] on button "Следующий материал" at bounding box center [523, 249] width 75 height 17
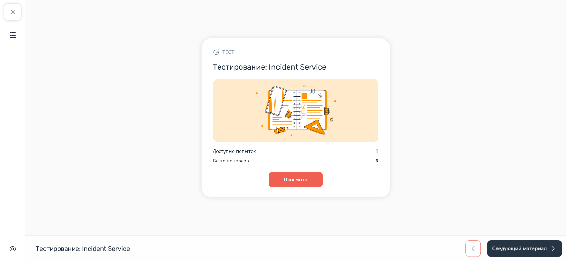
click at [473, 249] on span "button" at bounding box center [473, 249] width 8 height 8
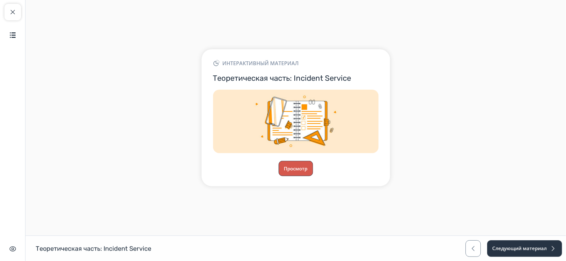
click at [285, 169] on button "Просмотр" at bounding box center [295, 168] width 34 height 15
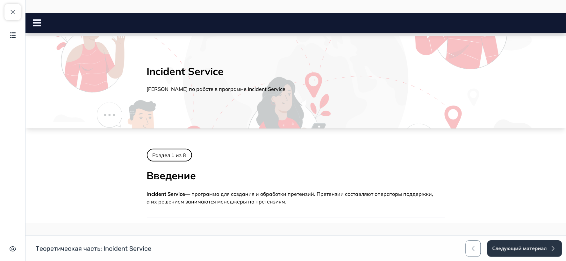
click at [35, 25] on icon at bounding box center [37, 22] width 8 height 7
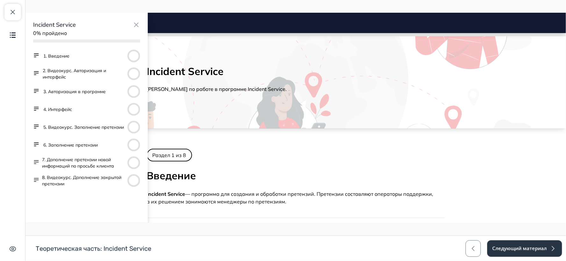
click at [88, 124] on button "5. Видеокурс. Заполнение претензии" at bounding box center [83, 127] width 81 height 6
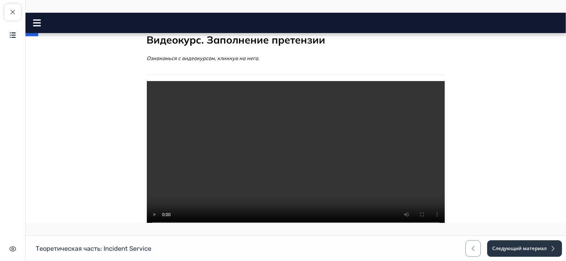
click at [179, 186] on video at bounding box center [295, 155] width 298 height 149
click at [266, 173] on video at bounding box center [295, 155] width 298 height 149
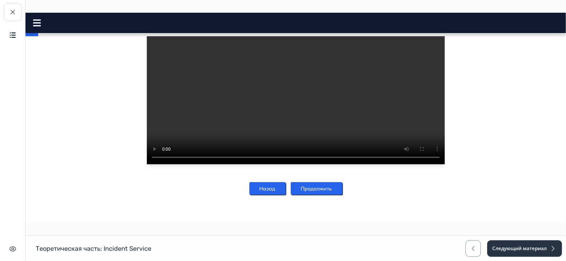
scroll to position [113, 0]
click at [321, 187] on button "Продолжить" at bounding box center [316, 188] width 52 height 13
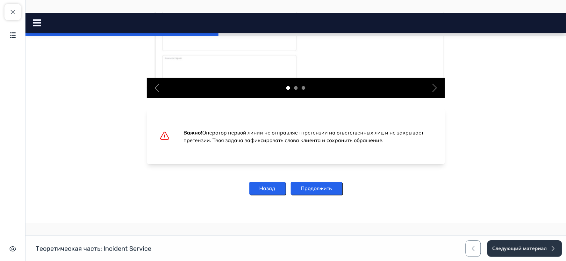
scroll to position [1588, 0]
click at [314, 191] on button "Продолжить" at bounding box center [316, 188] width 52 height 13
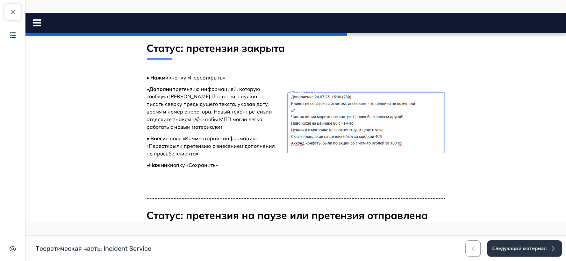
scroll to position [415, 0]
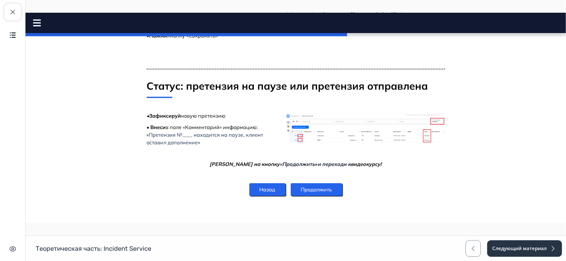
click at [385, 131] on img at bounding box center [364, 128] width 159 height 30
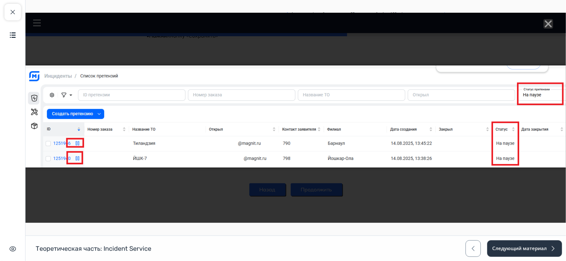
click at [547, 27] on icon "Close" at bounding box center [548, 24] width 10 height 10
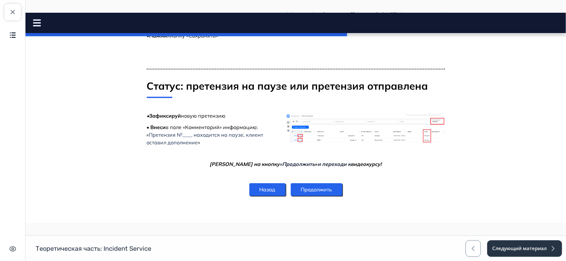
click at [325, 191] on button "Продолжить" at bounding box center [316, 189] width 52 height 13
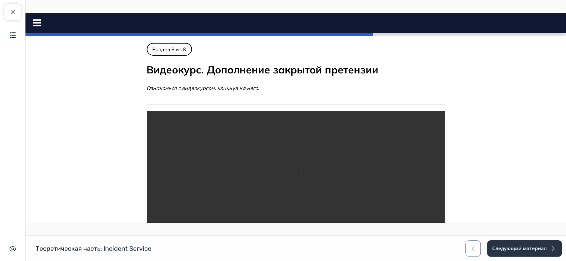
scroll to position [0, 0]
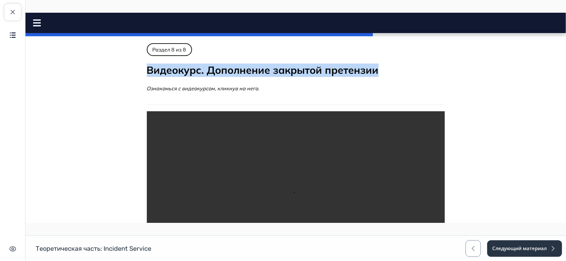
drag, startPoint x: 301, startPoint y: 70, endPoint x: 135, endPoint y: 69, distance: 166.5
click at [136, 69] on main "Раздел 1 из 8 Введение Incident Service — программа для создания и обработки пр…" at bounding box center [295, 192] width 318 height 299
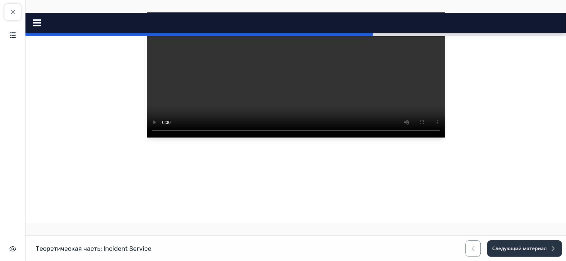
scroll to position [157, 0]
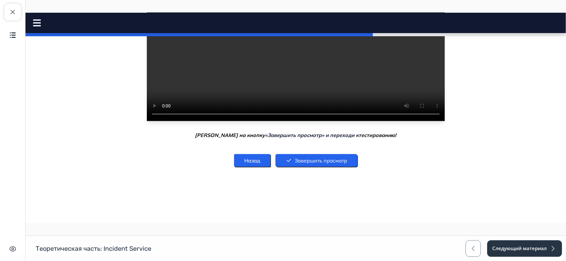
click at [346, 159] on button "Завершить просмотр" at bounding box center [316, 160] width 82 height 13
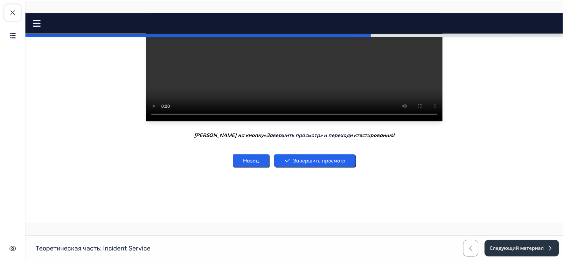
scroll to position [0, 0]
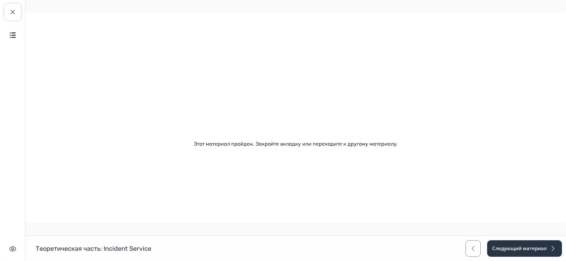
drag, startPoint x: 382, startPoint y: 131, endPoint x: 386, endPoint y: 151, distance: 19.8
click at [382, 131] on html "Incident Service Close panel 64% пройдено" at bounding box center [295, 92] width 540 height 160
click at [502, 247] on button "Следующий материал" at bounding box center [523, 249] width 75 height 17
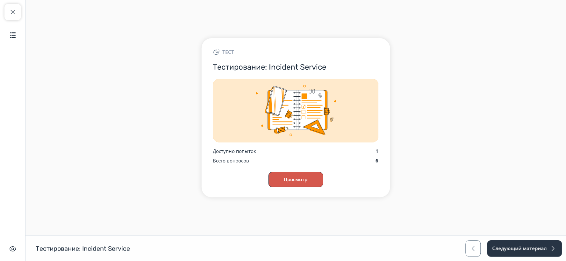
click at [304, 178] on button "Просмотр" at bounding box center [295, 179] width 55 height 15
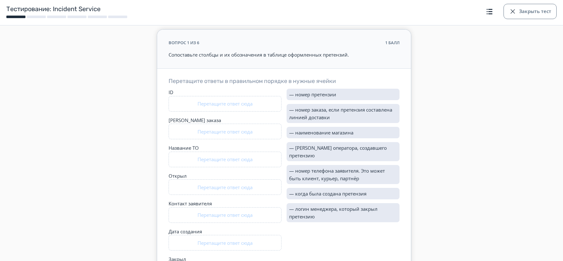
scroll to position [106, 0]
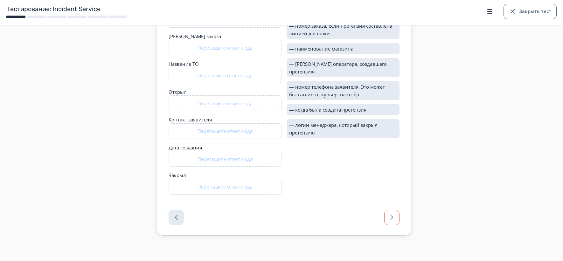
click at [392, 219] on span "button" at bounding box center [392, 218] width 8 height 8
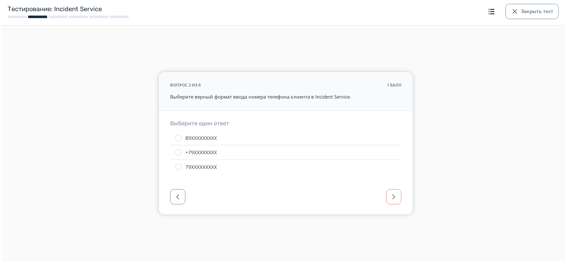
scroll to position [0, 0]
click at [393, 194] on span "button" at bounding box center [394, 197] width 8 height 8
click at [394, 195] on span "button" at bounding box center [394, 197] width 8 height 8
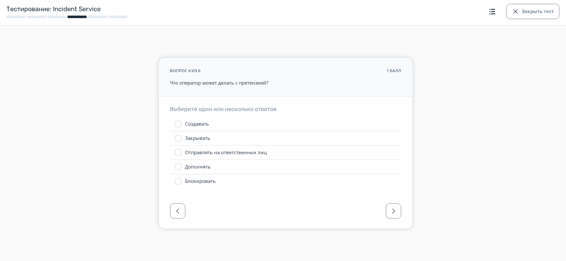
click at [395, 196] on div "Выберите один или несколько ответов Создавать Закрывать Отправлять на ответстве…" at bounding box center [285, 147] width 254 height 100
click at [396, 208] on span "button" at bounding box center [394, 212] width 8 height 8
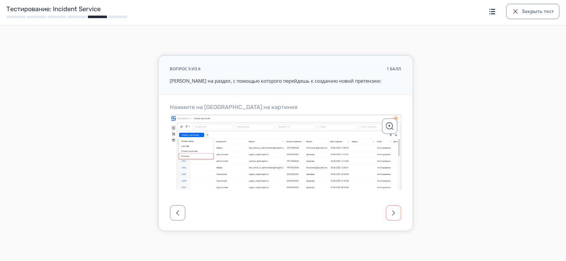
click at [394, 206] on button "button" at bounding box center [393, 213] width 15 height 15
click at [181, 209] on button "button" at bounding box center [177, 213] width 15 height 15
click at [396, 216] on span "button" at bounding box center [394, 213] width 8 height 8
click at [395, 215] on div at bounding box center [285, 215] width 254 height 32
click at [394, 214] on div at bounding box center [285, 215] width 254 height 32
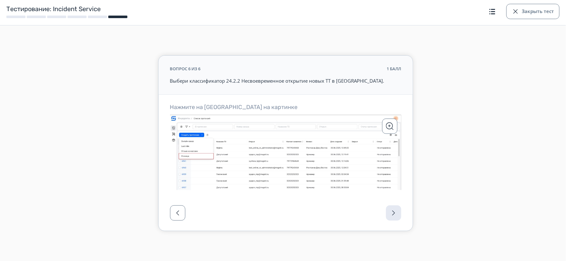
click at [394, 214] on div at bounding box center [285, 215] width 254 height 32
click at [533, 6] on button "Закрыть тест" at bounding box center [532, 11] width 53 height 15
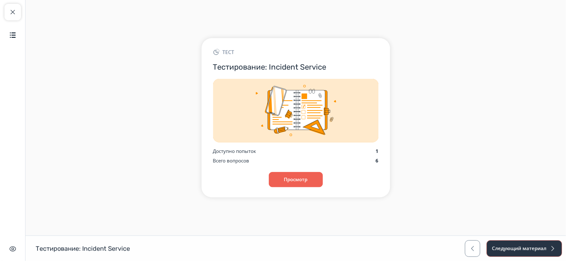
click at [532, 249] on button "Следующий материал" at bounding box center [523, 249] width 75 height 17
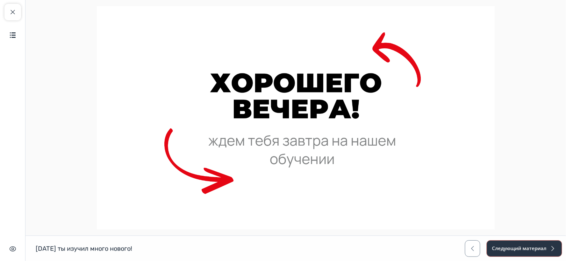
click at [527, 246] on button "Следующий материал" at bounding box center [523, 249] width 75 height 17
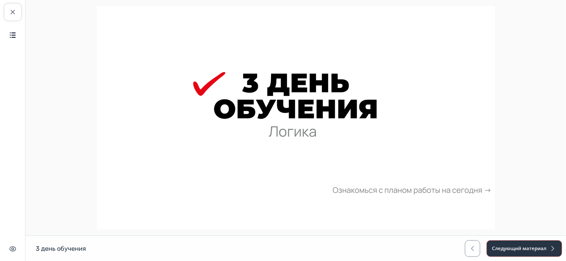
click at [528, 248] on button "Следующий материал" at bounding box center [523, 249] width 75 height 17
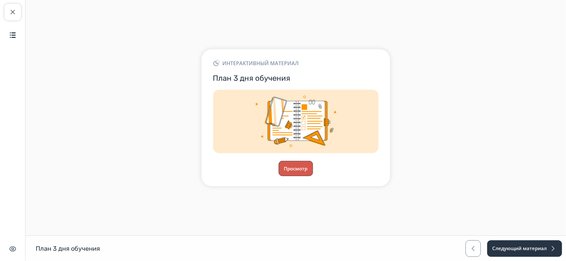
click at [301, 171] on button "Просмотр" at bounding box center [295, 168] width 34 height 15
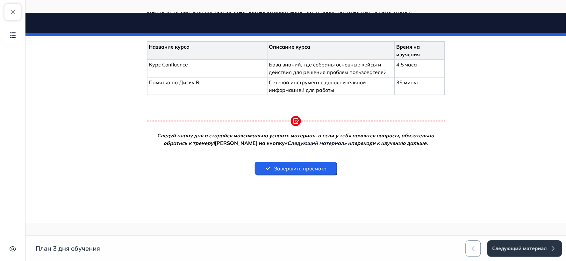
scroll to position [177, 0]
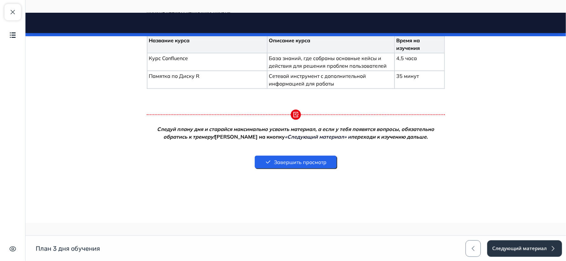
click at [321, 165] on button "Завершить просмотр" at bounding box center [295, 162] width 82 height 13
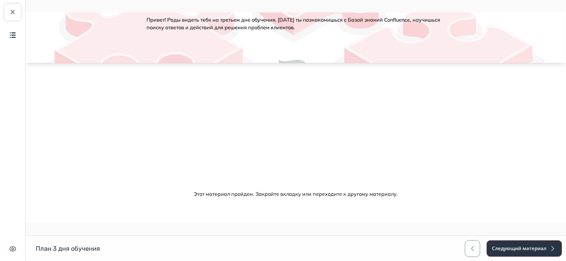
click at [499, 241] on button "Следующий материал" at bounding box center [523, 249] width 75 height 17
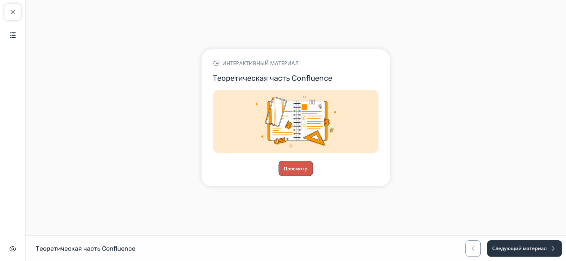
click at [293, 173] on button "Просмотр" at bounding box center [295, 168] width 34 height 15
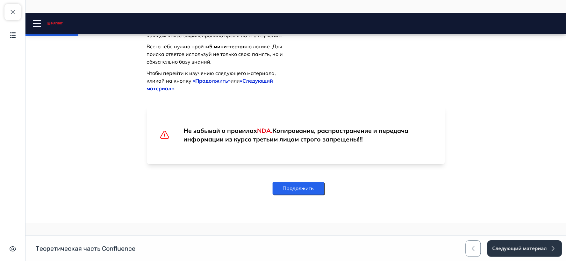
scroll to position [370, 0]
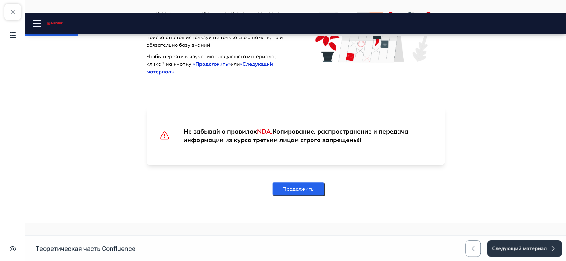
click at [316, 188] on button "Продолжить" at bounding box center [298, 189] width 52 height 13
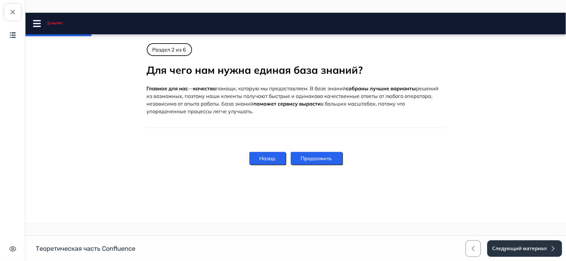
scroll to position [136, 0]
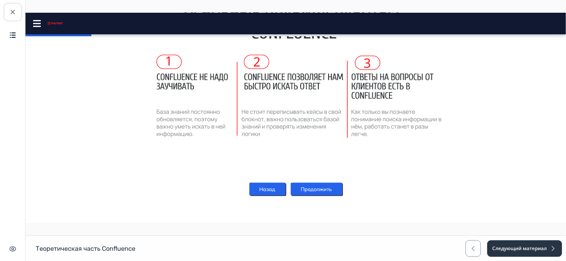
click at [323, 189] on button "Продолжить" at bounding box center [316, 189] width 52 height 13
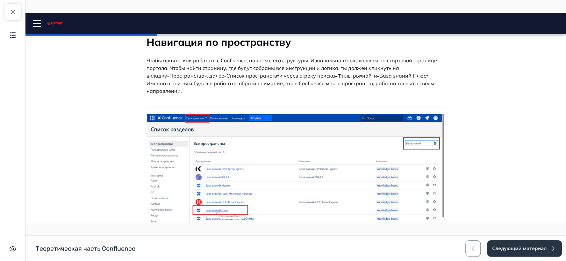
scroll to position [0, 0]
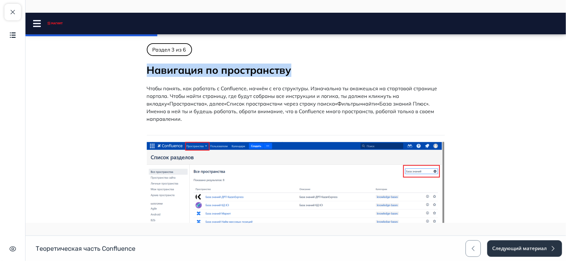
drag, startPoint x: 292, startPoint y: 68, endPoint x: 141, endPoint y: 68, distance: 150.5
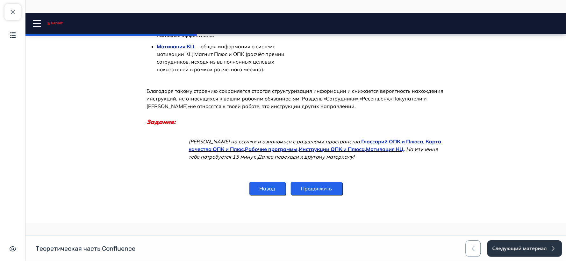
scroll to position [720, 0]
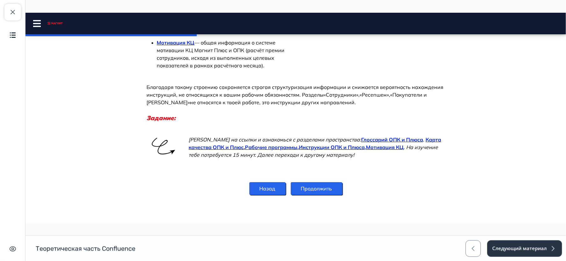
click at [323, 184] on button "Продолжить" at bounding box center [316, 188] width 52 height 13
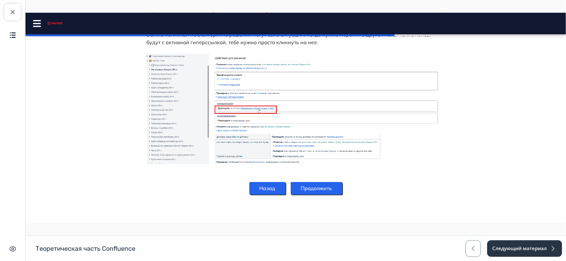
scroll to position [1285, 0]
click at [327, 192] on button "Продолжить" at bounding box center [316, 188] width 52 height 13
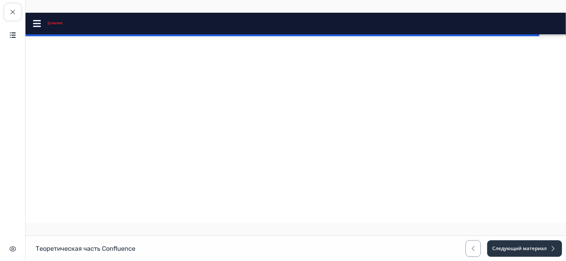
scroll to position [450, 0]
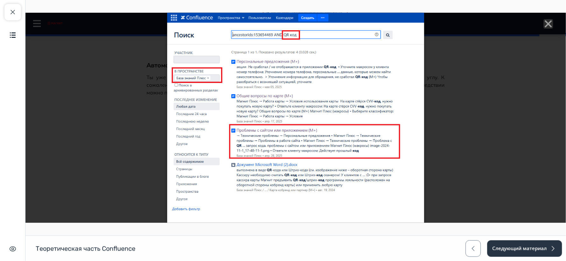
click at [543, 23] on icon "Close" at bounding box center [548, 24] width 10 height 10
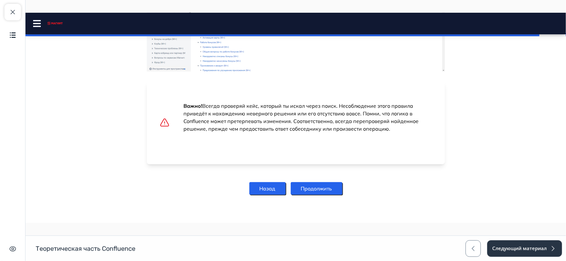
scroll to position [955, 0]
click at [314, 191] on button "Продолжить" at bounding box center [316, 188] width 52 height 13
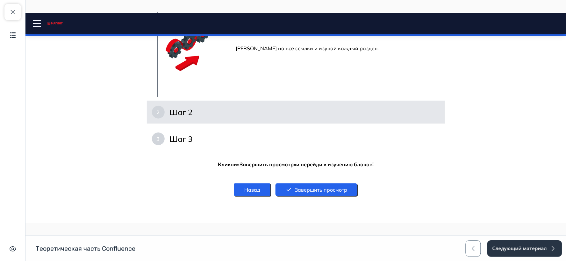
scroll to position [165, 0]
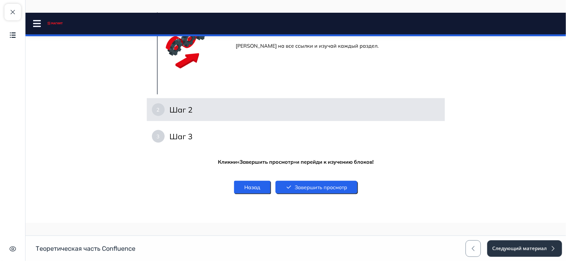
click at [176, 104] on h4 "Шаг 2" at bounding box center [180, 109] width 23 height 10
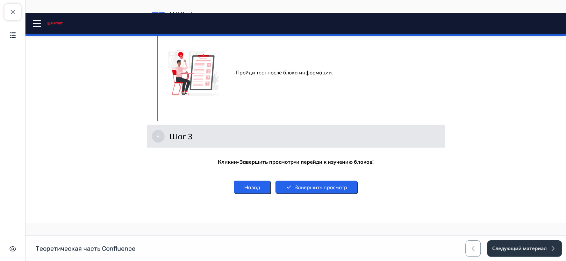
click at [181, 132] on h4 "Шаг 3" at bounding box center [180, 136] width 23 height 10
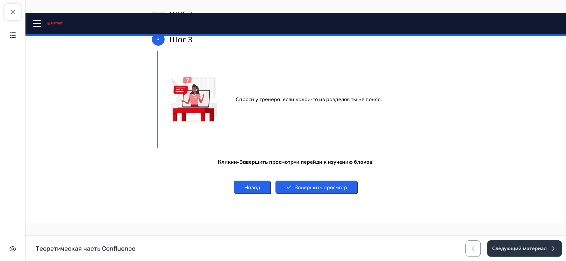
scroll to position [183, 0]
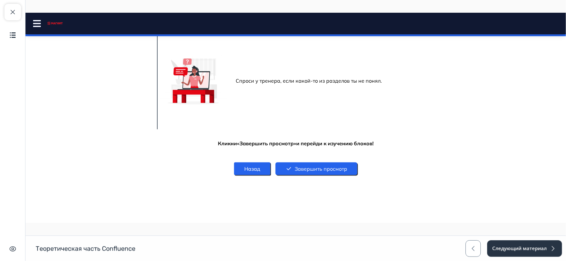
click at [300, 162] on button "Завершить просмотр" at bounding box center [316, 168] width 82 height 13
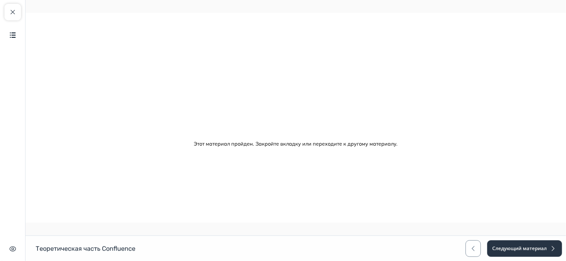
scroll to position [0, 0]
click at [517, 251] on button "Следующий материал" at bounding box center [523, 249] width 75 height 17
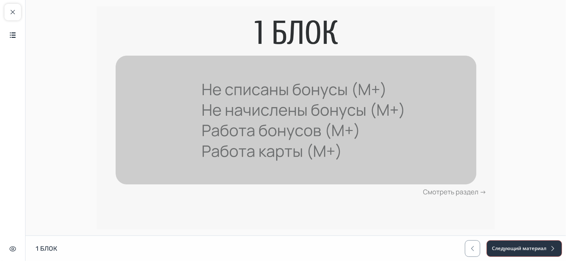
click at [524, 247] on button "Следующий материал" at bounding box center [523, 249] width 75 height 17
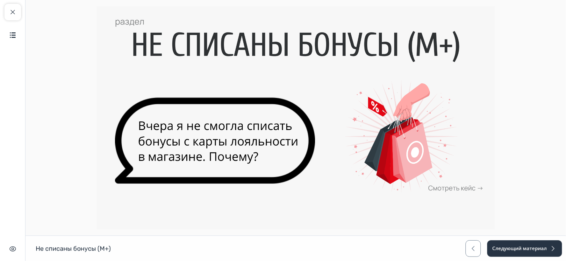
drag, startPoint x: 354, startPoint y: 125, endPoint x: 464, endPoint y: 158, distance: 114.7
click at [354, 125] on img at bounding box center [296, 117] width 398 height 223
click at [463, 193] on img at bounding box center [296, 117] width 398 height 223
click at [463, 189] on img at bounding box center [296, 117] width 398 height 223
click at [189, 158] on img at bounding box center [296, 117] width 398 height 223
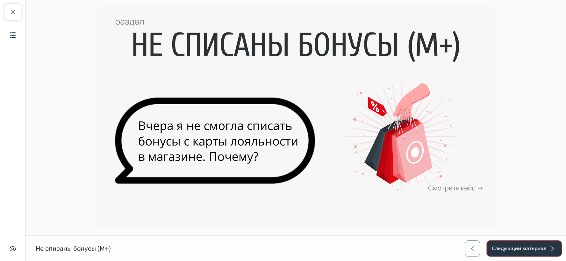
click at [513, 255] on button "Следующий материал" at bounding box center [523, 249] width 75 height 17
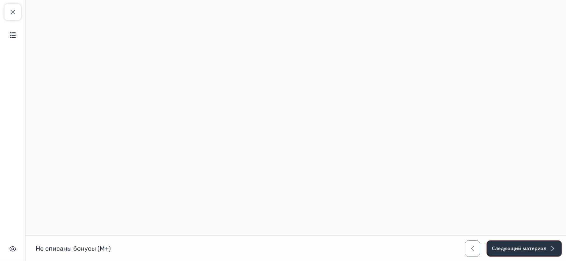
click at [530, 249] on button "Следующий материал" at bounding box center [523, 249] width 75 height 17
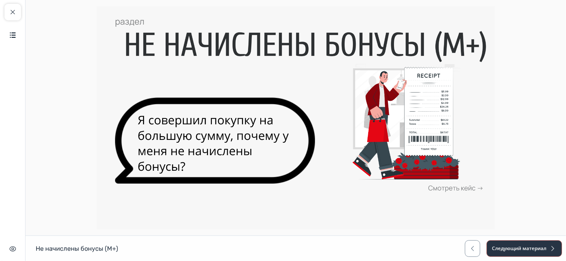
click at [530, 250] on button "Следующий материал" at bounding box center [523, 249] width 75 height 17
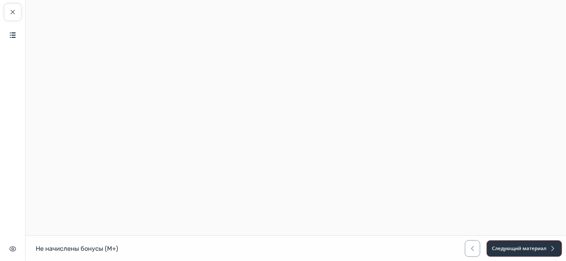
click at [520, 249] on button "Следующий материал" at bounding box center [523, 249] width 75 height 17
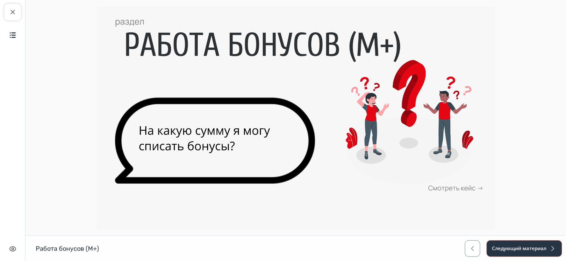
click at [521, 249] on button "Следующий материал" at bounding box center [523, 249] width 75 height 17
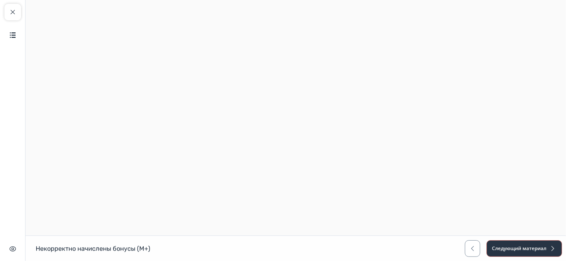
click at [520, 254] on button "Следующий материал" at bounding box center [523, 249] width 75 height 17
click at [529, 250] on button "Следующий материал" at bounding box center [523, 249] width 75 height 17
click at [531, 252] on button "Следующий материал" at bounding box center [523, 249] width 75 height 17
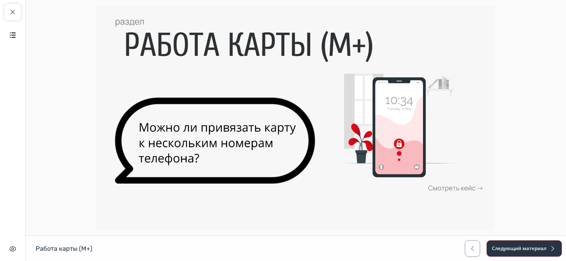
click at [530, 252] on button "Следующий материал" at bounding box center [523, 249] width 75 height 17
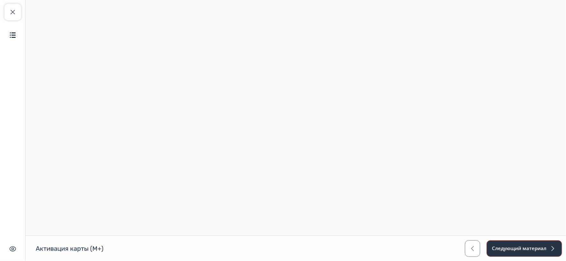
click at [530, 252] on button "Следующий материал" at bounding box center [523, 249] width 75 height 17
click at [531, 252] on button "Следующий материал" at bounding box center [523, 249] width 75 height 17
click at [530, 253] on button "Следующий материал" at bounding box center [523, 249] width 75 height 17
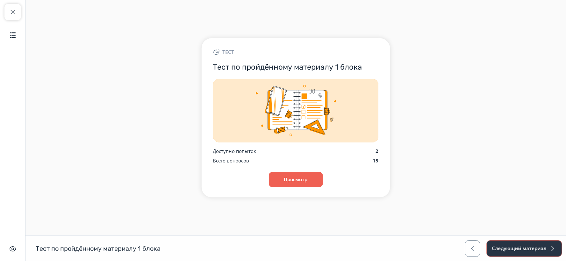
click at [530, 253] on button "Следующий материал" at bounding box center [523, 249] width 75 height 17
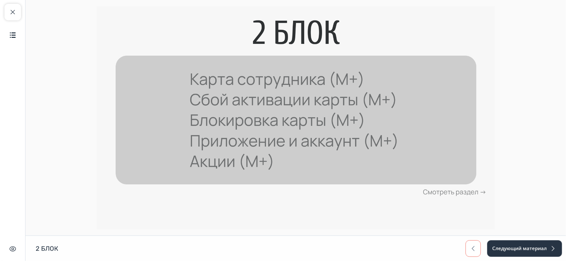
click at [469, 255] on button "button" at bounding box center [472, 249] width 15 height 17
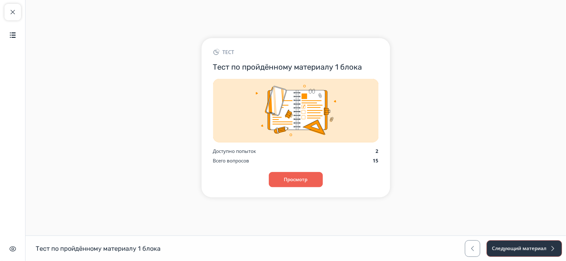
click at [534, 244] on button "Следующий материал" at bounding box center [523, 249] width 75 height 17
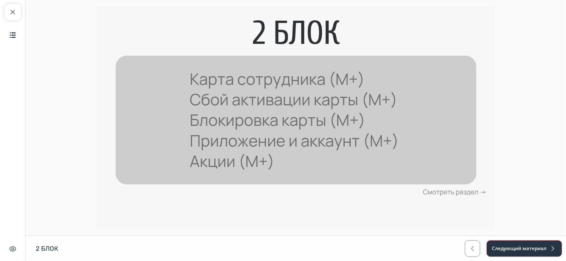
click at [534, 244] on button "Следующий материал" at bounding box center [523, 249] width 75 height 17
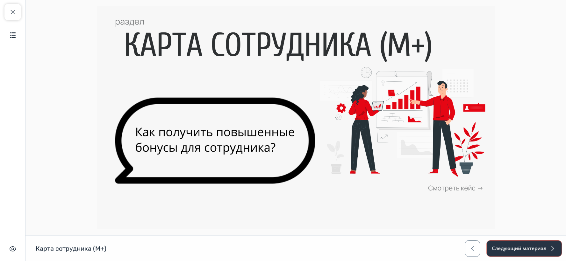
click at [512, 241] on button "Следующий материал" at bounding box center [523, 249] width 75 height 17
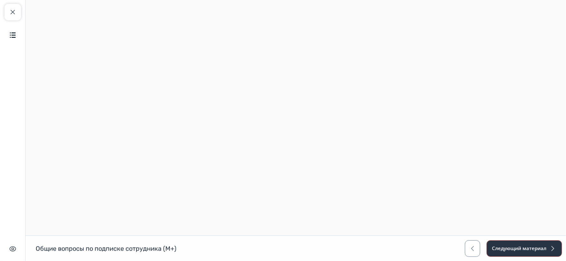
click at [514, 253] on button "Следующий материал" at bounding box center [523, 249] width 75 height 17
click at [500, 249] on button "Следующий материал" at bounding box center [523, 249] width 75 height 17
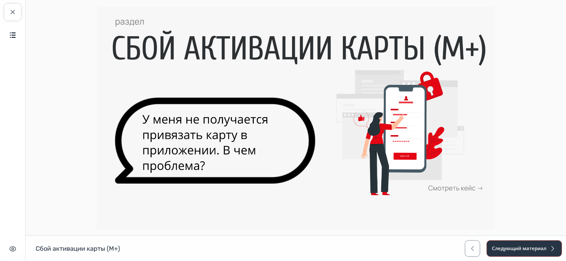
click at [501, 249] on button "Следующий материал" at bounding box center [523, 249] width 75 height 17
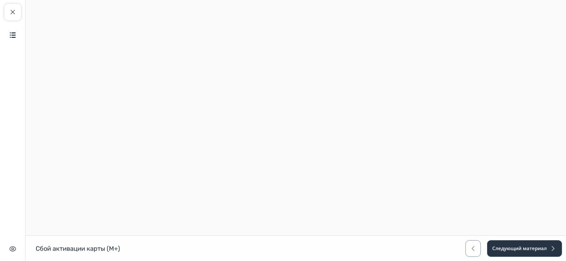
click at [525, 241] on div "Сбой активации карты (М+) Сбой активации карты (М+) Следующий материал" at bounding box center [283, 248] width 566 height 25
click at [527, 246] on button "Следующий материал" at bounding box center [523, 249] width 75 height 17
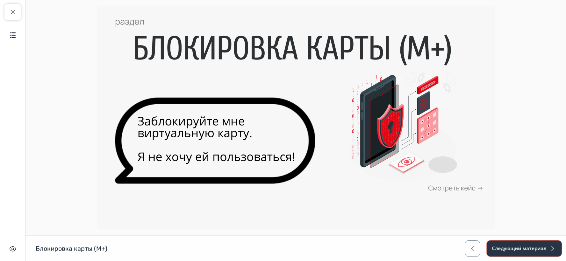
click at [528, 248] on button "Следующий материал" at bounding box center [523, 249] width 75 height 17
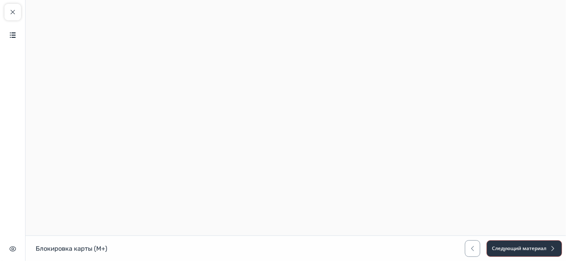
click at [528, 248] on button "Следующий материал" at bounding box center [523, 249] width 75 height 17
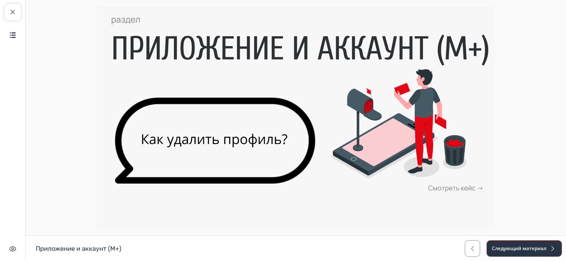
click at [528, 248] on button "Следующий материал" at bounding box center [523, 249] width 75 height 17
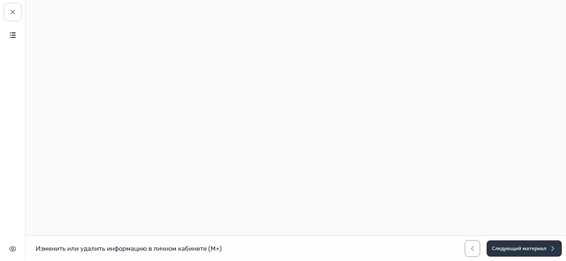
click at [529, 244] on button "Следующий материал" at bounding box center [523, 249] width 75 height 17
click at [521, 247] on button "Следующий материал" at bounding box center [523, 249] width 75 height 17
click at [515, 250] on button "Следующий материал" at bounding box center [523, 249] width 75 height 17
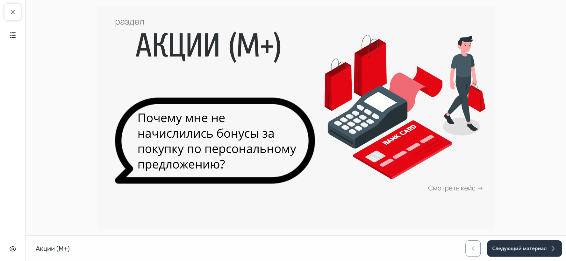
click at [526, 236] on div "Акции (М+) Акции (М+) Следующий материал" at bounding box center [283, 248] width 566 height 25
click at [527, 244] on button "Следующий материал" at bounding box center [523, 249] width 75 height 17
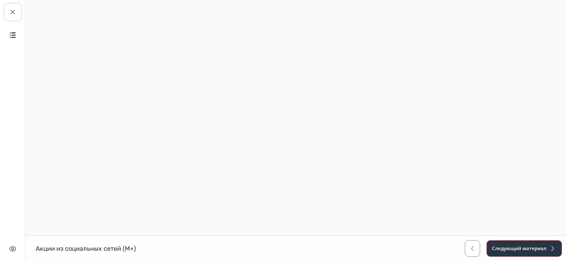
click at [511, 253] on button "Следующий материал" at bounding box center [523, 249] width 75 height 17
click at [514, 248] on button "Следующий материал" at bounding box center [523, 249] width 75 height 17
click at [517, 246] on button "Следующий материал" at bounding box center [523, 249] width 75 height 17
click at [515, 251] on button "Следующий материал" at bounding box center [523, 249] width 75 height 17
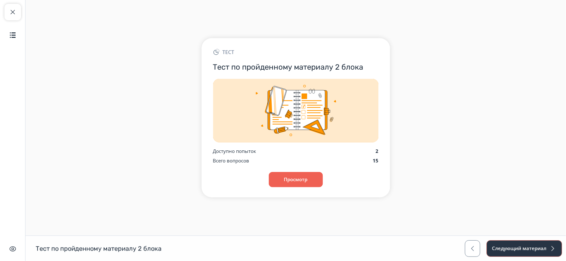
drag, startPoint x: 522, startPoint y: 250, endPoint x: 522, endPoint y: 253, distance: 3.8
click at [522, 250] on button "Следующий материал" at bounding box center [523, 249] width 75 height 17
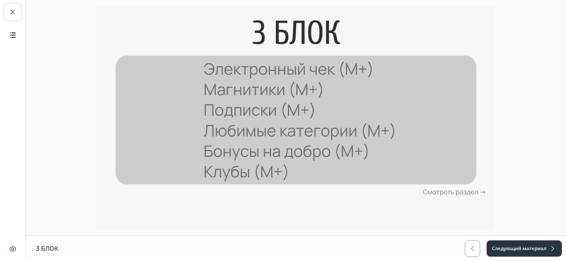
click at [511, 250] on button "Следующий материал" at bounding box center [523, 249] width 75 height 17
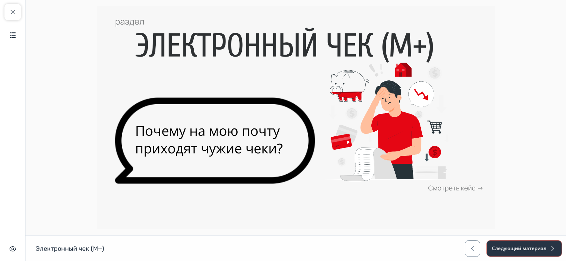
click at [511, 250] on button "Следующий материал" at bounding box center [523, 249] width 75 height 17
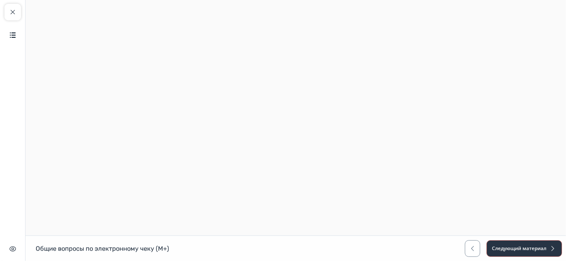
click at [511, 250] on button "Следующий материал" at bounding box center [523, 249] width 75 height 17
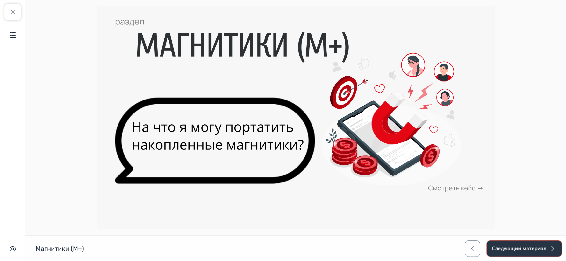
click at [511, 250] on button "Следующий материал" at bounding box center [523, 249] width 75 height 17
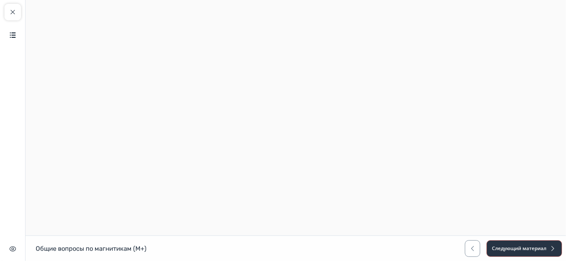
click at [511, 250] on button "Следующий материал" at bounding box center [523, 249] width 75 height 17
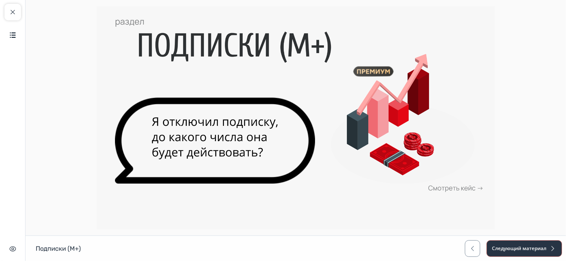
click at [511, 250] on button "Следующий материал" at bounding box center [523, 249] width 75 height 17
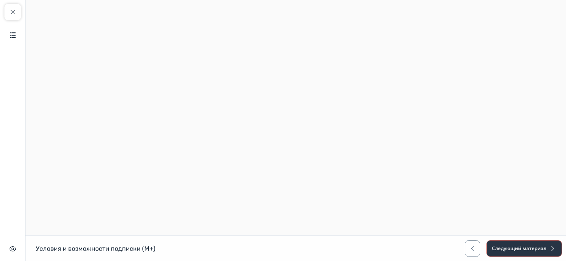
click at [511, 250] on button "Следующий материал" at bounding box center [523, 249] width 75 height 17
click at [513, 248] on button "Следующий материал" at bounding box center [523, 249] width 75 height 17
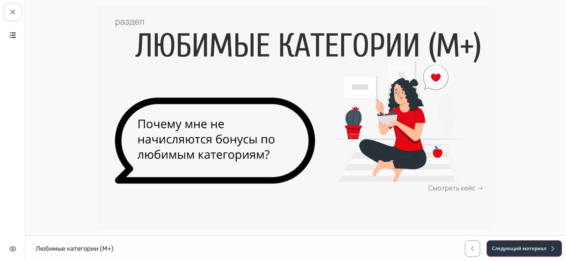
click at [513, 246] on button "Следующий материал" at bounding box center [523, 249] width 75 height 17
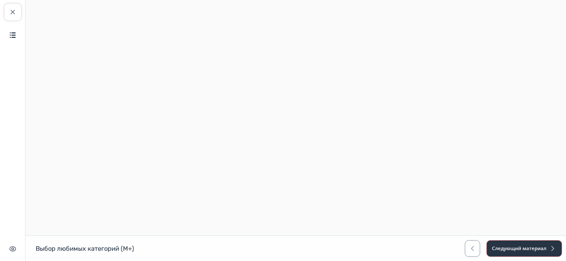
click at [513, 246] on button "Следующий материал" at bounding box center [523, 249] width 75 height 17
click at [514, 246] on button "Следующий материал" at bounding box center [523, 249] width 75 height 17
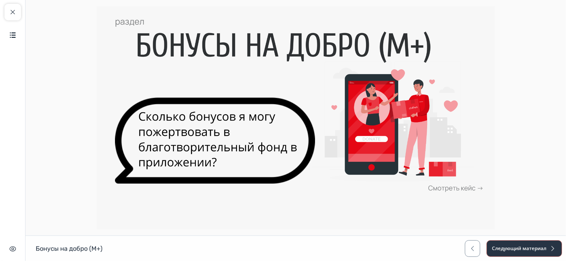
click at [514, 247] on button "Следующий материал" at bounding box center [523, 249] width 75 height 17
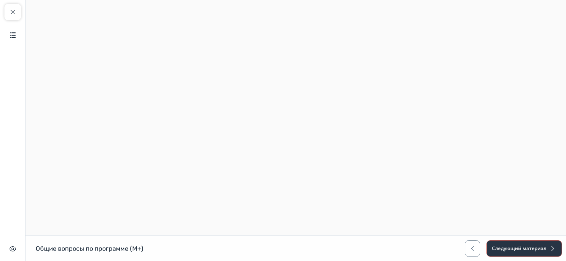
click at [513, 247] on button "Следующий материал" at bounding box center [523, 249] width 75 height 17
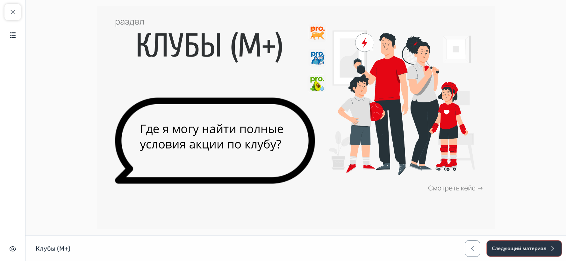
click at [513, 247] on button "Следующий материал" at bounding box center [523, 249] width 75 height 17
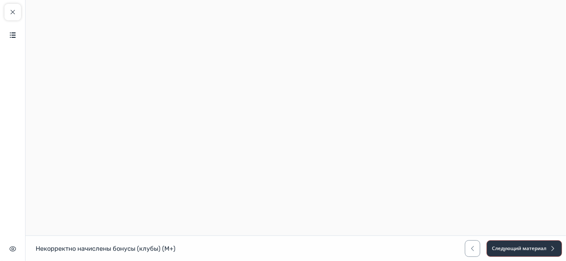
click at [513, 247] on button "Следующий материал" at bounding box center [523, 249] width 75 height 17
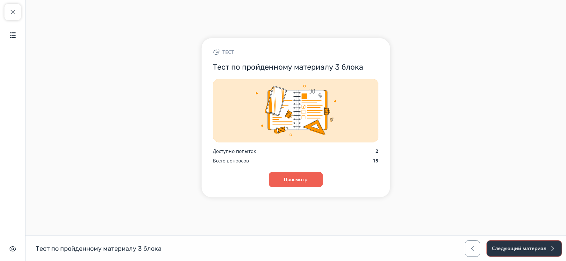
click at [513, 248] on button "Следующий материал" at bounding box center [523, 249] width 75 height 17
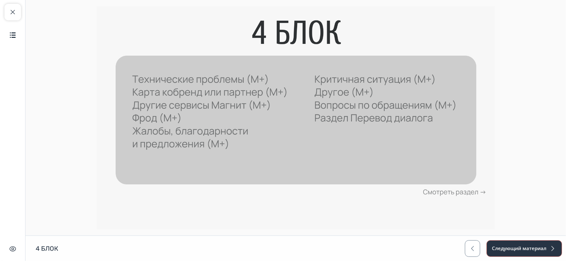
click at [513, 248] on button "Следующий материал" at bounding box center [523, 249] width 75 height 17
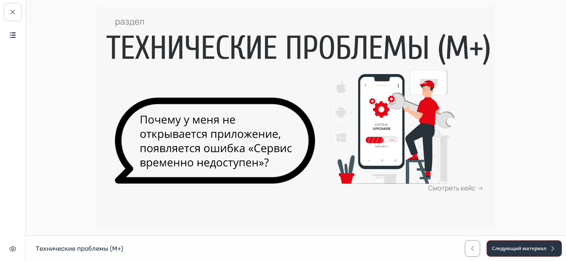
click at [513, 248] on button "Следующий материал" at bounding box center [523, 249] width 75 height 17
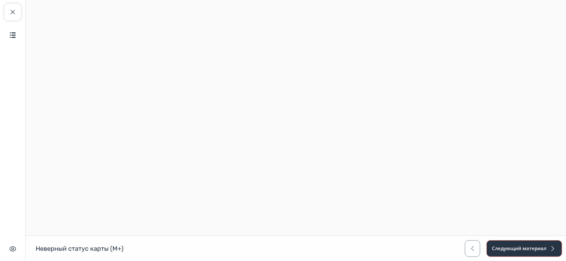
click at [513, 248] on button "Следующий материал" at bounding box center [523, 249] width 75 height 17
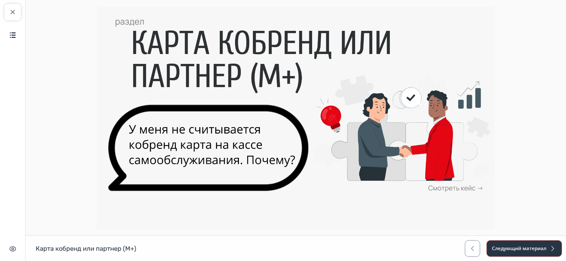
click at [513, 248] on button "Следующий материал" at bounding box center [523, 249] width 75 height 17
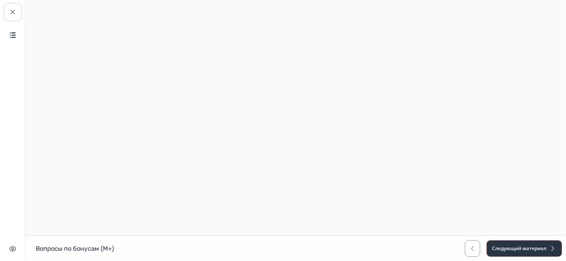
click at [513, 248] on button "Следующий материал" at bounding box center [523, 249] width 75 height 17
click at [511, 249] on button "Следующий материал" at bounding box center [523, 249] width 75 height 17
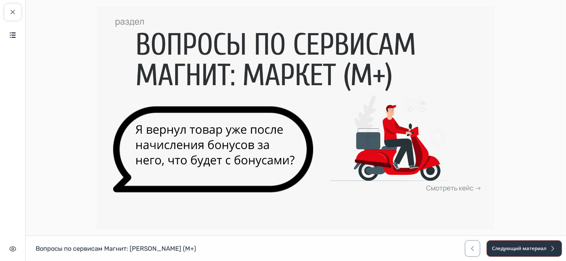
click at [511, 249] on button "Следующий материал" at bounding box center [523, 249] width 75 height 17
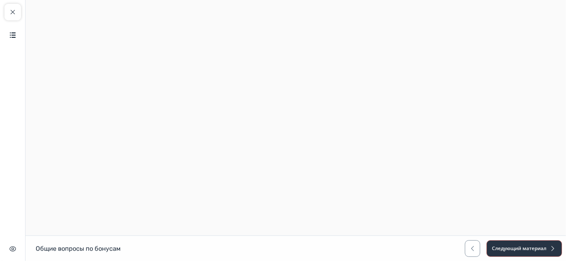
click at [511, 249] on button "Следующий материал" at bounding box center [523, 249] width 75 height 17
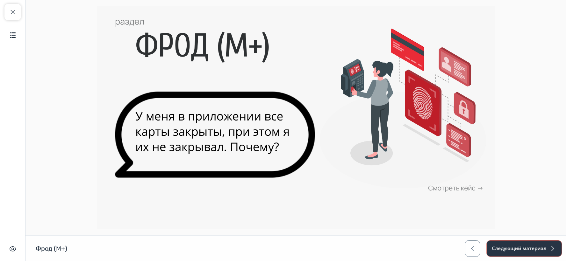
click at [511, 249] on button "Следующий материал" at bounding box center [523, 249] width 75 height 17
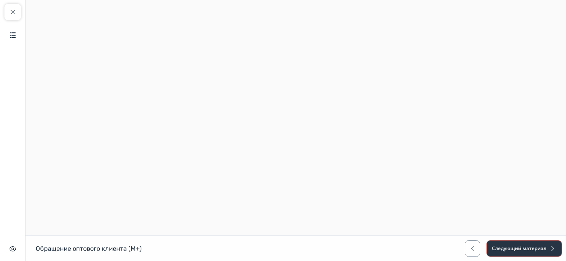
click at [511, 249] on button "Следующий материал" at bounding box center [523, 249] width 75 height 17
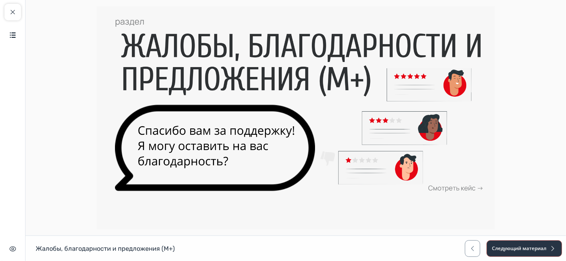
click at [511, 249] on button "Следующий материал" at bounding box center [523, 249] width 75 height 17
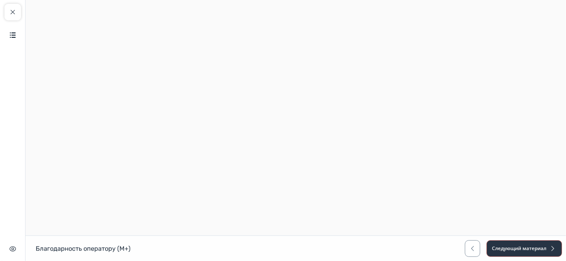
click at [511, 248] on button "Следующий материал" at bounding box center [523, 249] width 75 height 17
click at [473, 246] on span "button" at bounding box center [473, 249] width 8 height 8
click at [519, 247] on button "Следующий материал" at bounding box center [523, 249] width 75 height 17
click at [522, 246] on button "Следующий материал" at bounding box center [523, 249] width 75 height 17
click at [539, 241] on button "Следующий материал" at bounding box center [523, 249] width 75 height 17
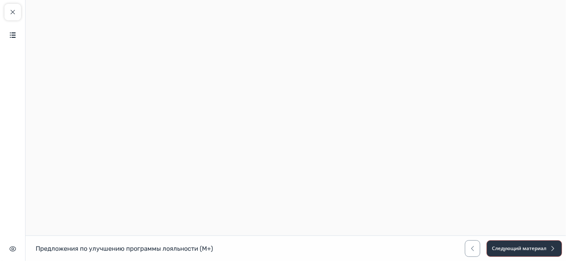
click at [519, 247] on button "Следующий материал" at bounding box center [523, 249] width 75 height 17
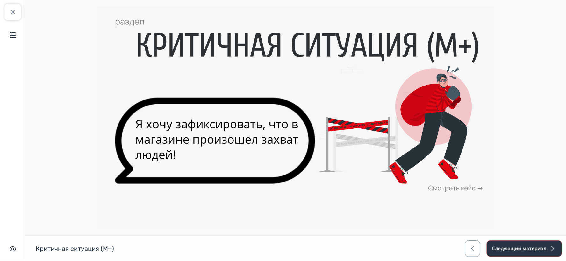
click at [533, 247] on button "Следующий материал" at bounding box center [523, 249] width 75 height 17
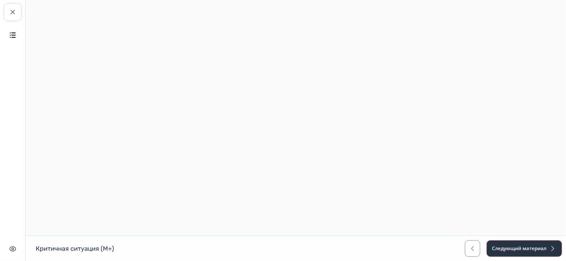
click at [535, 250] on button "Следующий материал" at bounding box center [523, 249] width 75 height 17
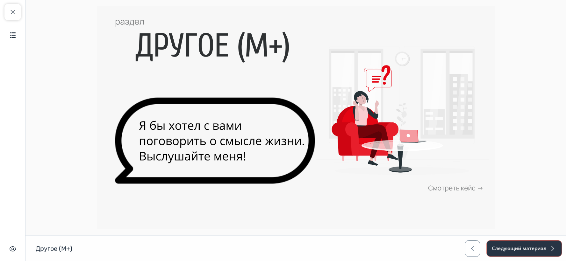
click at [515, 247] on button "Следующий материал" at bounding box center [523, 249] width 75 height 17
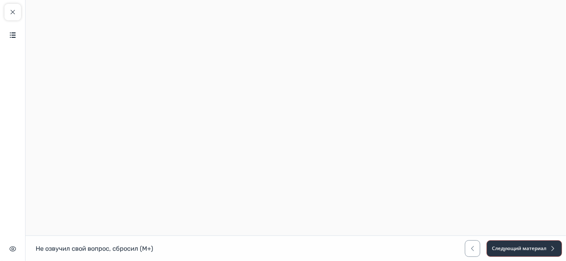
click at [515, 247] on button "Следующий материал" at bounding box center [523, 249] width 75 height 17
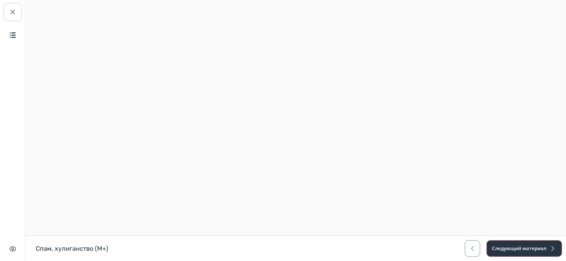
click at [515, 247] on button "Следующий материал" at bounding box center [523, 249] width 75 height 17
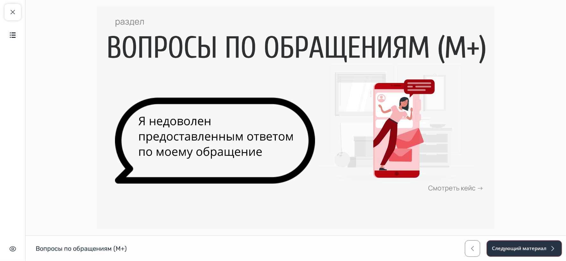
click at [515, 247] on button "Следующий материал" at bounding box center [523, 249] width 75 height 17
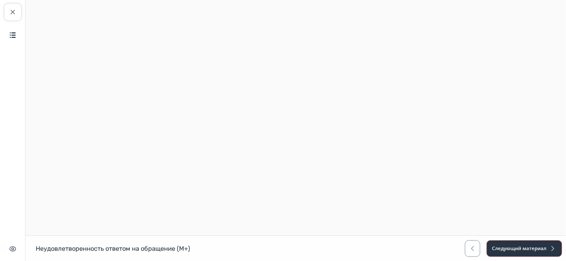
click at [515, 247] on button "Следующий материал" at bounding box center [523, 249] width 75 height 17
click at [515, 248] on button "Следующий материал" at bounding box center [523, 249] width 75 height 17
click at [514, 249] on button "Следующий материал" at bounding box center [523, 249] width 75 height 17
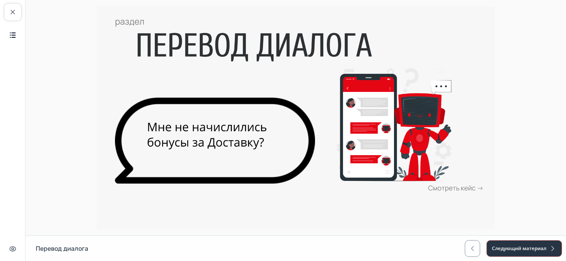
click at [514, 249] on button "Следующий материал" at bounding box center [523, 249] width 75 height 17
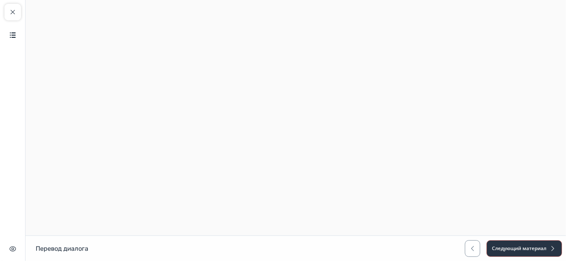
click at [505, 249] on button "Следующий материал" at bounding box center [523, 249] width 75 height 17
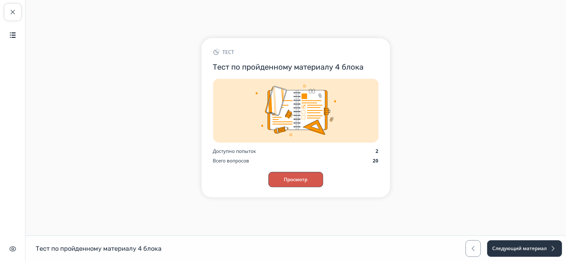
click at [305, 179] on button "Просмотр" at bounding box center [295, 179] width 55 height 15
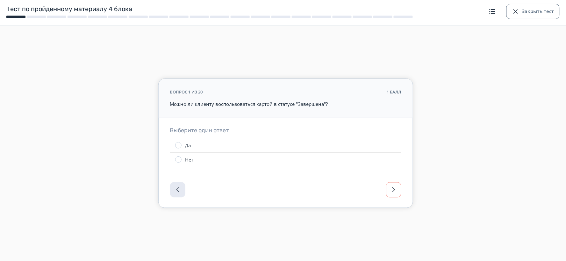
click at [396, 189] on span "button" at bounding box center [394, 190] width 8 height 8
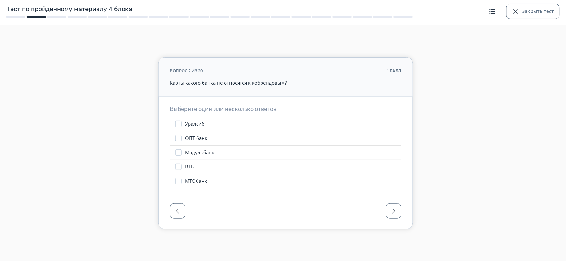
click at [396, 188] on div "Выберите один или несколько ответов Уралсиб ОПТ банк Модульбанк ВТБ МТС банк" at bounding box center [285, 147] width 254 height 100
click at [394, 204] on button "button" at bounding box center [393, 211] width 15 height 15
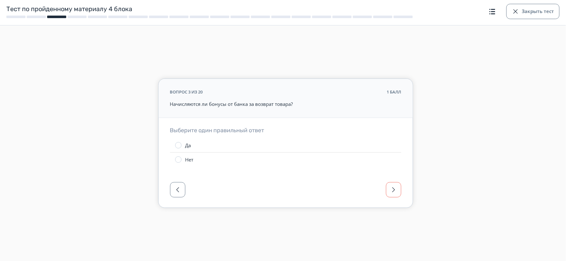
click at [395, 191] on span "button" at bounding box center [394, 190] width 8 height 8
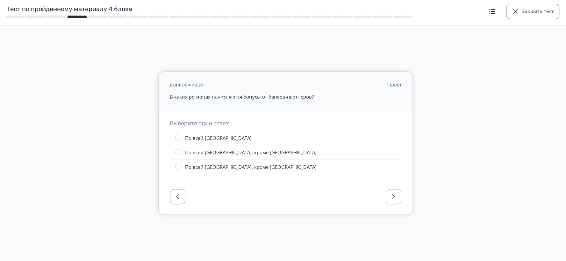
click at [394, 192] on button "button" at bounding box center [393, 196] width 15 height 15
click at [394, 197] on span "button" at bounding box center [394, 197] width 8 height 8
click at [394, 199] on span "button" at bounding box center [394, 197] width 8 height 8
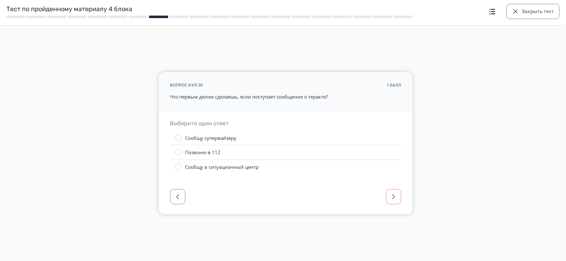
click at [394, 199] on span "button" at bounding box center [394, 197] width 8 height 8
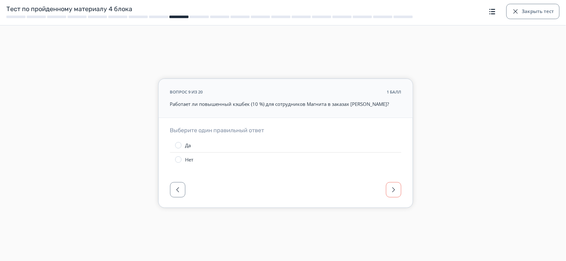
click at [394, 199] on div at bounding box center [285, 192] width 254 height 32
click at [393, 189] on span "button" at bounding box center [394, 190] width 8 height 8
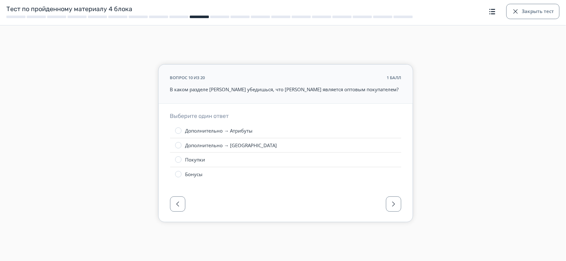
drag, startPoint x: 393, startPoint y: 191, endPoint x: 393, endPoint y: 204, distance: 12.4
click at [393, 192] on div at bounding box center [285, 206] width 254 height 32
click at [393, 204] on span "button" at bounding box center [394, 205] width 8 height 8
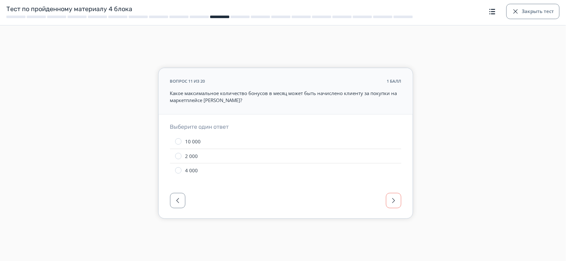
click at [393, 205] on button "button" at bounding box center [393, 200] width 15 height 15
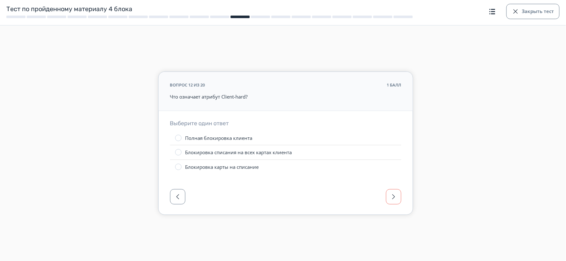
click at [394, 197] on span "button" at bounding box center [394, 197] width 8 height 8
click at [394, 197] on button "button" at bounding box center [393, 196] width 15 height 15
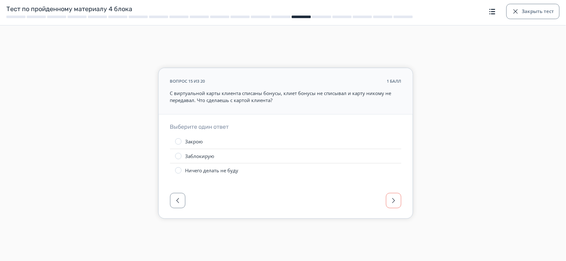
click at [394, 197] on span "button" at bounding box center [394, 201] width 8 height 8
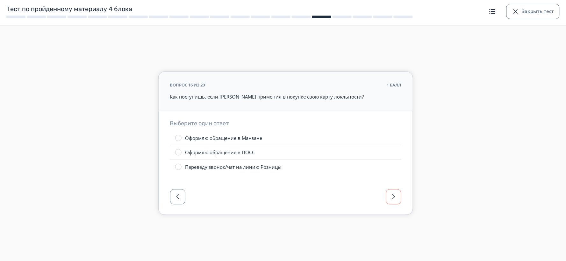
click at [394, 197] on span "button" at bounding box center [394, 197] width 8 height 8
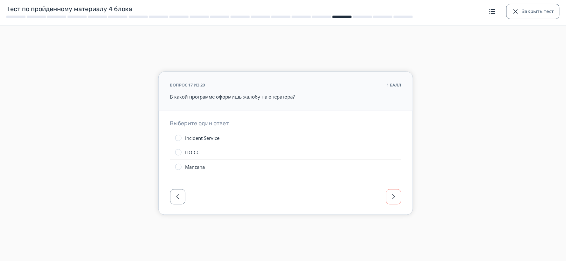
click at [394, 197] on span "button" at bounding box center [394, 197] width 8 height 8
click at [395, 197] on span "button" at bounding box center [394, 197] width 8 height 8
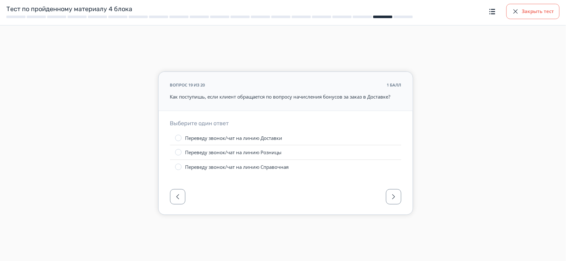
click at [539, 16] on button "Закрыть тест" at bounding box center [532, 11] width 53 height 15
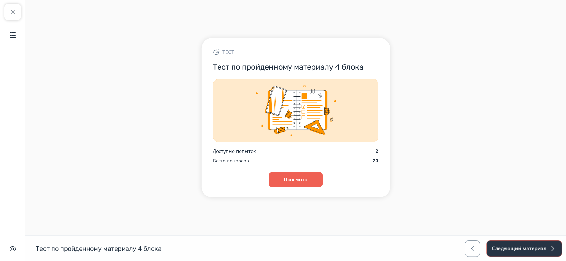
click at [511, 246] on button "Следующий материал" at bounding box center [523, 249] width 75 height 17
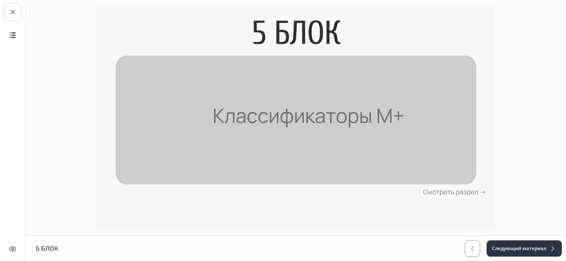
click at [530, 246] on button "Следующий материал" at bounding box center [523, 249] width 75 height 17
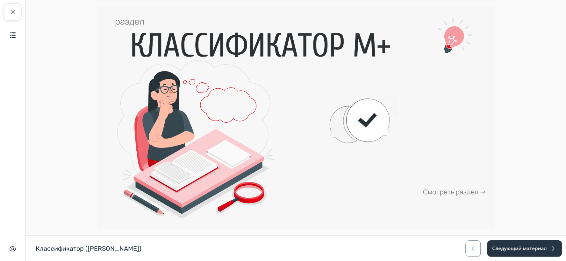
click at [444, 195] on img at bounding box center [296, 117] width 398 height 223
click at [539, 243] on button "Следующий материал" at bounding box center [523, 249] width 75 height 17
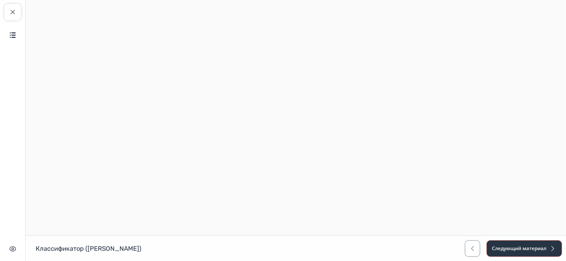
click at [527, 248] on button "Следующий материал" at bounding box center [523, 249] width 75 height 17
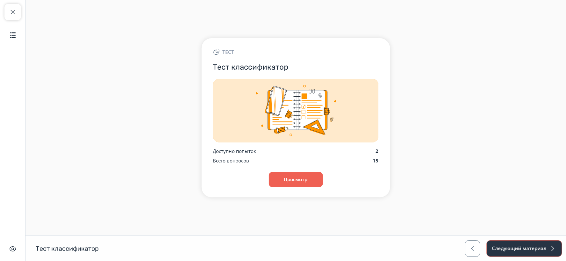
click at [526, 248] on button "Следующий материал" at bounding box center [523, 249] width 75 height 17
